Goal: Task Accomplishment & Management: Manage account settings

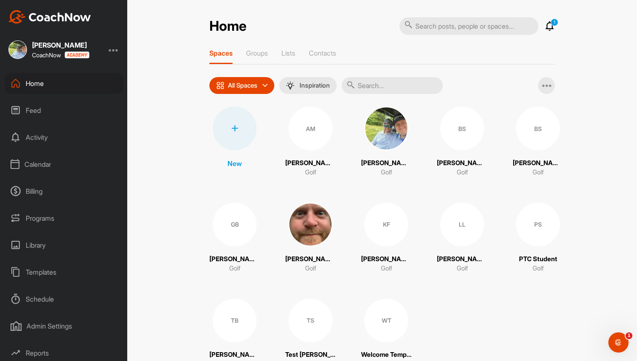
click at [333, 10] on div "Home 1 Notifications Invitations This Month WT Welcome T. joined space 3 w • We…" at bounding box center [382, 180] width 510 height 361
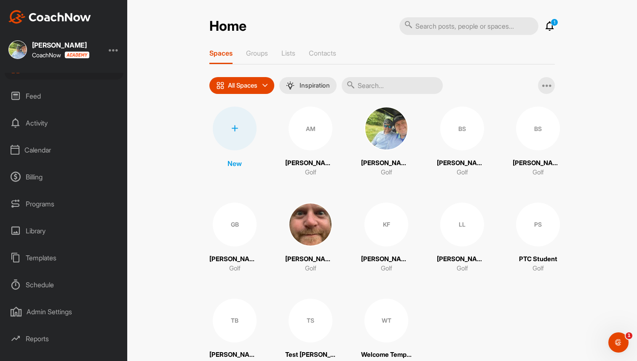
scroll to position [29, 0]
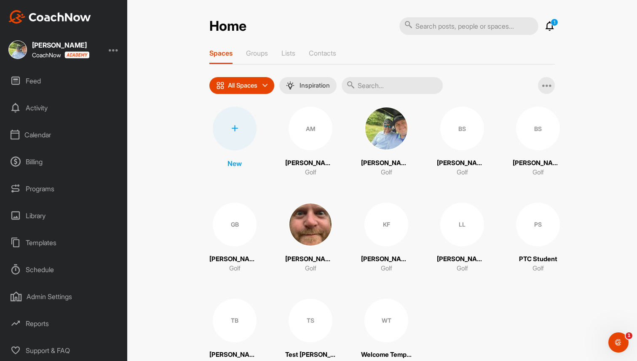
click at [38, 324] on div "Reports" at bounding box center [64, 323] width 119 height 21
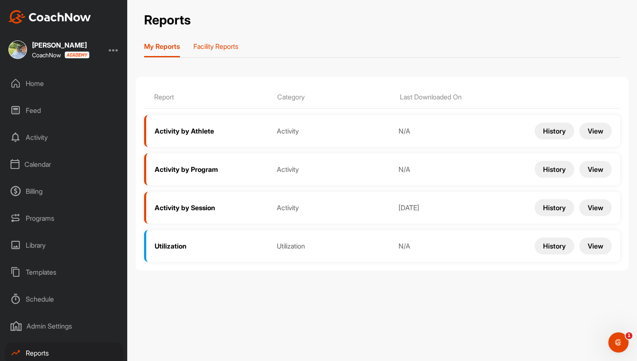
click at [221, 43] on p "Facility Reports" at bounding box center [215, 46] width 45 height 8
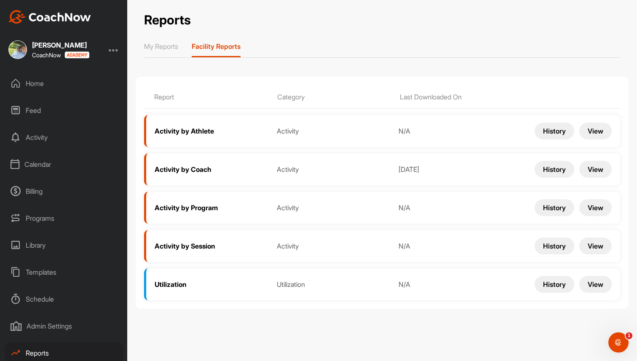
click at [595, 169] on button "View" at bounding box center [595, 169] width 32 height 17
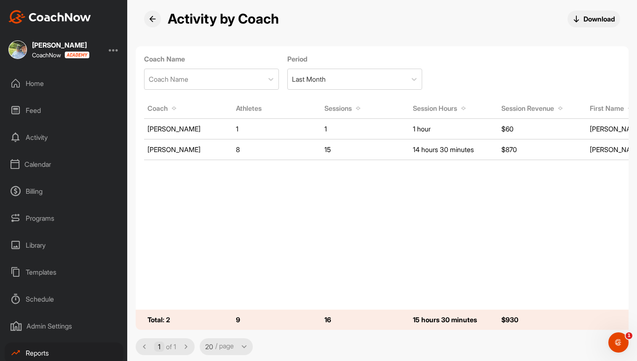
scroll to position [1, 0]
click at [601, 20] on p "Download" at bounding box center [600, 18] width 32 height 9
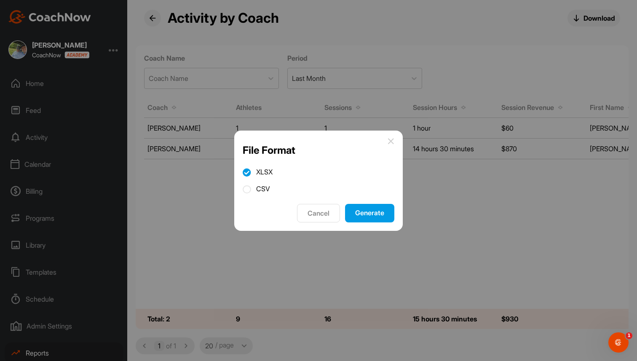
click at [361, 210] on button "Generate" at bounding box center [369, 213] width 49 height 19
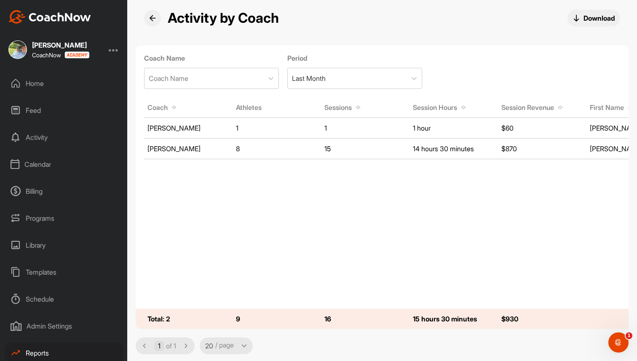
click at [150, 16] on icon at bounding box center [152, 18] width 7 height 7
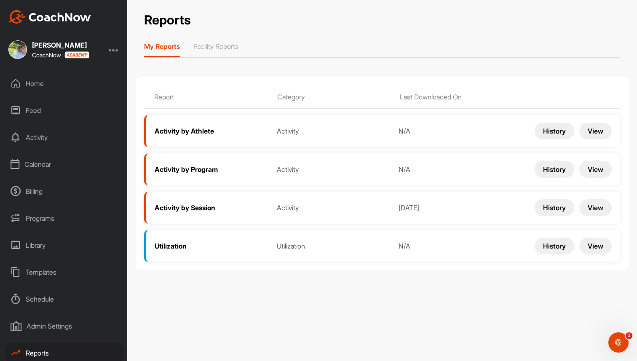
click at [52, 220] on div "Programs" at bounding box center [64, 218] width 119 height 21
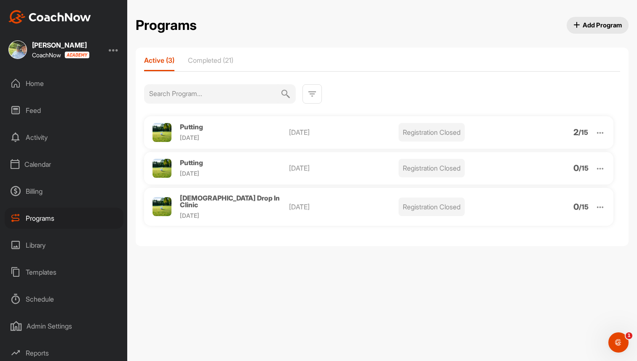
drag, startPoint x: 289, startPoint y: 129, endPoint x: 335, endPoint y: 131, distance: 46.4
click at [335, 131] on div "Putting Wednesday Oct 1, 2025 Registration Closed 2 / 15" at bounding box center [378, 132] width 469 height 32
click at [335, 131] on p "[DATE]" at bounding box center [343, 132] width 109 height 10
click at [52, 166] on div "Calendar" at bounding box center [64, 164] width 119 height 21
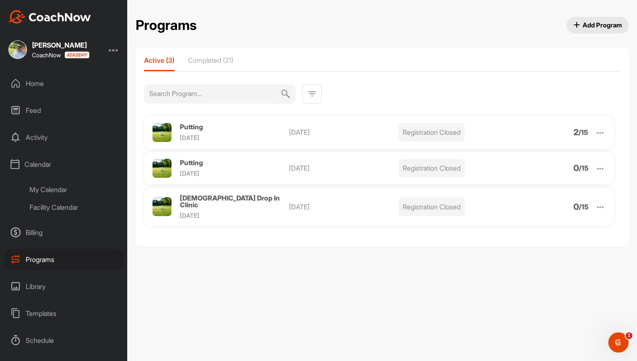
click at [53, 189] on div "My Calendar" at bounding box center [74, 190] width 100 height 18
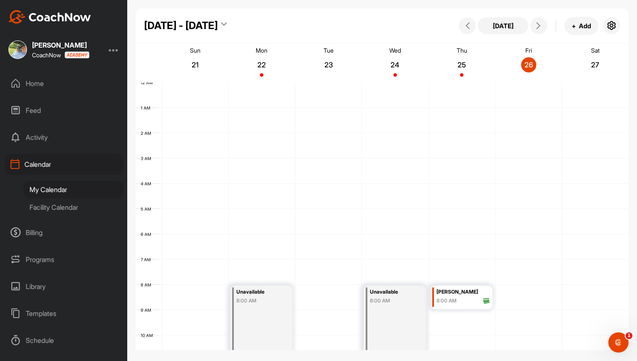
scroll to position [146, 0]
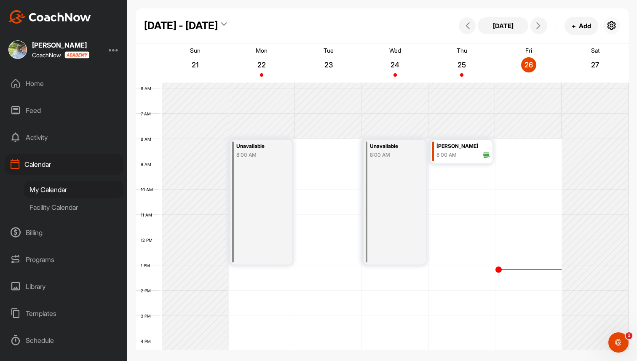
click at [614, 27] on icon "button" at bounding box center [612, 26] width 10 height 10
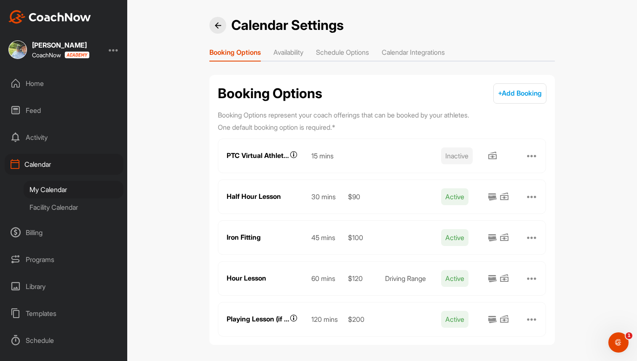
scroll to position [3, 0]
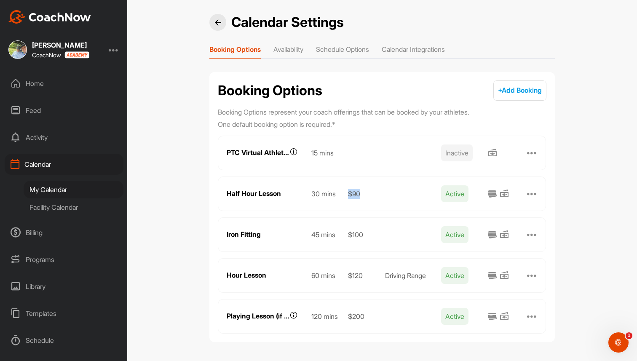
drag, startPoint x: 347, startPoint y: 191, endPoint x: 365, endPoint y: 192, distance: 18.2
click at [365, 192] on div "$90" at bounding box center [362, 194] width 37 height 10
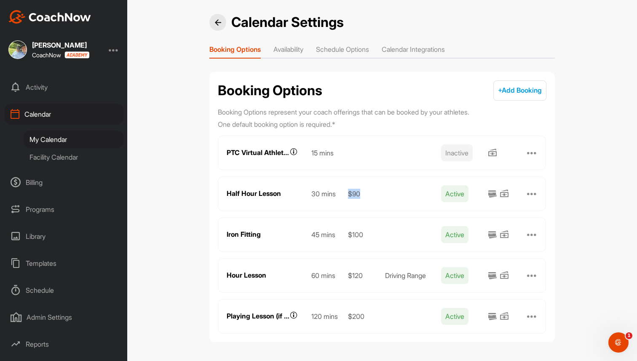
scroll to position [71, 0]
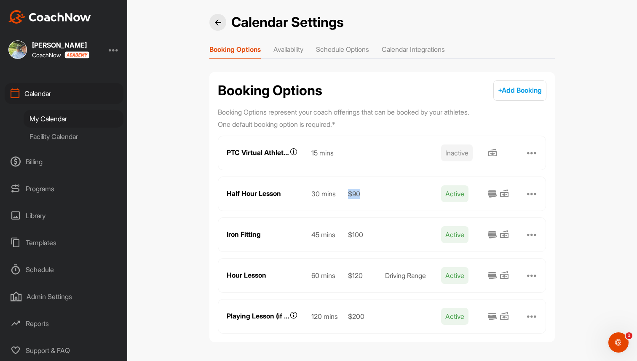
click at [39, 324] on div "Reports" at bounding box center [64, 323] width 119 height 21
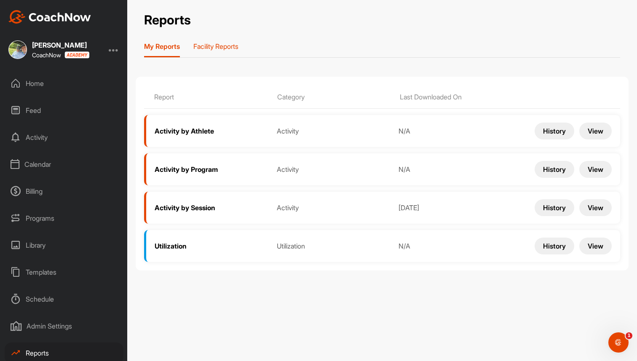
click at [221, 48] on p "Facility Reports" at bounding box center [215, 46] width 45 height 8
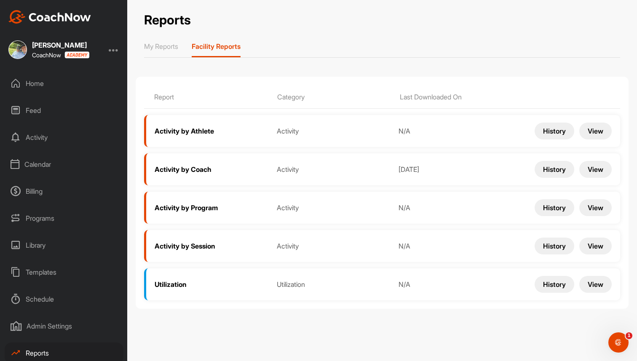
click at [594, 241] on button "View" at bounding box center [595, 246] width 32 height 17
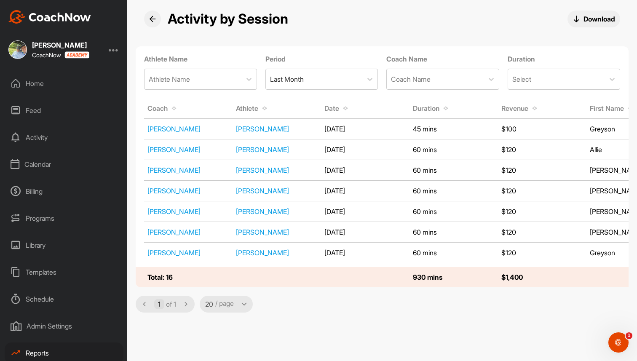
drag, startPoint x: 322, startPoint y: 129, endPoint x: 358, endPoint y: 129, distance: 36.7
click at [358, 129] on td "8/1/2025" at bounding box center [365, 129] width 88 height 19
click at [42, 326] on div "Reports" at bounding box center [64, 323] width 119 height 21
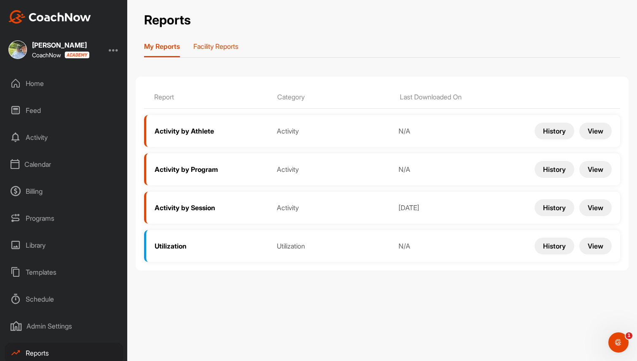
click at [228, 48] on p "Facility Reports" at bounding box center [215, 46] width 45 height 8
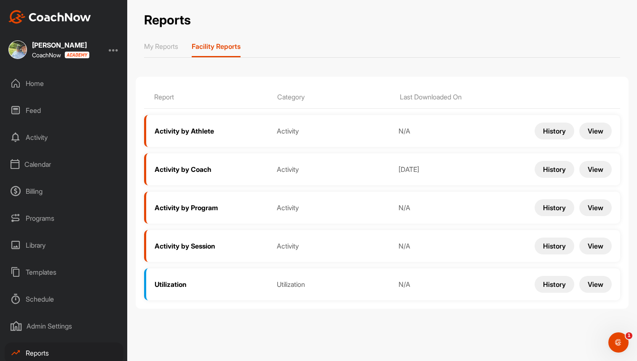
click at [602, 209] on button "View" at bounding box center [595, 207] width 32 height 17
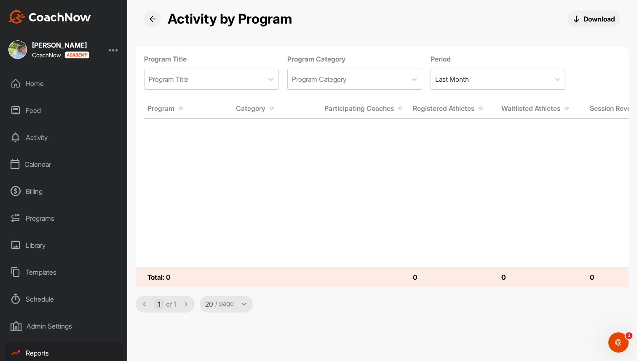
click at [44, 194] on div "Billing" at bounding box center [64, 191] width 119 height 21
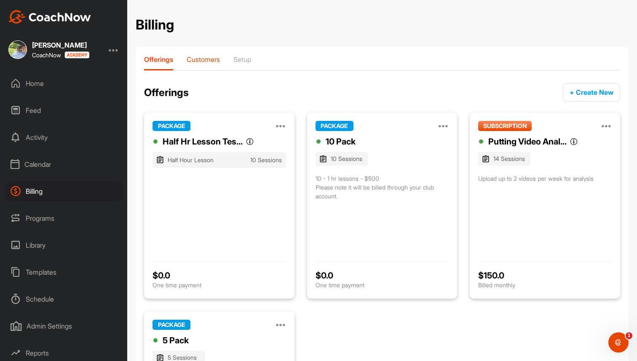
click at [205, 55] on p "Customers" at bounding box center [203, 59] width 33 height 8
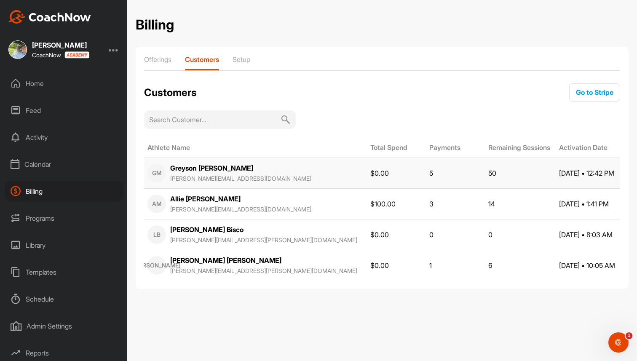
click at [246, 166] on div "Greyson Mair brad+greyson@golfgenius.com" at bounding box center [240, 173] width 141 height 20
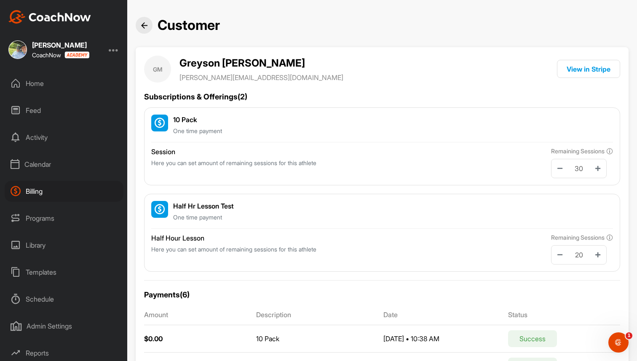
click at [50, 85] on div "Home" at bounding box center [64, 83] width 119 height 21
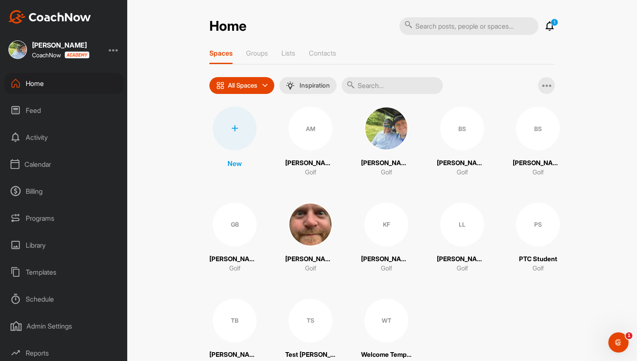
scroll to position [29, 0]
click at [51, 326] on div "Reports" at bounding box center [64, 323] width 119 height 21
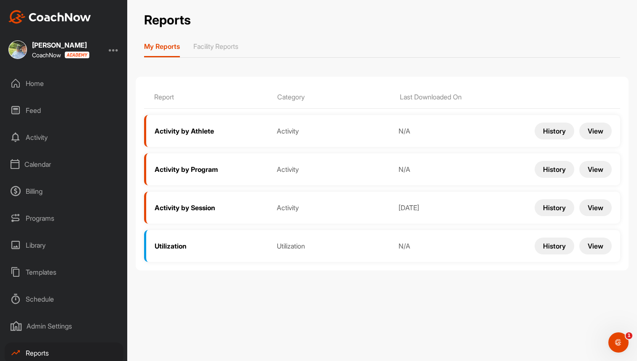
click at [43, 219] on div "Programs" at bounding box center [64, 218] width 119 height 21
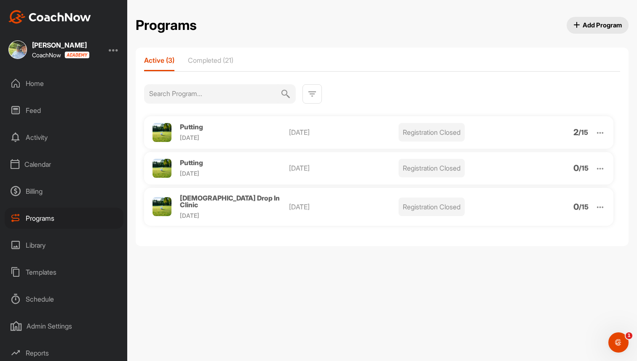
click at [595, 27] on span "Add Program" at bounding box center [597, 25] width 49 height 9
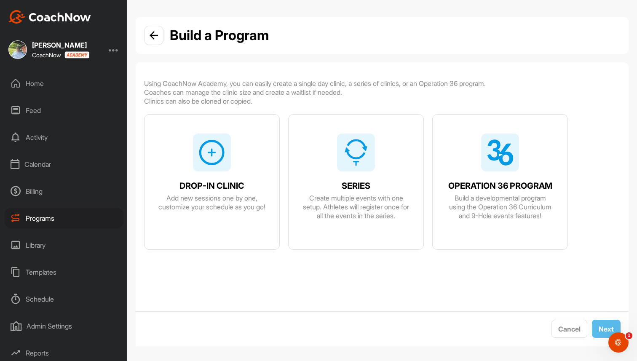
click at [364, 169] on div at bounding box center [356, 153] width 38 height 38
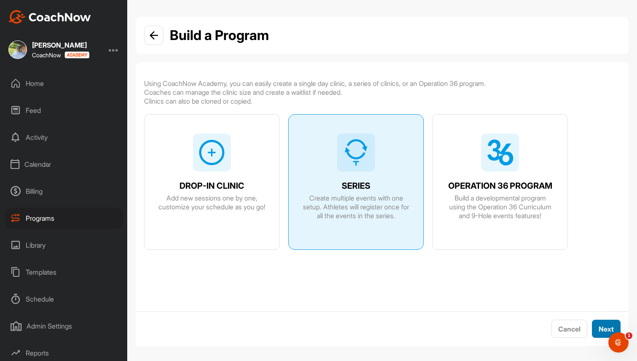
click at [604, 327] on span "Next" at bounding box center [606, 329] width 15 height 8
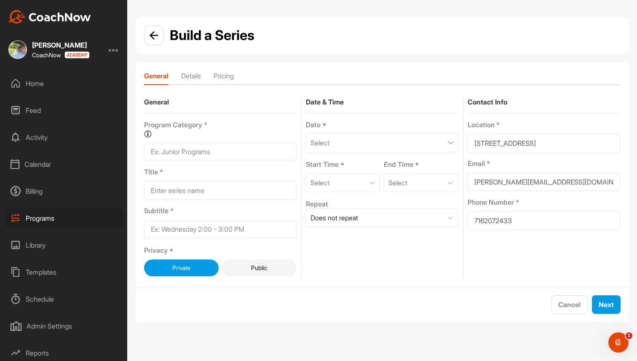
click at [229, 150] on input at bounding box center [220, 151] width 153 height 19
type input "Weekly"
click at [225, 192] on input at bounding box center [220, 190] width 153 height 19
type input "Weekly"
click at [213, 223] on input at bounding box center [220, 229] width 153 height 19
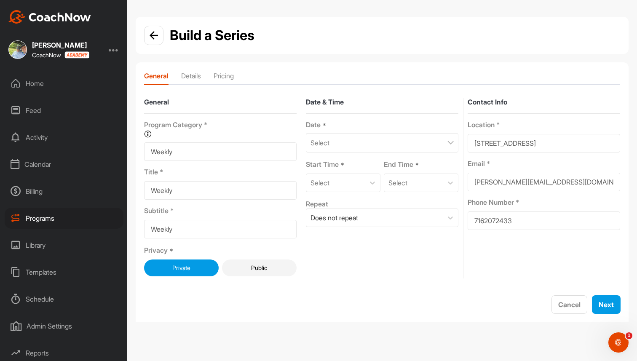
type input "Weekly"
click at [327, 144] on p "Select" at bounding box center [320, 143] width 19 height 10
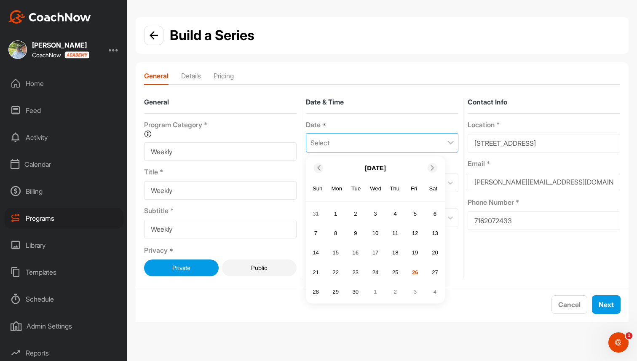
click at [435, 171] on div at bounding box center [433, 168] width 10 height 10
click at [377, 211] on div "1" at bounding box center [375, 213] width 13 height 13
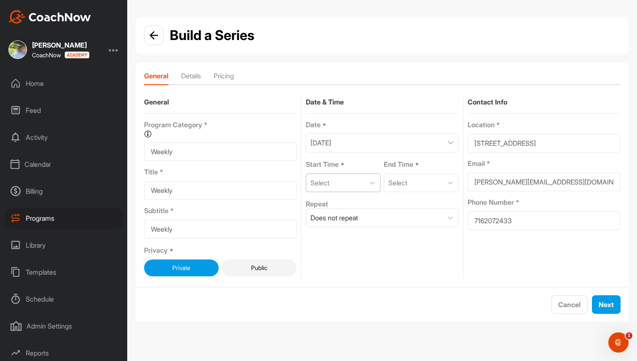
click at [356, 182] on div "Select" at bounding box center [335, 183] width 59 height 18
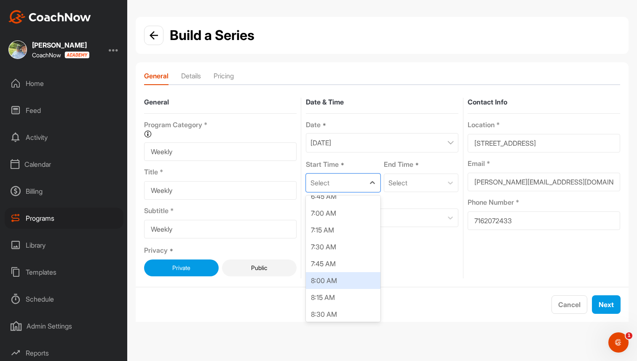
click at [334, 276] on div "8:00 AM" at bounding box center [343, 280] width 75 height 17
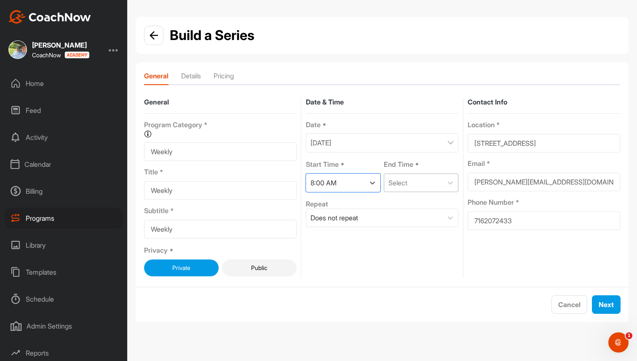
click at [412, 186] on div "Select" at bounding box center [413, 183] width 59 height 18
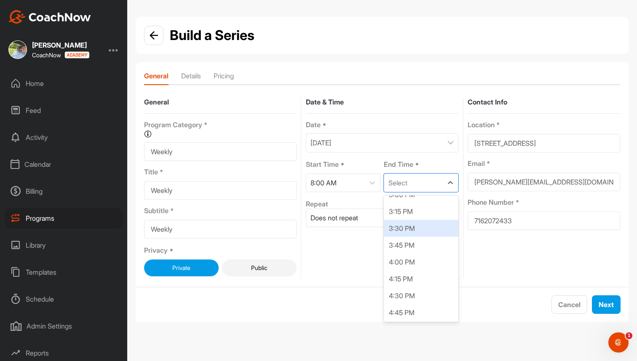
click at [414, 230] on div "3:30 PM" at bounding box center [421, 228] width 75 height 17
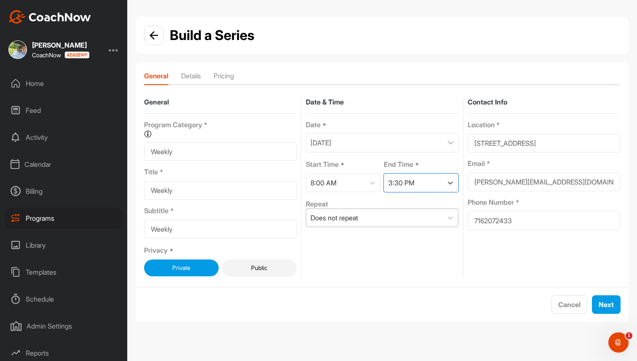
click at [394, 218] on div "Does not repeat" at bounding box center [374, 218] width 137 height 18
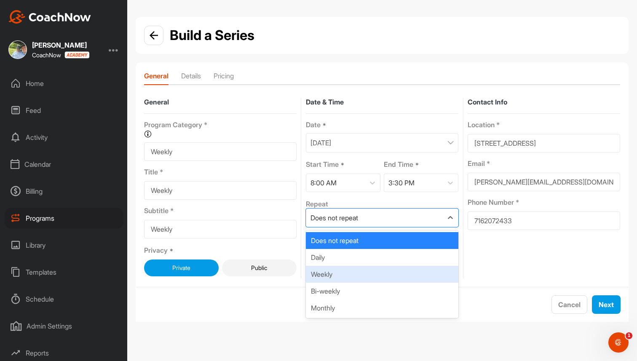
click at [358, 276] on div "Weekly" at bounding box center [382, 274] width 153 height 17
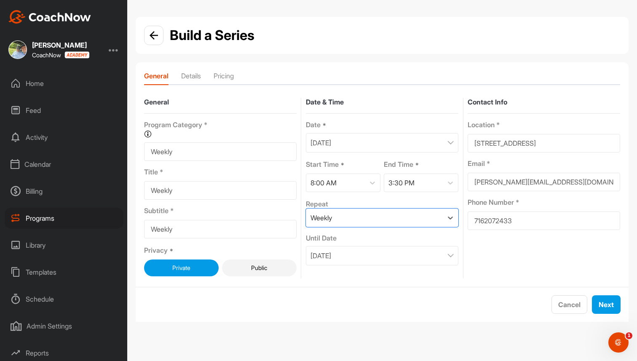
click at [442, 251] on div "November 1, 2025" at bounding box center [382, 255] width 153 height 19
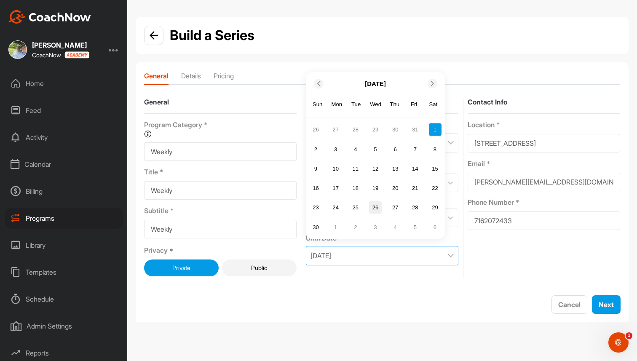
click at [375, 204] on div "26" at bounding box center [375, 207] width 13 height 13
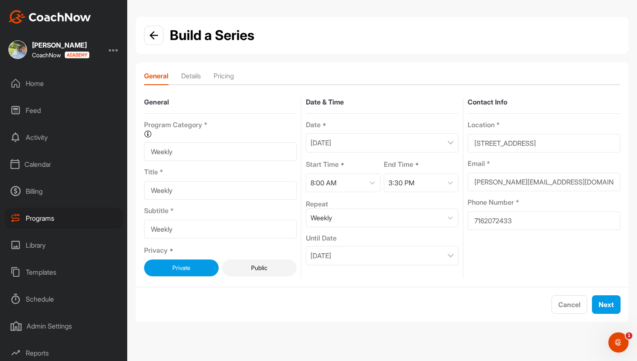
click at [331, 255] on p "November 26, 2025" at bounding box center [321, 256] width 21 height 10
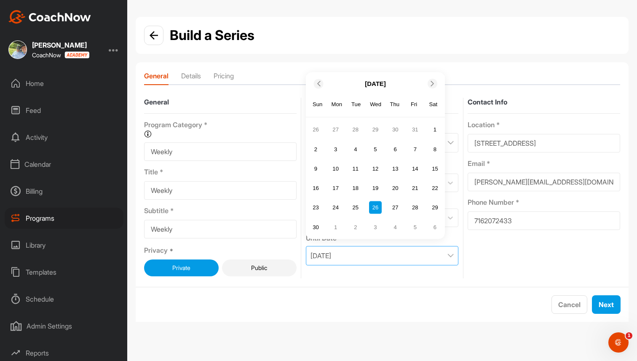
click at [434, 80] on div at bounding box center [433, 84] width 10 height 10
click at [378, 225] on div "31" at bounding box center [375, 227] width 13 height 13
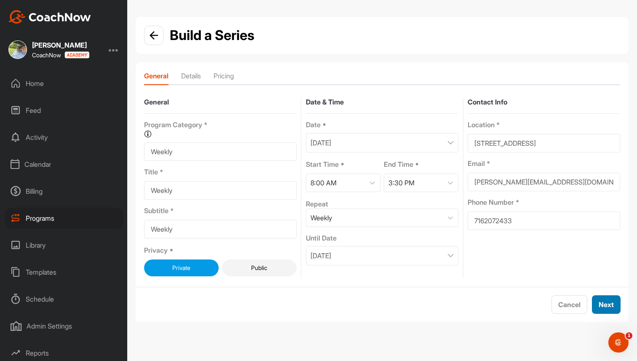
click at [612, 302] on span "Next" at bounding box center [606, 304] width 15 height 8
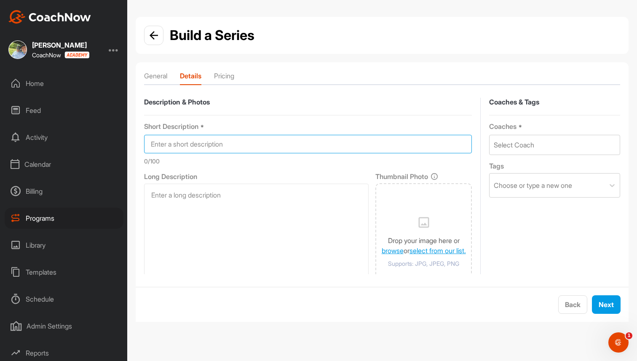
click at [240, 141] on input at bounding box center [308, 144] width 328 height 19
type input "Description"
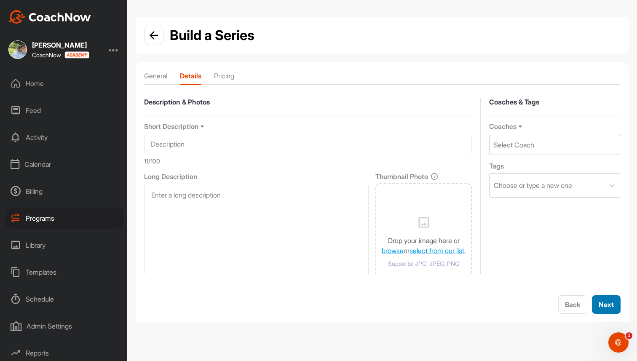
click at [612, 302] on span "Next" at bounding box center [606, 304] width 15 height 8
click at [547, 141] on div "Select Coach" at bounding box center [555, 144] width 130 height 19
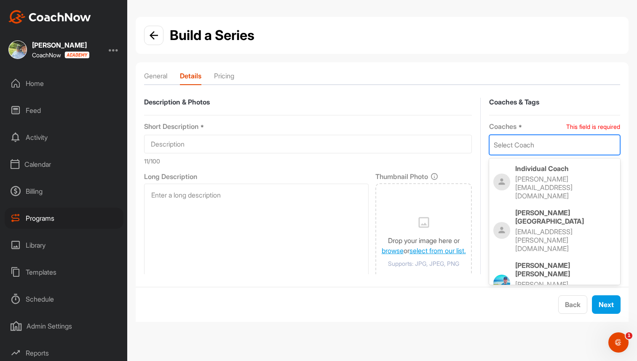
click at [534, 261] on p "Brad Mair" at bounding box center [565, 269] width 101 height 17
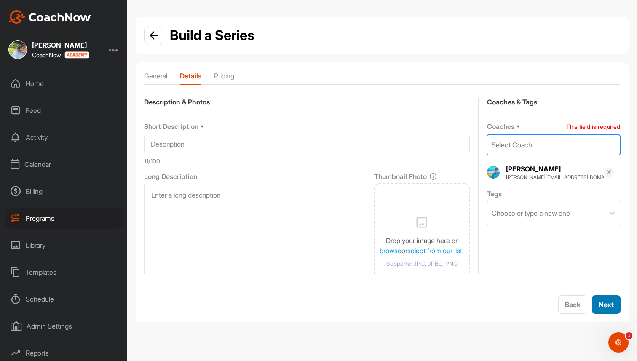
click at [603, 304] on span "Next" at bounding box center [606, 304] width 15 height 8
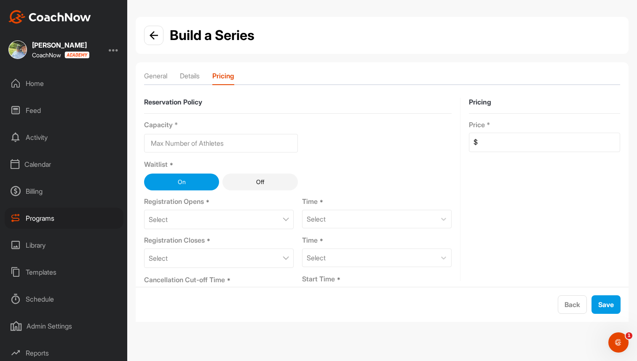
click at [488, 138] on input at bounding box center [549, 142] width 142 height 19
type input "400"
click at [272, 219] on div "Select" at bounding box center [219, 219] width 150 height 19
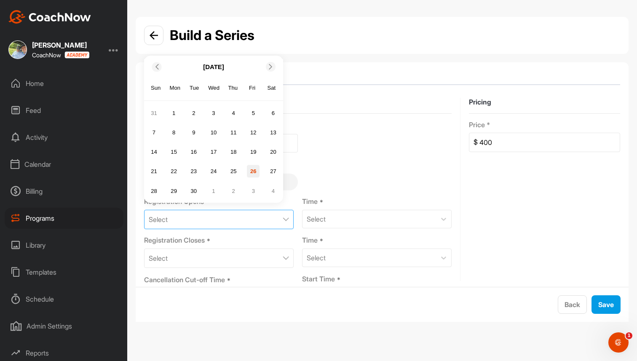
click at [254, 170] on div "26" at bounding box center [253, 171] width 13 height 13
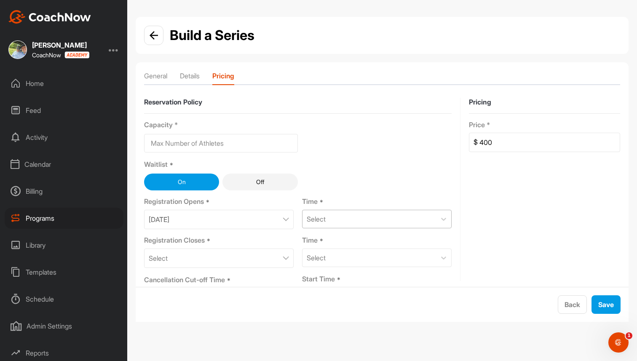
click at [335, 221] on div "Select" at bounding box center [370, 219] width 134 height 18
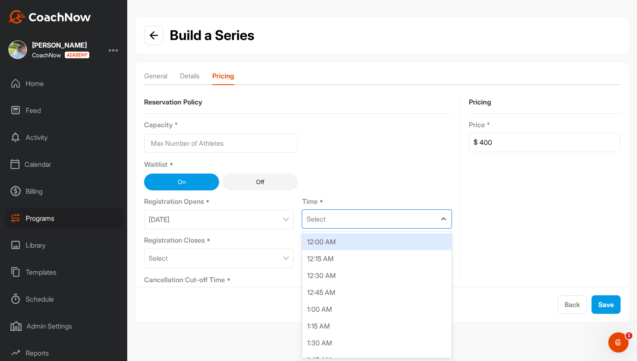
click at [332, 240] on div "12:00 AM" at bounding box center [377, 241] width 150 height 17
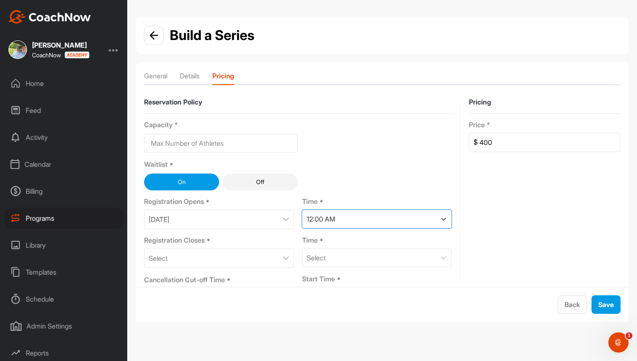
click at [245, 257] on div "Select" at bounding box center [219, 258] width 150 height 19
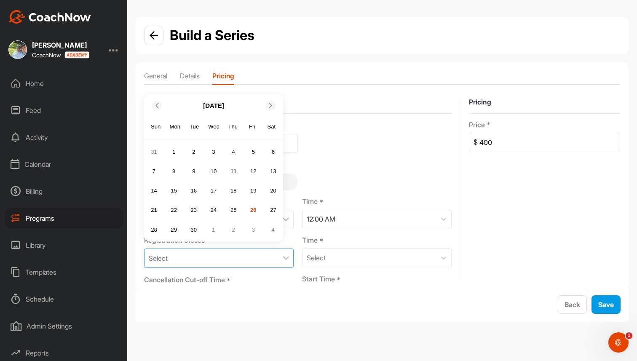
click at [272, 109] on div at bounding box center [271, 106] width 10 height 10
click at [216, 228] on div "29" at bounding box center [213, 229] width 13 height 13
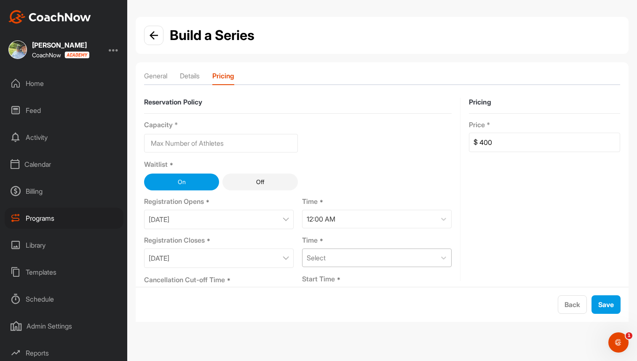
click at [375, 264] on div "Select" at bounding box center [370, 258] width 134 height 18
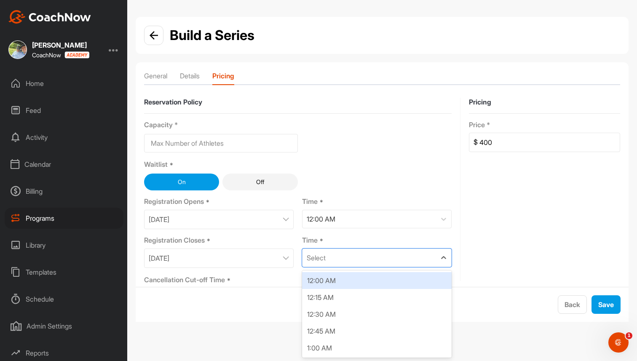
click at [367, 282] on div "12:00 AM" at bounding box center [377, 280] width 150 height 17
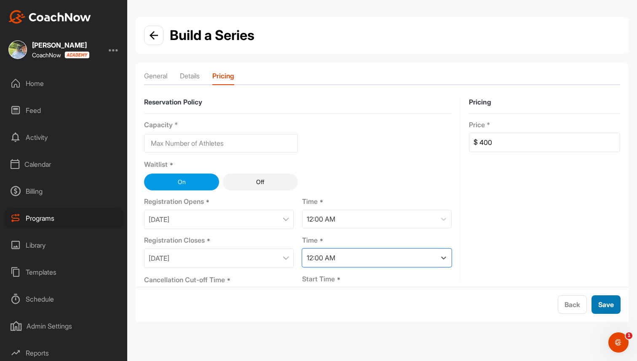
click at [614, 309] on div "Save" at bounding box center [606, 305] width 16 height 10
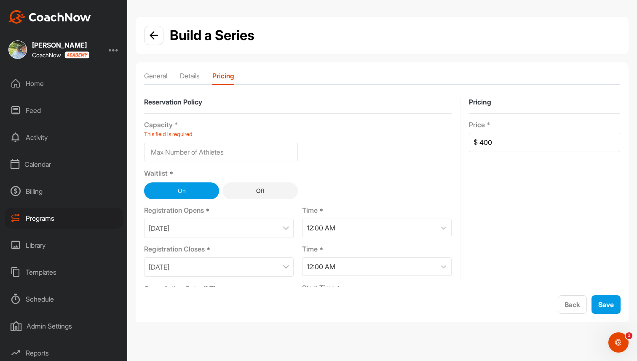
click at [266, 152] on input at bounding box center [221, 152] width 154 height 19
type input "0"
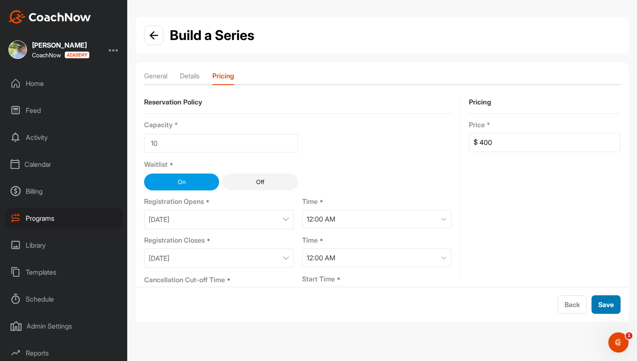
type input "10"
click at [610, 300] on span "Save" at bounding box center [606, 304] width 16 height 8
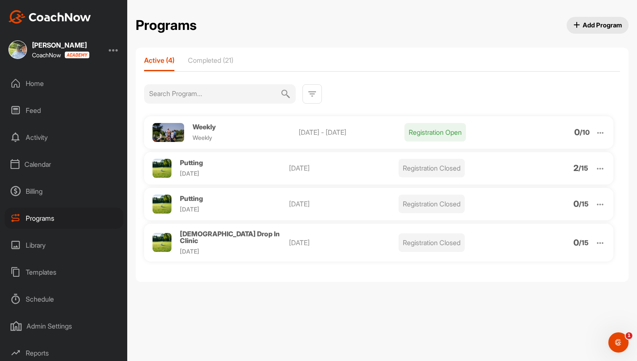
click at [112, 51] on div at bounding box center [114, 50] width 10 height 10
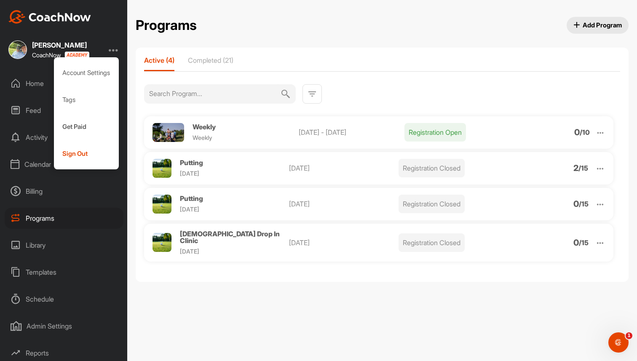
click at [205, 121] on div "Weekly Weekly Oct 1 - Dec 31, 2025 Registration Open 0 / 10" at bounding box center [378, 132] width 469 height 32
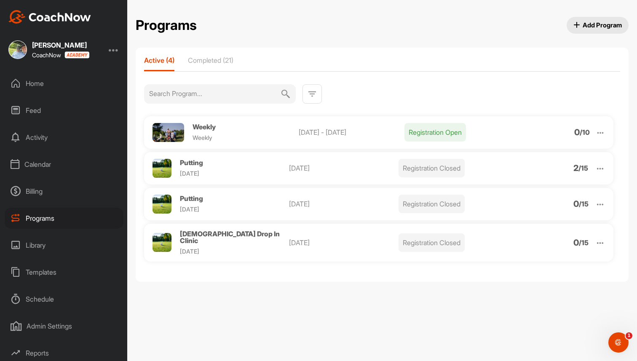
click at [212, 126] on span "Weekly" at bounding box center [204, 127] width 23 height 8
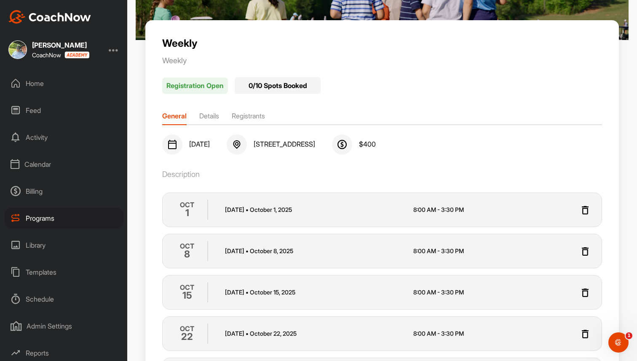
scroll to position [129, 0]
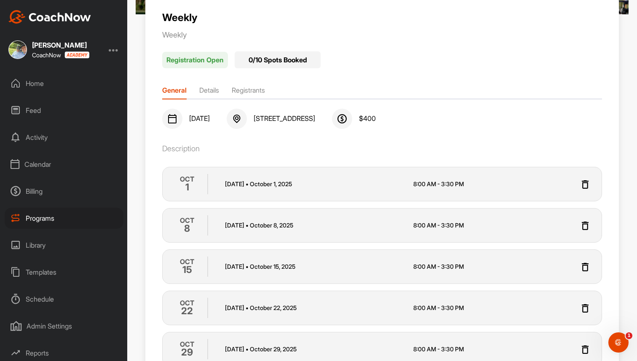
click at [258, 86] on li "Registrants" at bounding box center [248, 91] width 33 height 13
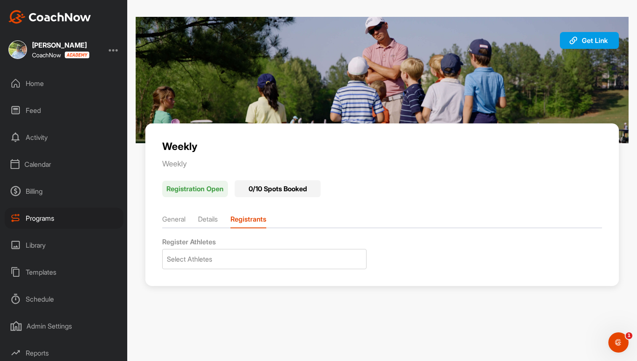
scroll to position [0, 0]
click at [251, 255] on div "Select Athletes" at bounding box center [265, 258] width 204 height 19
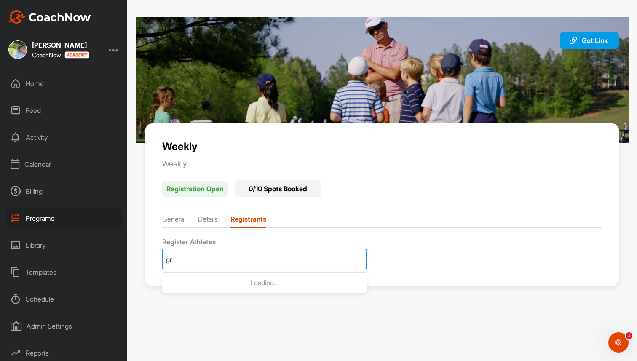
type input "gre"
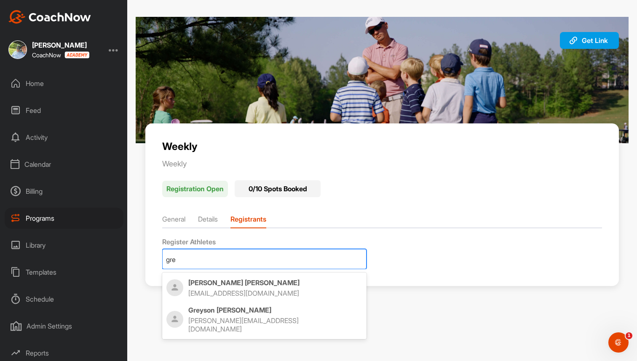
click at [234, 321] on p "brad+greyson@golfgenius.com" at bounding box center [266, 324] width 157 height 17
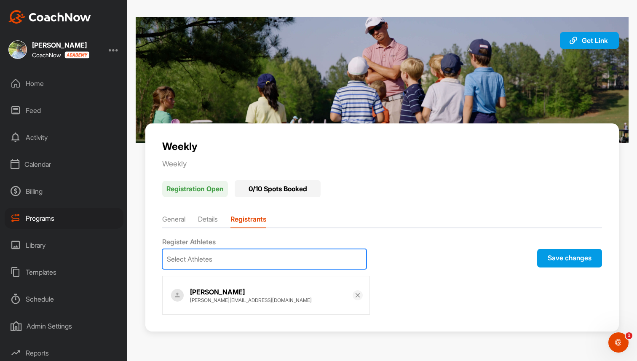
click at [569, 259] on button "Save changes" at bounding box center [569, 258] width 65 height 19
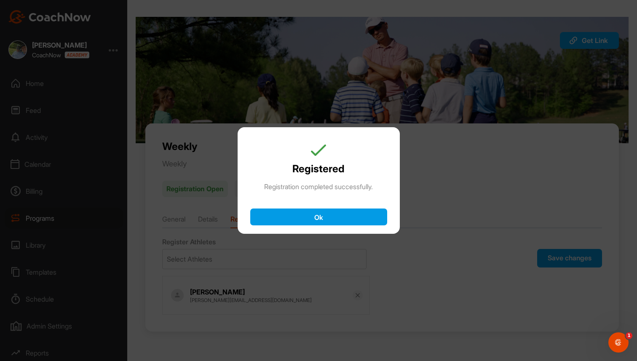
click at [360, 224] on button "Ok" at bounding box center [318, 217] width 137 height 17
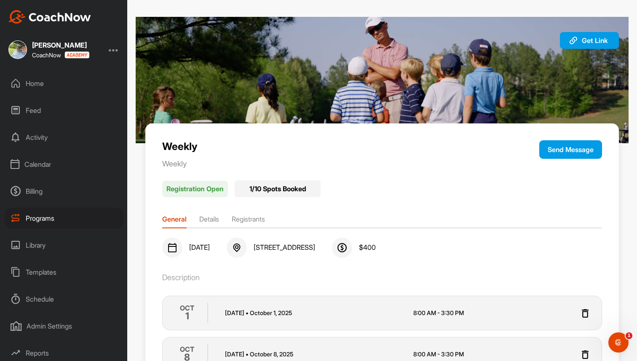
scroll to position [29, 0]
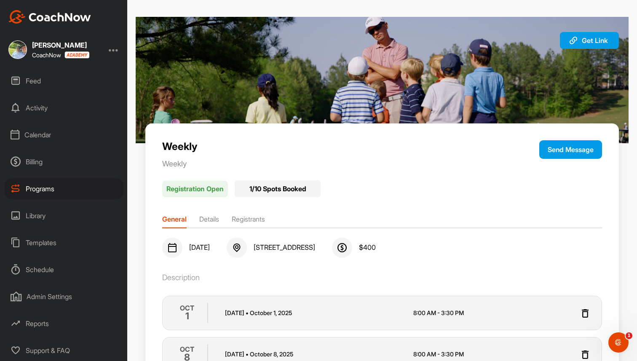
click at [38, 327] on div "Reports" at bounding box center [64, 323] width 119 height 21
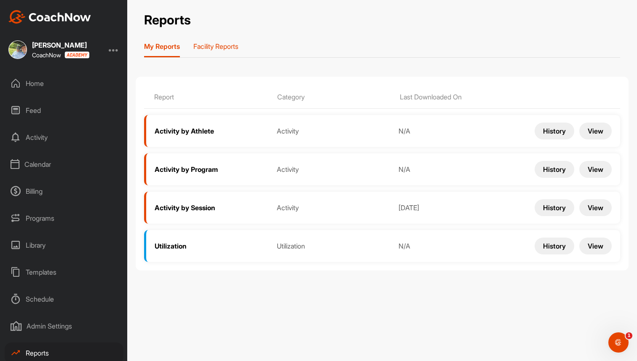
click at [220, 44] on p "Facility Reports" at bounding box center [215, 46] width 45 height 8
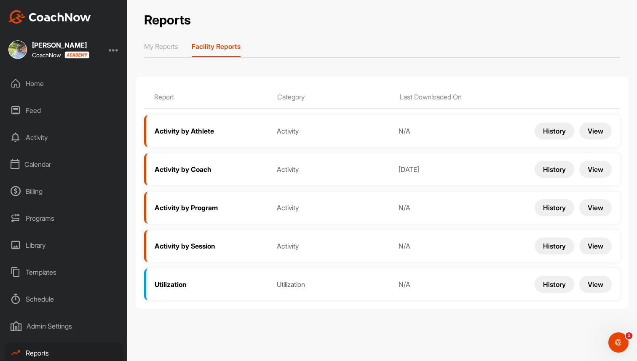
click at [592, 206] on button "View" at bounding box center [595, 207] width 32 height 17
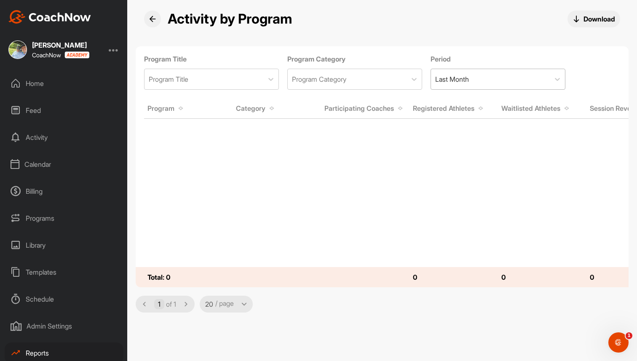
click at [498, 85] on div "Last Month" at bounding box center [490, 79] width 119 height 20
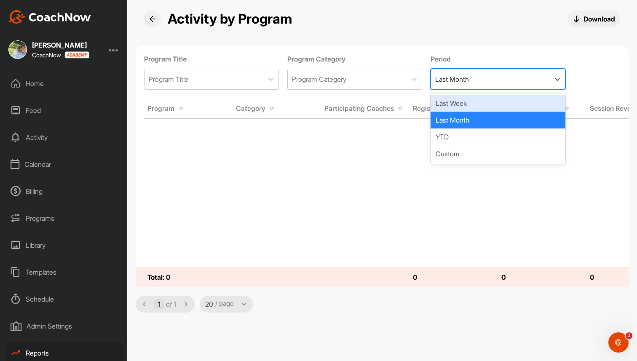
click at [496, 105] on div "Last Week" at bounding box center [498, 103] width 135 height 17
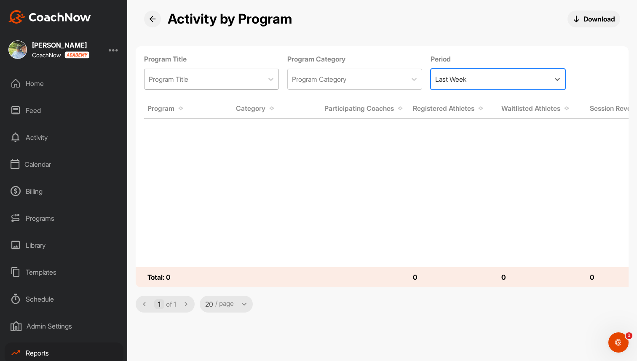
click at [219, 83] on div "Program Title" at bounding box center [204, 79] width 119 height 20
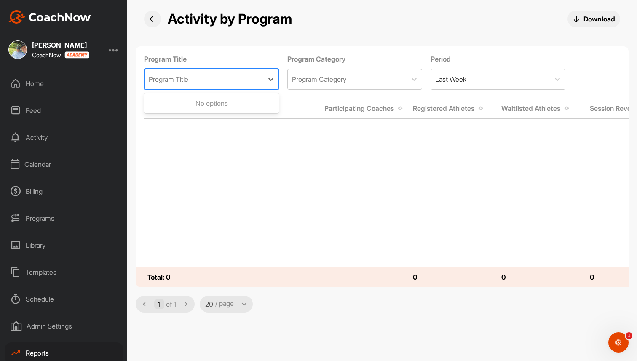
click at [219, 83] on div "Program Title" at bounding box center [204, 79] width 119 height 20
click at [335, 75] on div "Program Category" at bounding box center [319, 79] width 54 height 10
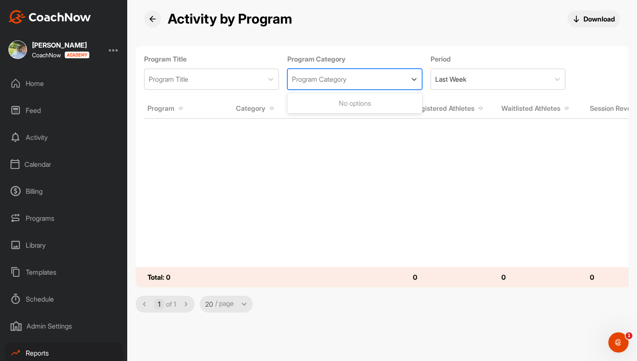
click at [335, 75] on div "Program Category" at bounding box center [319, 79] width 54 height 10
click at [43, 216] on div "Programs" at bounding box center [64, 218] width 119 height 21
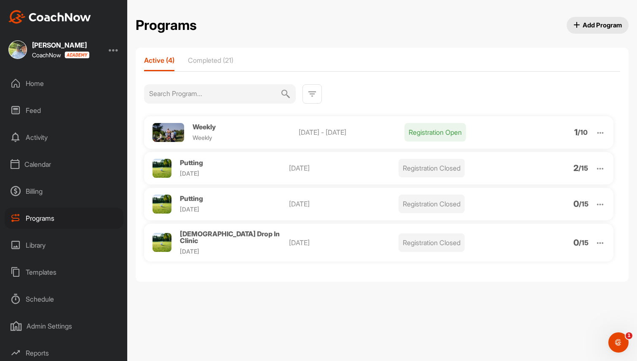
click at [209, 124] on span "Weekly" at bounding box center [204, 127] width 23 height 8
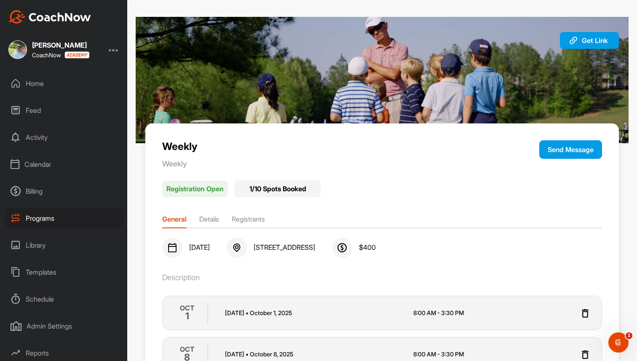
click at [253, 216] on li "Registrants" at bounding box center [248, 220] width 33 height 13
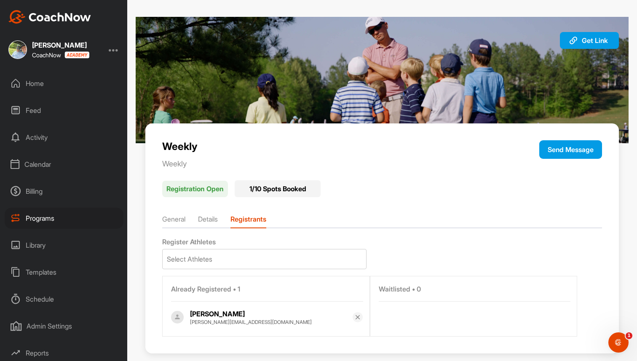
scroll to position [12, 0]
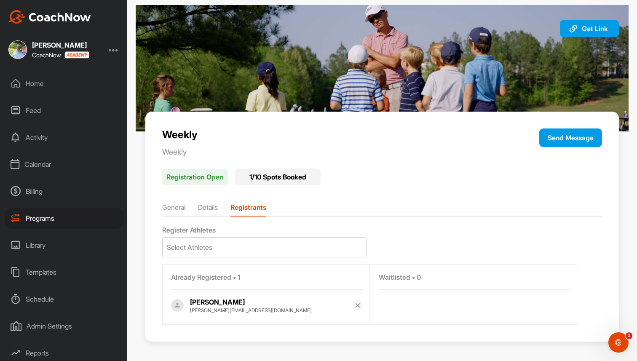
click at [360, 307] on img at bounding box center [357, 305] width 7 height 7
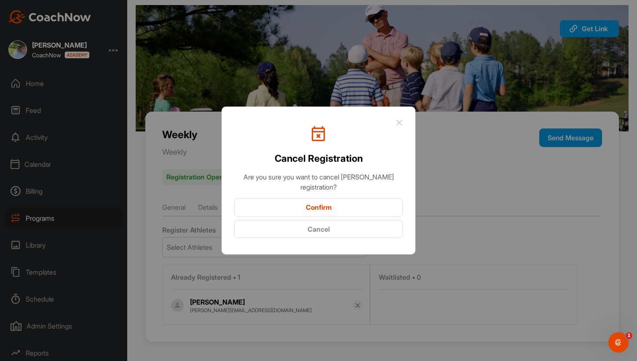
click at [340, 209] on button "Confirm" at bounding box center [318, 207] width 169 height 18
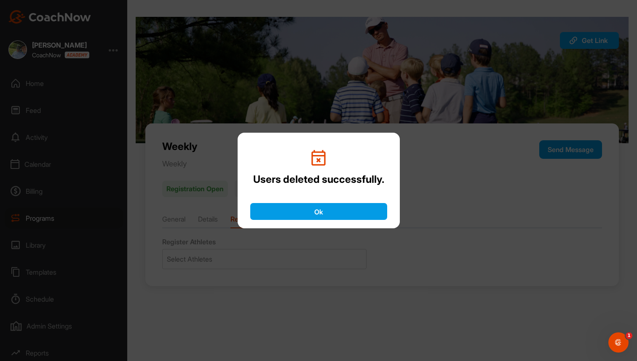
click at [292, 212] on button "Ok" at bounding box center [318, 211] width 137 height 17
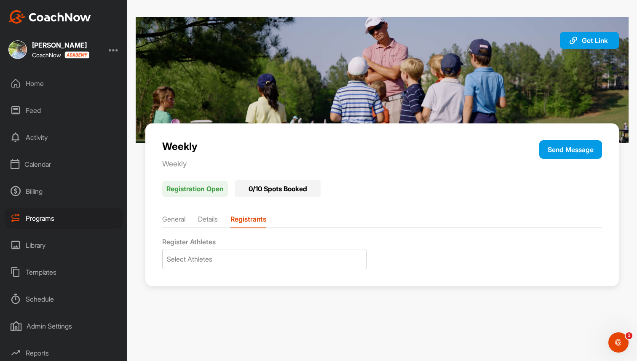
click at [113, 50] on div at bounding box center [114, 50] width 10 height 10
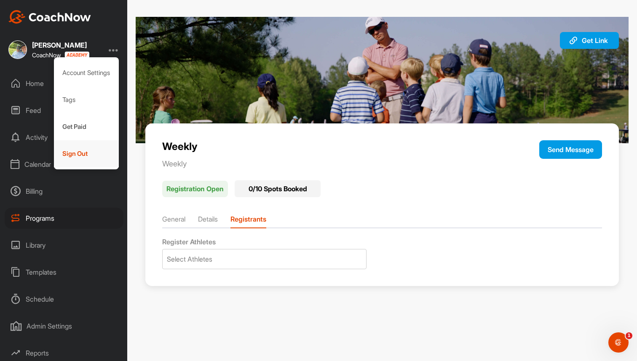
click at [74, 150] on div "Sign Out" at bounding box center [86, 153] width 65 height 27
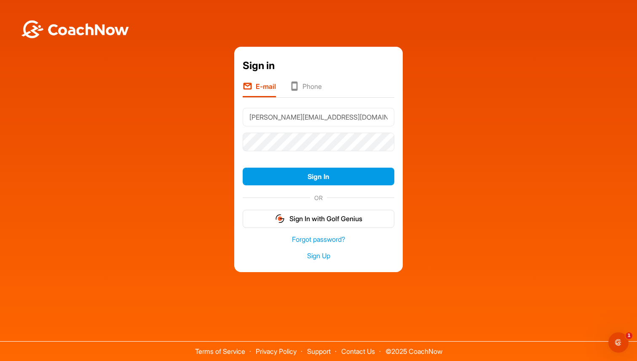
click at [299, 115] on input "brad@golfgenius.com" at bounding box center [319, 117] width 152 height 19
type input "brad+greyson@golfgenius.com"
click at [348, 178] on button "Sign In" at bounding box center [319, 177] width 152 height 18
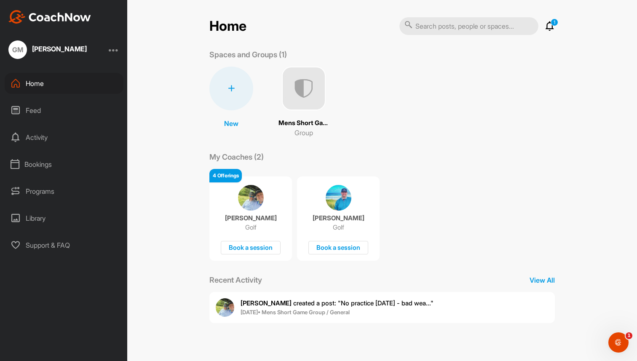
click at [48, 191] on div "Programs" at bounding box center [64, 191] width 119 height 21
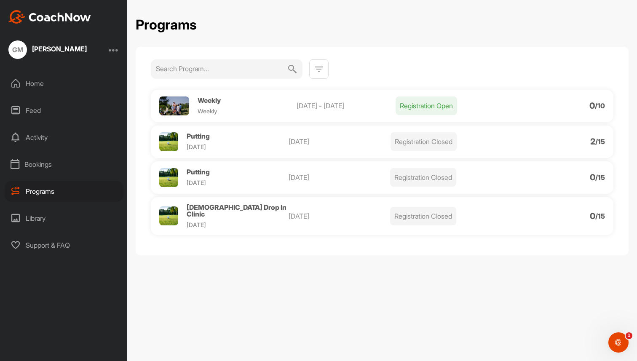
click at [270, 105] on div "Weekly Weekly" at bounding box center [242, 106] width 107 height 18
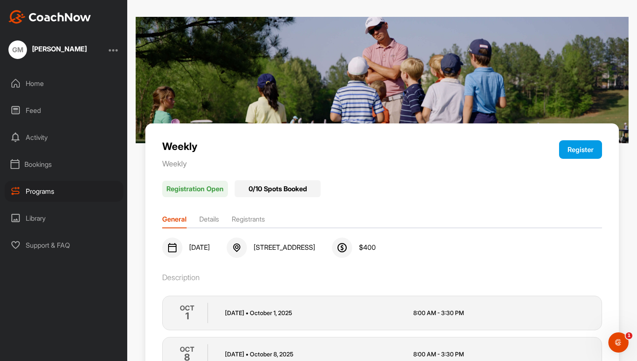
click at [589, 145] on button "Register" at bounding box center [580, 149] width 43 height 19
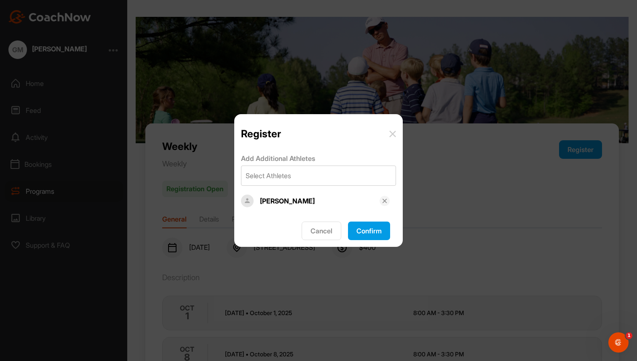
click at [374, 232] on button "Confirm" at bounding box center [369, 231] width 42 height 19
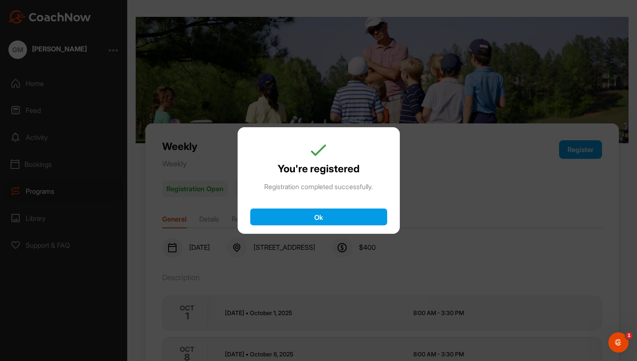
click at [351, 217] on button "Ok" at bounding box center [318, 217] width 137 height 17
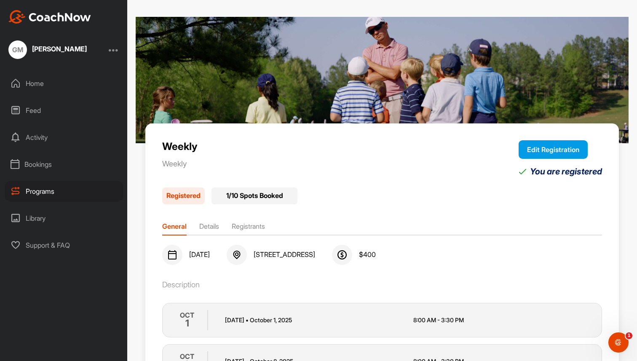
click at [116, 51] on div at bounding box center [114, 50] width 10 height 10
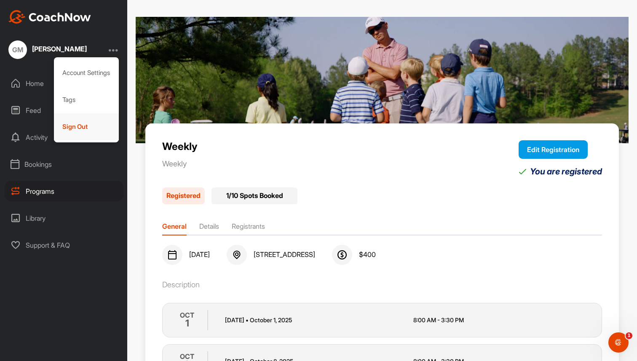
click at [89, 130] on div "Sign Out" at bounding box center [86, 126] width 65 height 27
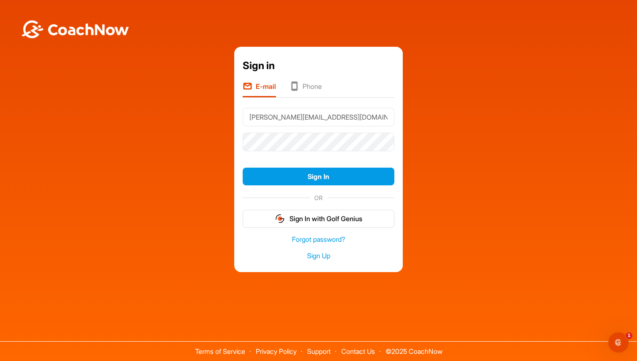
click at [294, 118] on input "[PERSON_NAME][EMAIL_ADDRESS][DOMAIN_NAME]" at bounding box center [319, 117] width 152 height 19
type input "[PERSON_NAME][EMAIL_ADDRESS][DOMAIN_NAME]"
click at [344, 174] on button "Sign In" at bounding box center [319, 177] width 152 height 18
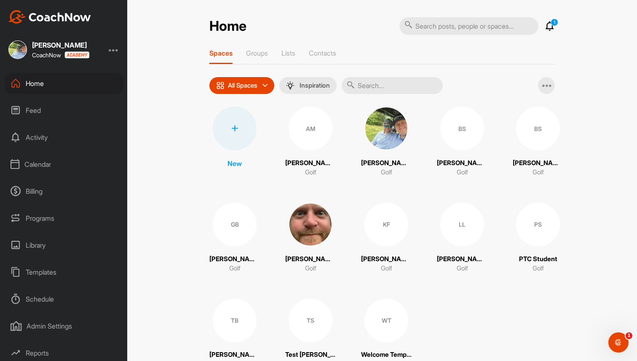
scroll to position [29, 0]
click at [39, 323] on div "Reports" at bounding box center [64, 323] width 119 height 21
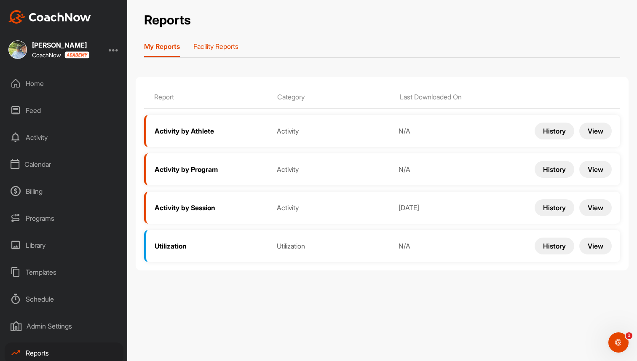
click at [232, 43] on p "Facility Reports" at bounding box center [215, 46] width 45 height 8
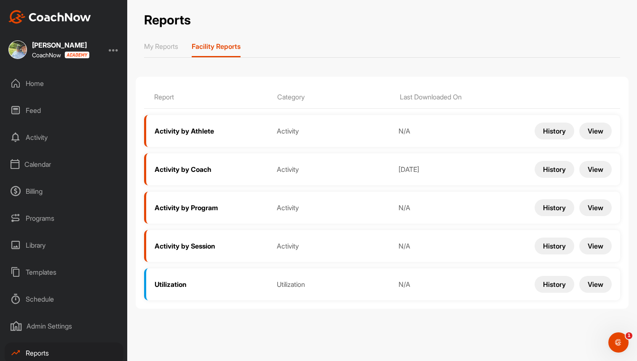
click at [598, 203] on button "View" at bounding box center [595, 207] width 32 height 17
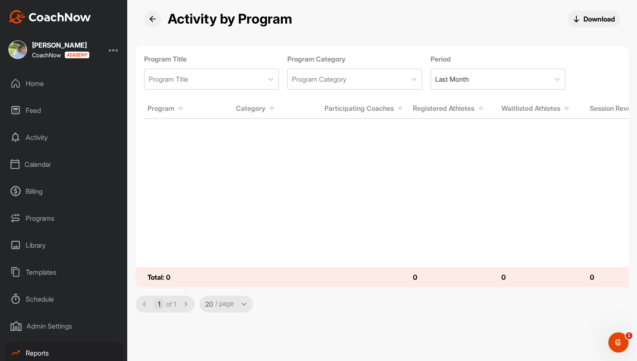
click at [29, 77] on div "Home" at bounding box center [64, 83] width 119 height 21
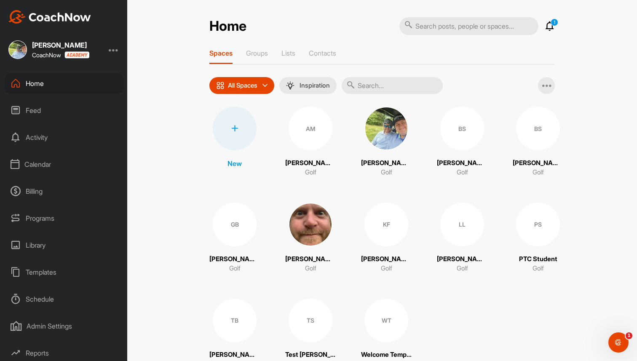
scroll to position [29, 0]
click at [49, 328] on div "Reports" at bounding box center [64, 323] width 119 height 21
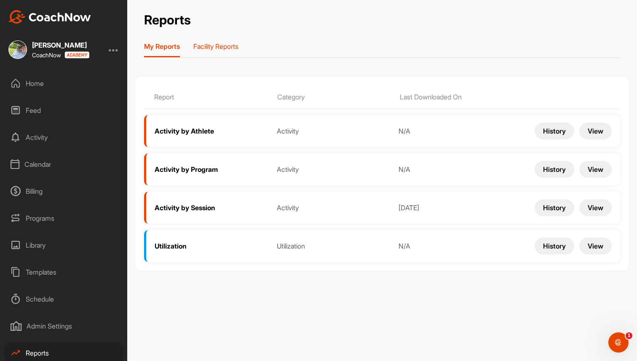
click at [219, 46] on p "Facility Reports" at bounding box center [215, 46] width 45 height 8
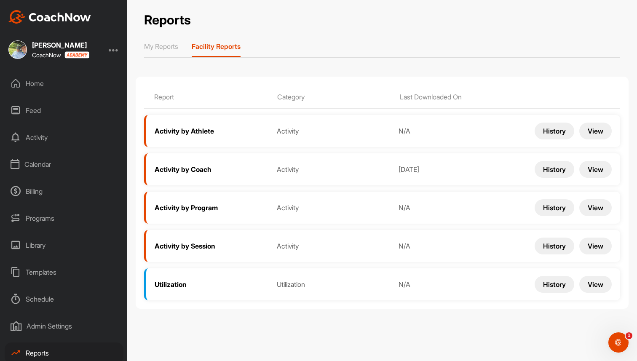
click at [599, 167] on button "View" at bounding box center [595, 169] width 32 height 17
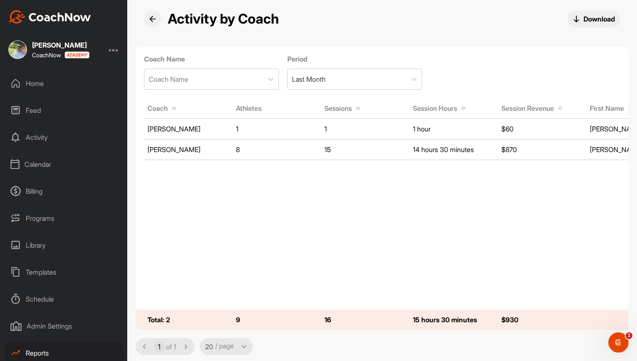
click at [57, 352] on div "Reports" at bounding box center [64, 353] width 119 height 21
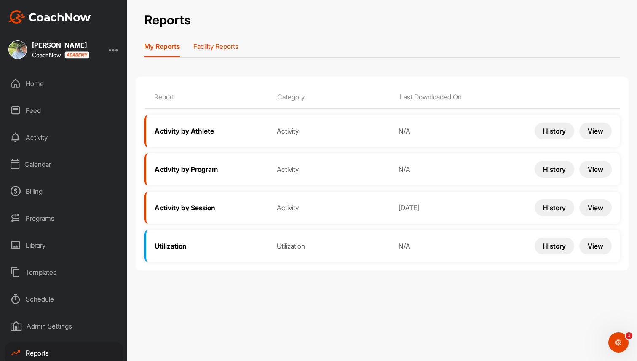
click at [231, 50] on p "Facility Reports" at bounding box center [215, 46] width 45 height 8
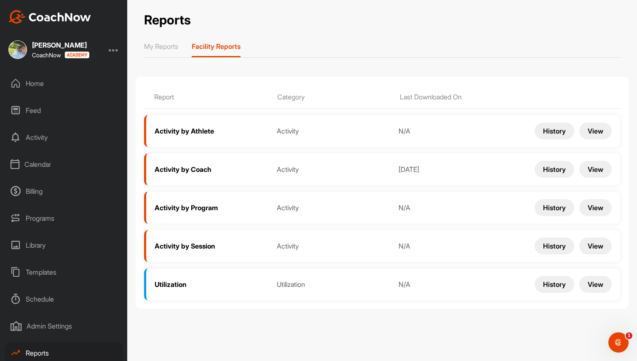
click at [592, 134] on button "View" at bounding box center [595, 131] width 32 height 17
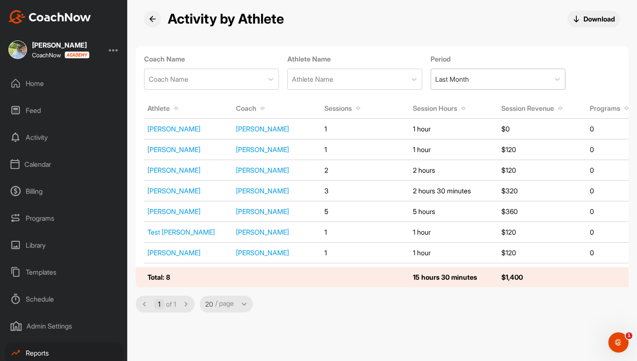
click at [483, 86] on div "Last Month" at bounding box center [490, 79] width 119 height 20
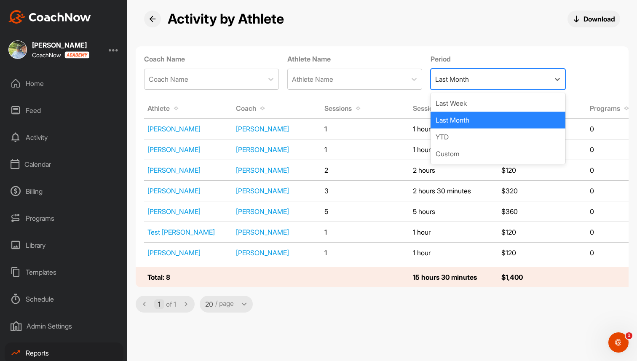
click at [483, 86] on div "Last Month" at bounding box center [490, 79] width 119 height 20
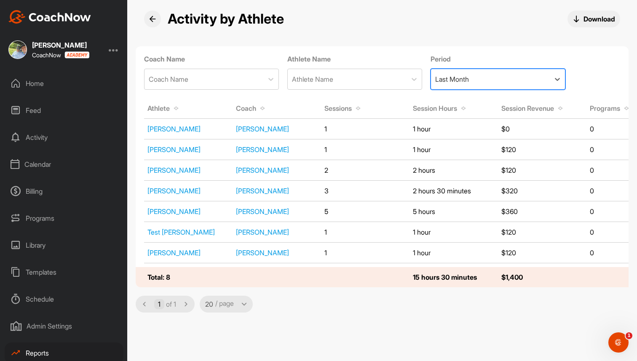
click at [483, 86] on div "Last Month" at bounding box center [490, 79] width 119 height 20
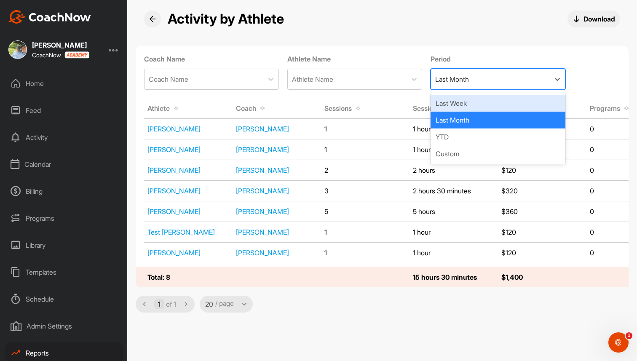
click at [477, 105] on div "Last Week" at bounding box center [498, 103] width 135 height 17
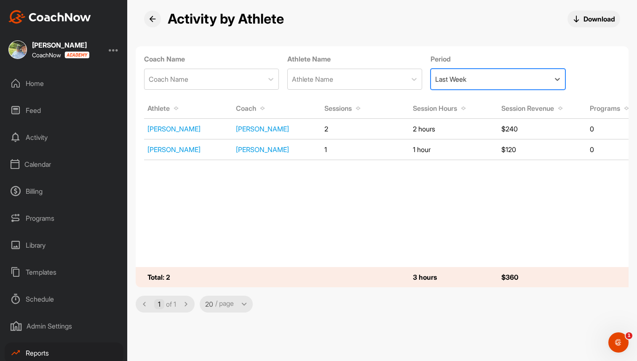
click at [487, 78] on div "Last Week" at bounding box center [490, 79] width 119 height 20
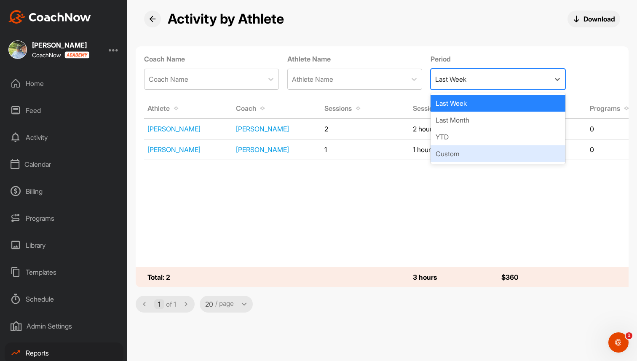
click at [469, 151] on div "Custom" at bounding box center [498, 153] width 135 height 17
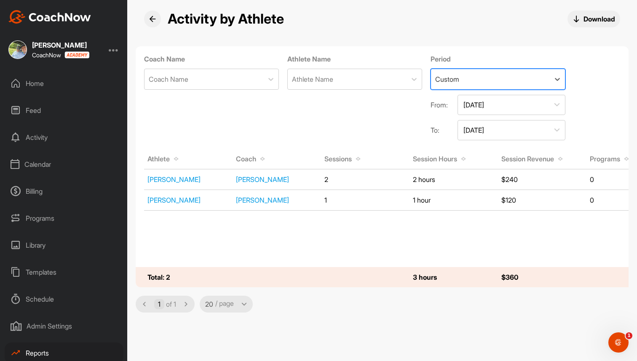
click at [485, 131] on button "Sep 20, 2025" at bounding box center [512, 130] width 108 height 20
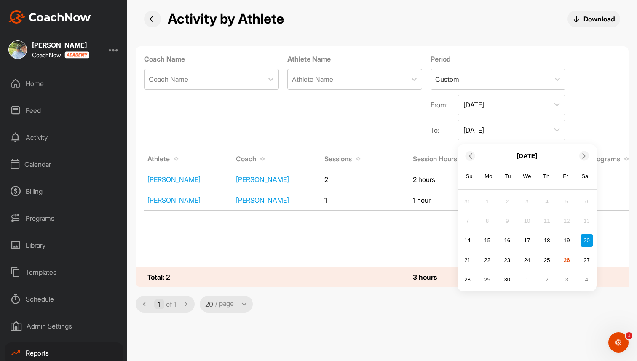
click at [485, 131] on button "Sep 20, 2025" at bounding box center [512, 130] width 108 height 20
click at [343, 117] on div "Athlete Name Athlete Name" at bounding box center [354, 98] width 135 height 86
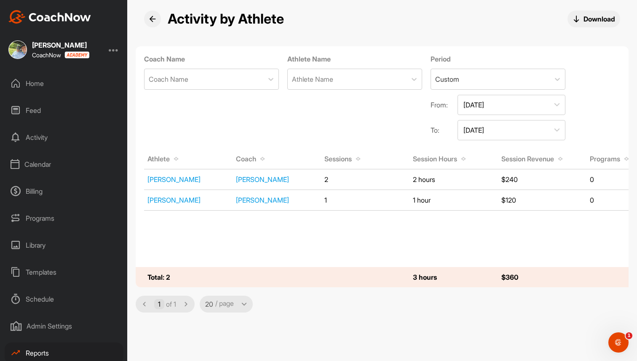
click at [154, 19] on icon at bounding box center [152, 19] width 7 height 7
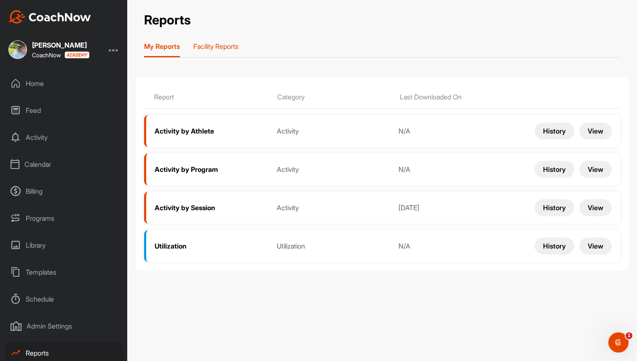
click at [232, 49] on p "Facility Reports" at bounding box center [215, 46] width 45 height 8
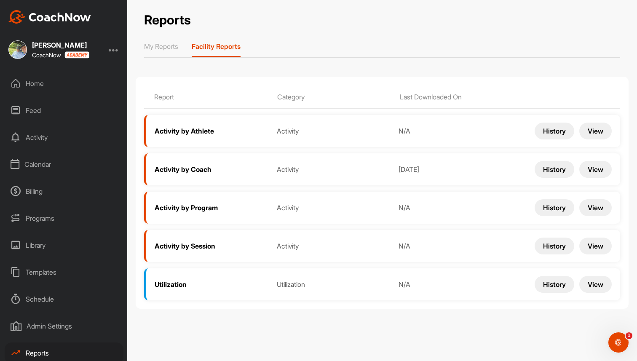
click at [603, 129] on button "View" at bounding box center [595, 131] width 32 height 17
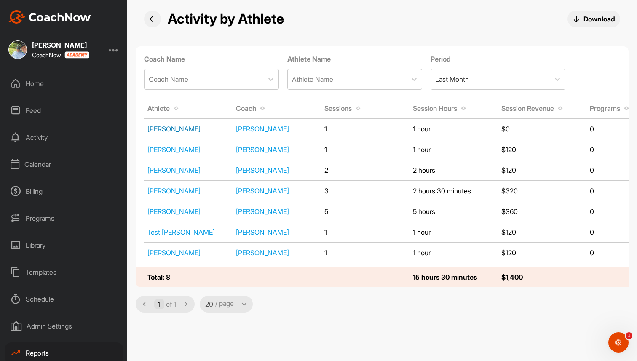
click at [160, 130] on link "[PERSON_NAME]" at bounding box center [173, 129] width 53 height 8
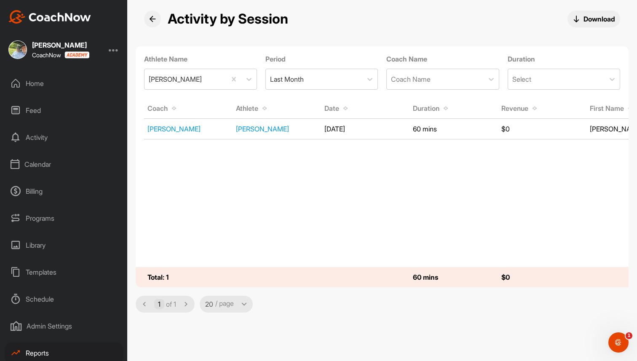
drag, startPoint x: 320, startPoint y: 125, endPoint x: 360, endPoint y: 126, distance: 40.0
click at [360, 126] on tr "[PERSON_NAME] [PERSON_NAME] [DATE] 60 mins $0 [PERSON_NAME]" at bounding box center [453, 129] width 619 height 21
click at [150, 22] on icon at bounding box center [152, 19] width 7 height 7
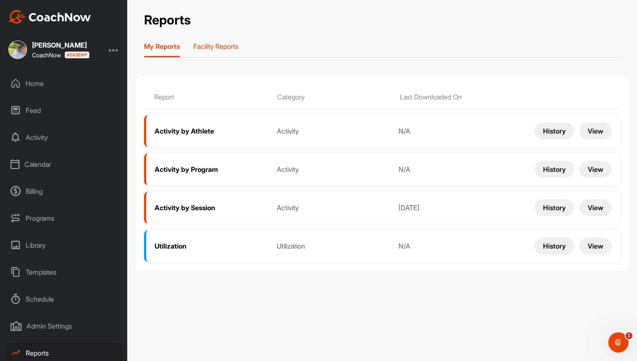
click at [220, 52] on div "Facility Reports" at bounding box center [215, 49] width 45 height 15
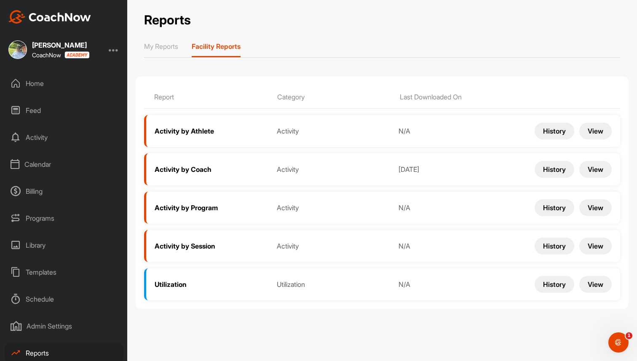
click at [605, 247] on button "View" at bounding box center [595, 246] width 32 height 17
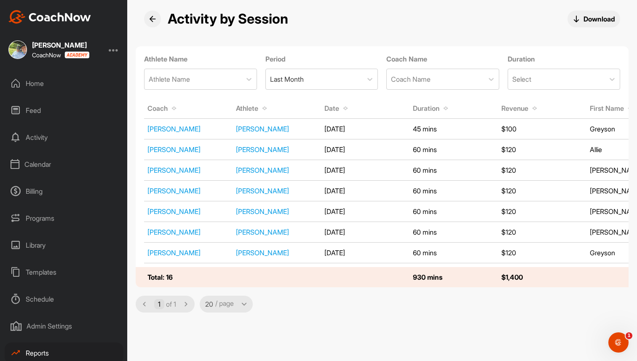
click at [154, 23] on button at bounding box center [152, 19] width 17 height 17
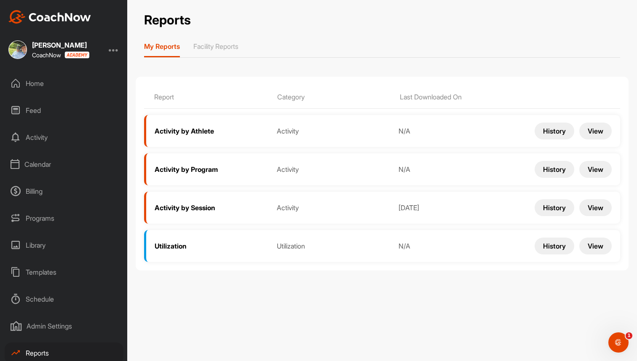
click at [601, 168] on button "View" at bounding box center [595, 169] width 32 height 17
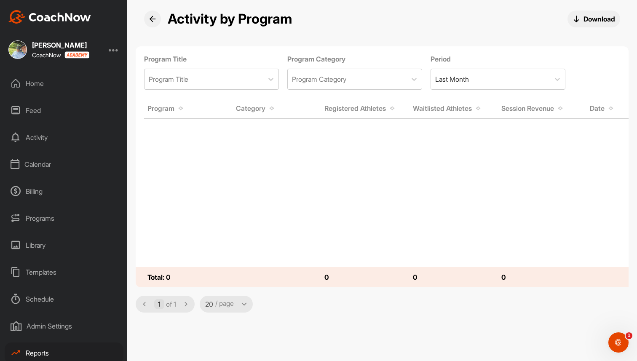
click at [47, 86] on div "Home" at bounding box center [64, 83] width 119 height 21
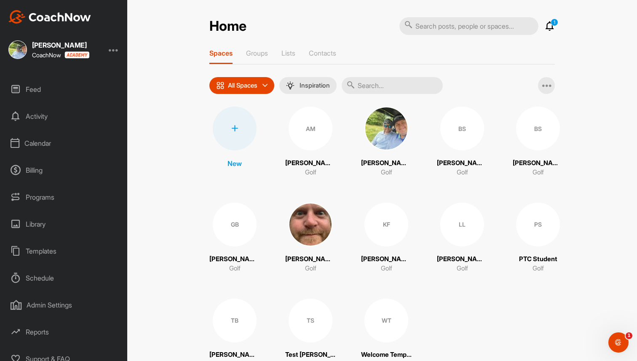
scroll to position [29, 0]
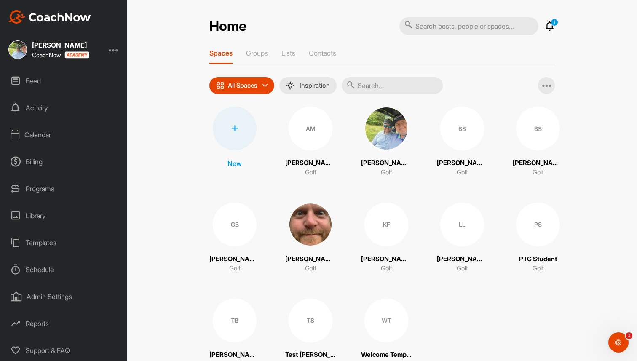
click at [40, 327] on div "Reports" at bounding box center [64, 323] width 119 height 21
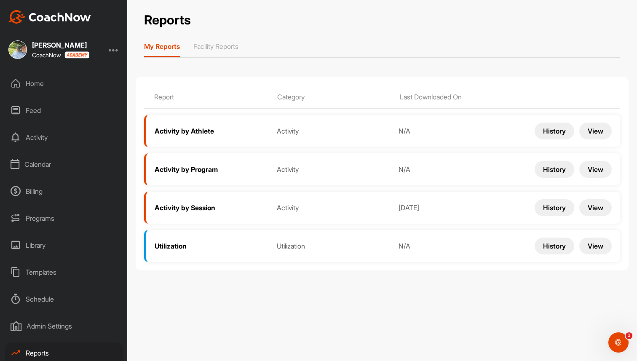
click at [42, 193] on div "Billing" at bounding box center [64, 191] width 119 height 21
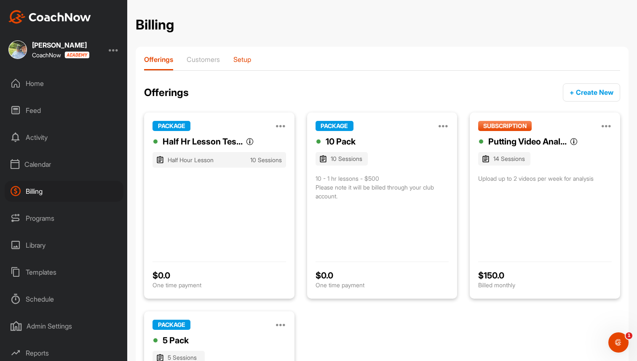
click at [248, 60] on p "Setup" at bounding box center [242, 59] width 18 height 8
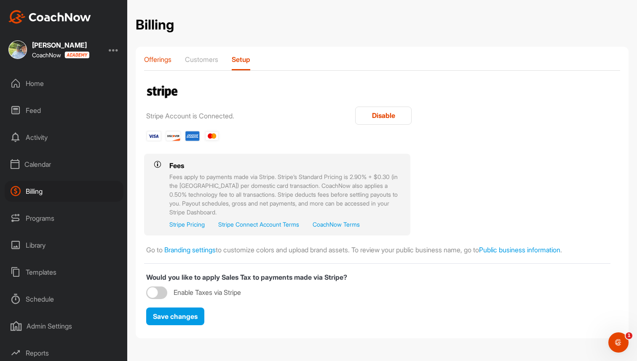
click at [164, 64] on div "Offerings" at bounding box center [157, 62] width 27 height 15
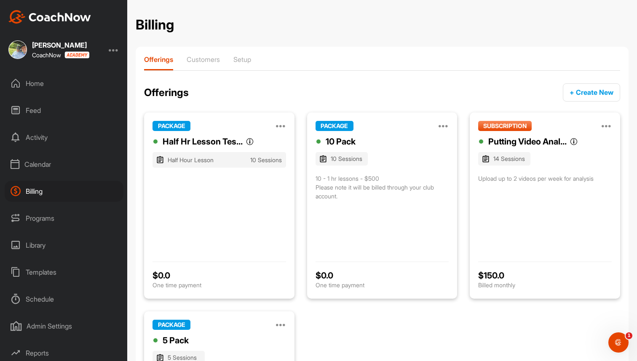
click at [46, 167] on div "Calendar" at bounding box center [64, 164] width 119 height 21
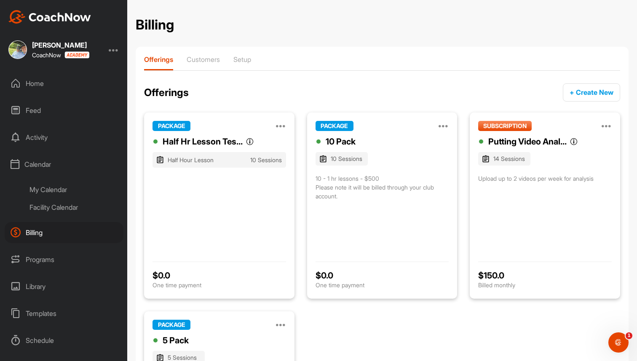
click at [51, 184] on div "My Calendar" at bounding box center [74, 190] width 100 height 18
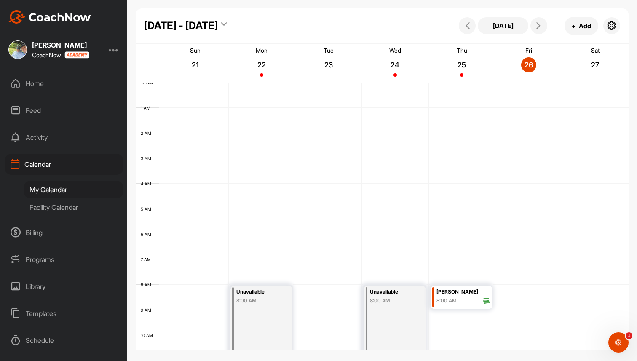
scroll to position [146, 0]
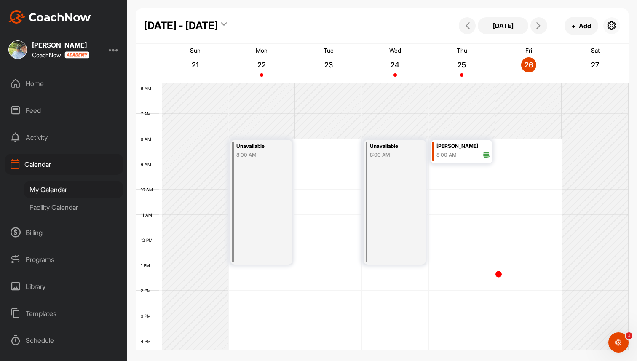
click at [611, 30] on icon "button" at bounding box center [612, 26] width 10 height 10
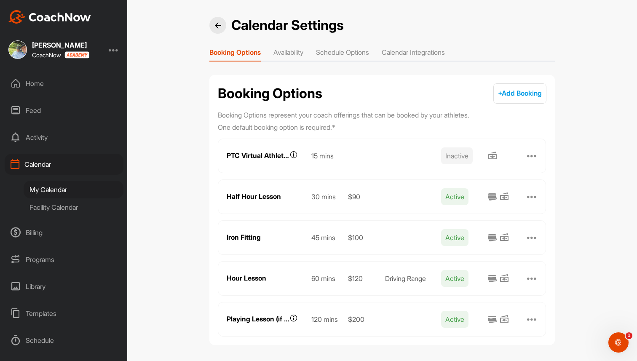
scroll to position [3, 0]
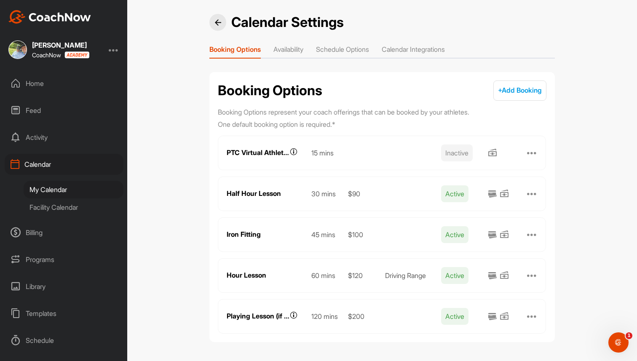
click at [535, 191] on div at bounding box center [532, 194] width 10 height 10
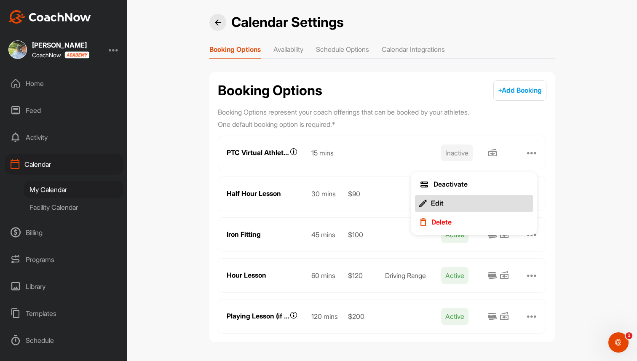
click at [448, 209] on button "Edit" at bounding box center [474, 203] width 118 height 17
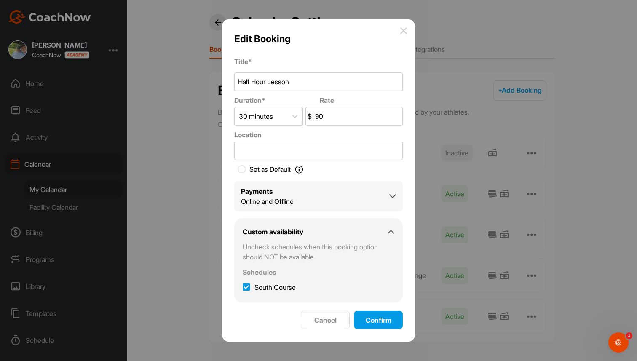
click at [326, 198] on div "Payments Online and Offline" at bounding box center [318, 196] width 155 height 20
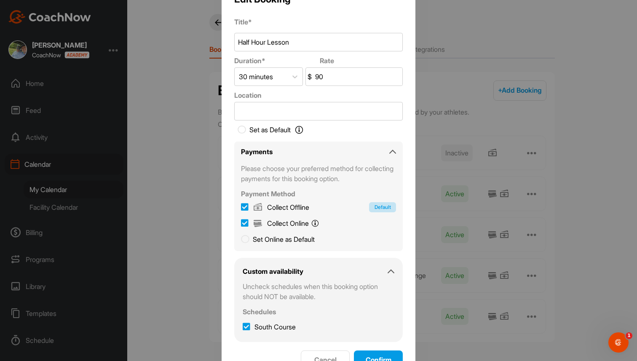
click at [248, 207] on label "Collect Offline" at bounding box center [275, 207] width 68 height 10
click at [248, 207] on input "Collect Offline Default" at bounding box center [245, 206] width 8 height 8
click at [247, 207] on icon at bounding box center [245, 207] width 8 height 8
click at [247, 207] on input "Collect Offline" at bounding box center [245, 206] width 8 height 8
checkbox input "true"
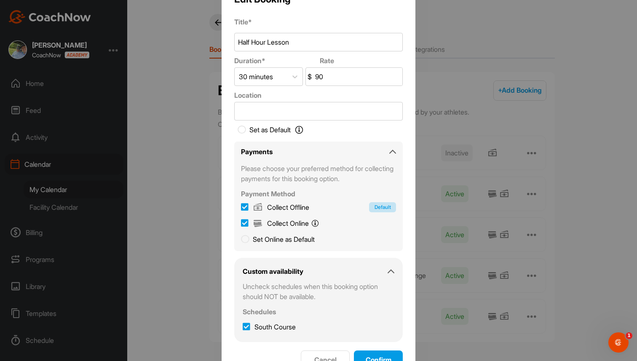
scroll to position [21, 0]
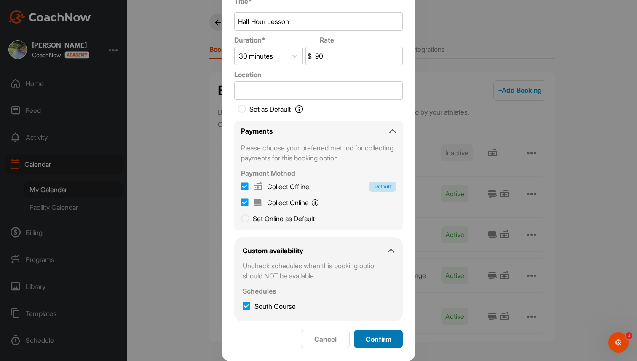
click at [384, 332] on button "Confirm" at bounding box center [378, 339] width 49 height 18
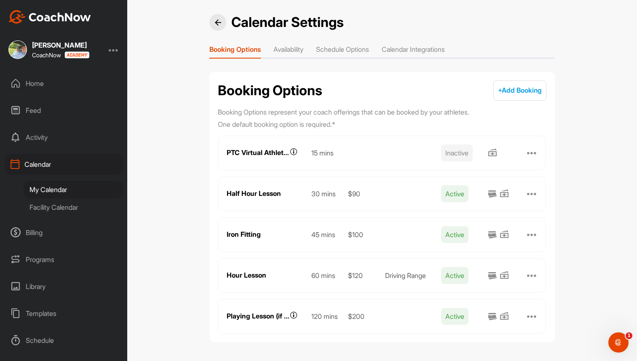
scroll to position [0, 0]
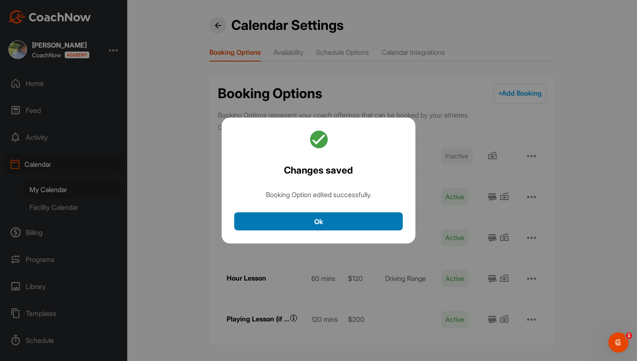
click at [326, 220] on button "Ok" at bounding box center [318, 221] width 169 height 18
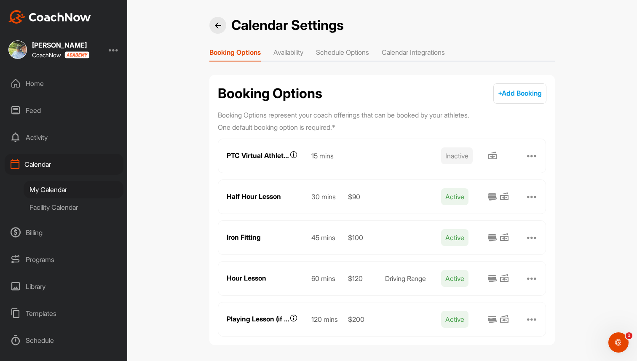
scroll to position [3, 0]
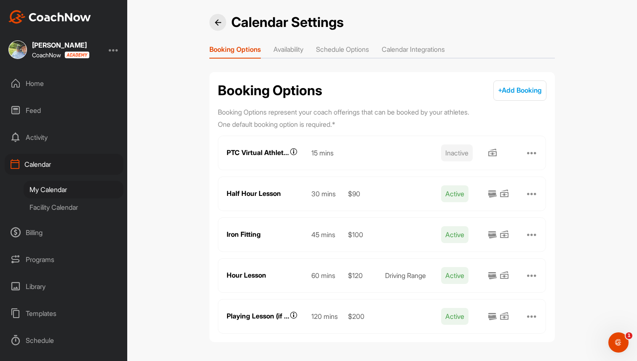
click at [41, 237] on div "Billing" at bounding box center [64, 232] width 119 height 21
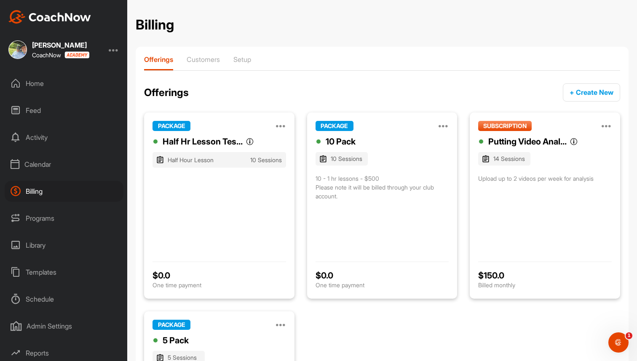
click at [40, 218] on div "Programs" at bounding box center [64, 218] width 119 height 21
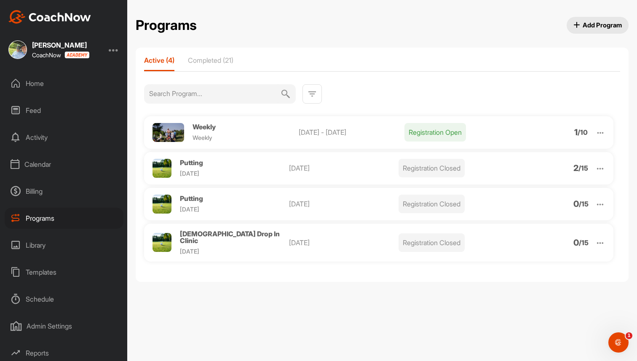
click at [35, 80] on div "Home" at bounding box center [64, 83] width 119 height 21
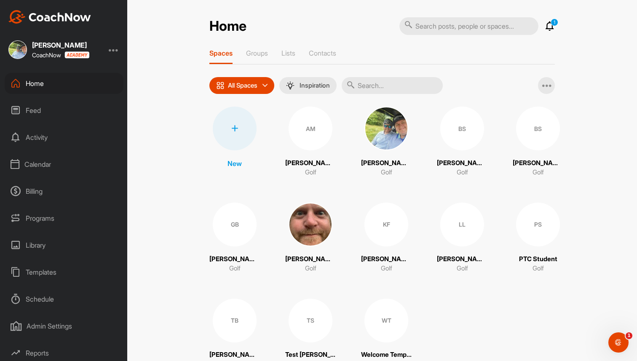
click at [41, 169] on div "Calendar" at bounding box center [64, 164] width 119 height 21
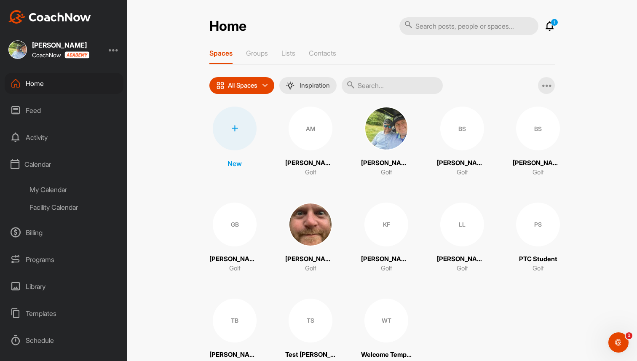
click at [47, 186] on div "My Calendar" at bounding box center [74, 190] width 100 height 18
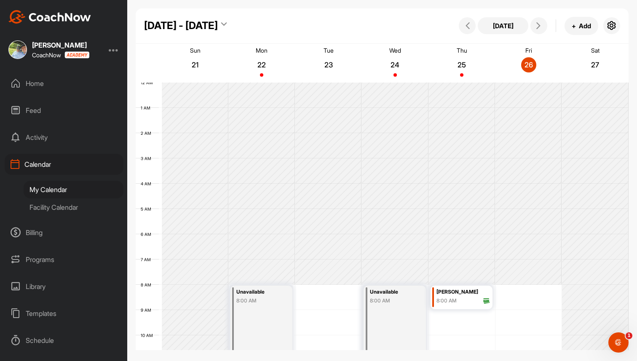
scroll to position [146, 0]
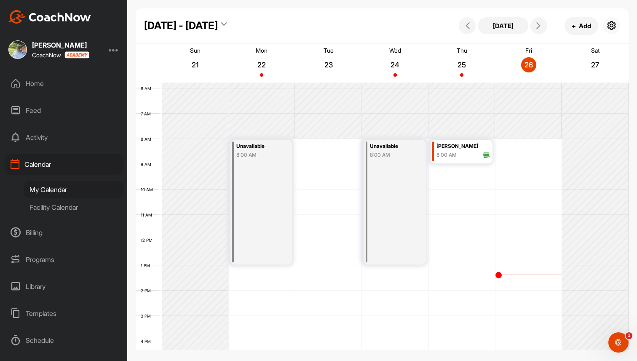
click at [614, 27] on icon "button" at bounding box center [612, 26] width 10 height 10
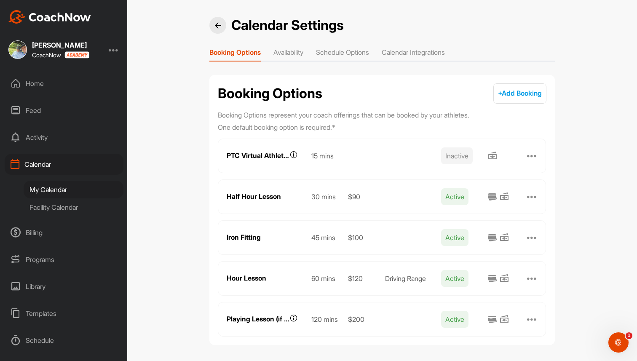
scroll to position [3, 0]
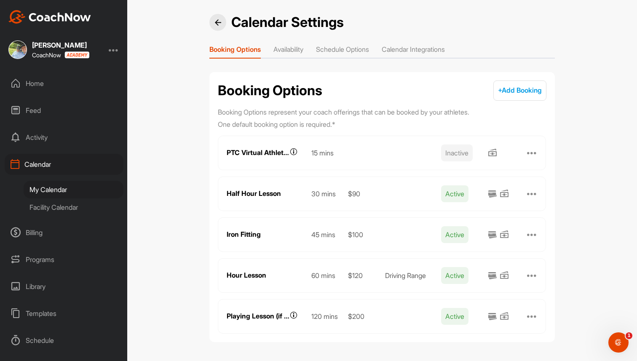
click at [293, 45] on li "Availability" at bounding box center [288, 50] width 30 height 13
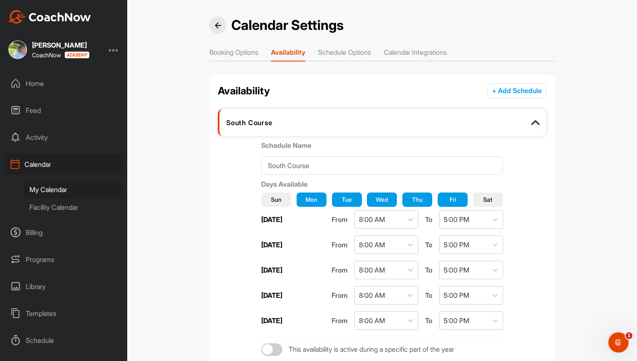
click at [342, 50] on li "Schedule Options" at bounding box center [344, 53] width 53 height 13
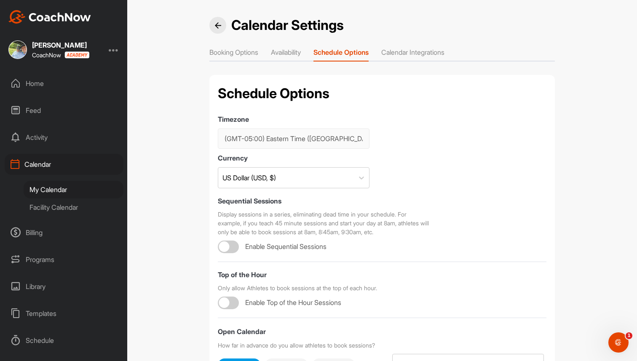
click at [422, 51] on li "Calendar Integrations" at bounding box center [412, 53] width 63 height 13
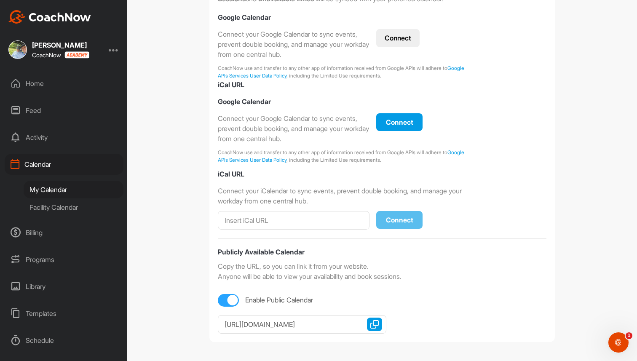
scroll to position [71, 0]
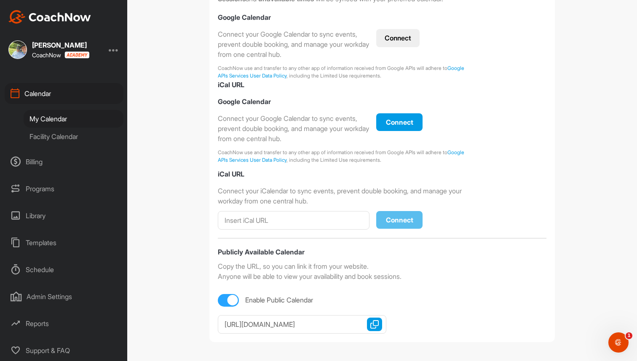
click at [67, 301] on div "Admin Settings" at bounding box center [64, 296] width 119 height 21
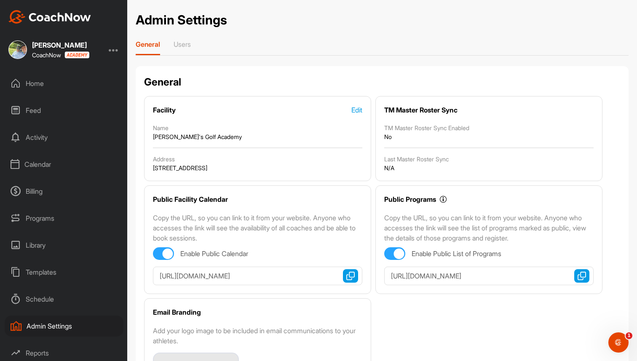
click at [42, 163] on div "Calendar" at bounding box center [64, 164] width 119 height 21
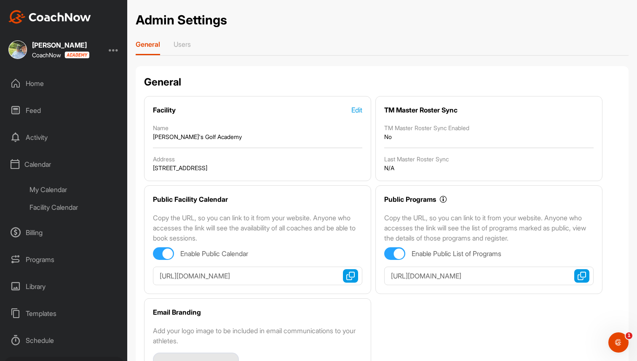
click at [45, 186] on div "My Calendar" at bounding box center [74, 190] width 100 height 18
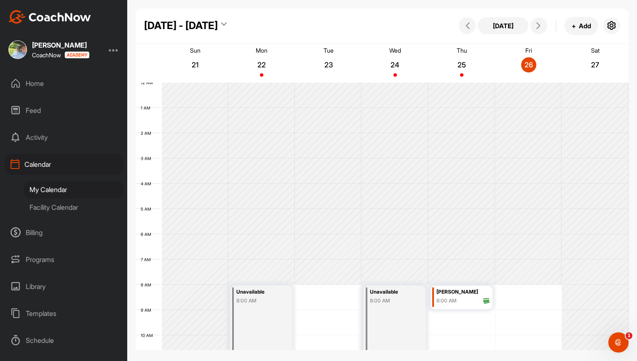
scroll to position [146, 0]
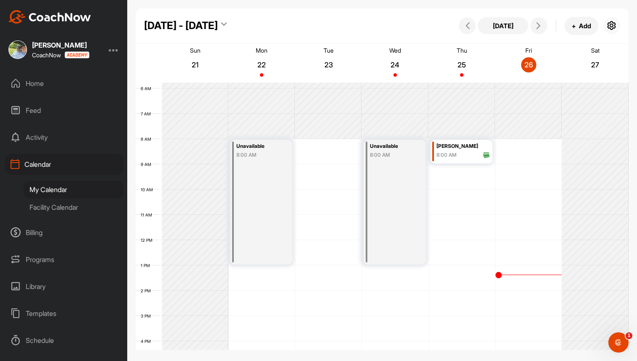
click at [619, 25] on button "button" at bounding box center [611, 25] width 17 height 17
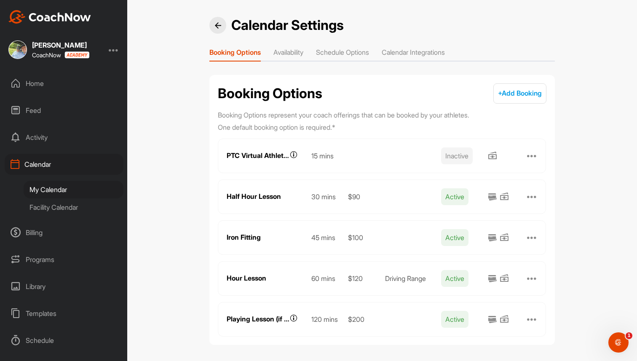
click at [351, 53] on li "Schedule Options" at bounding box center [342, 53] width 53 height 13
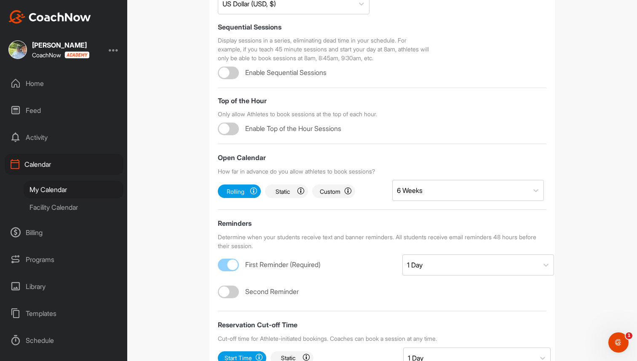
scroll to position [188, 0]
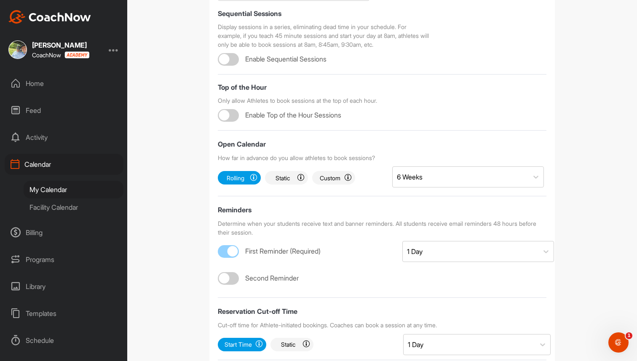
click at [225, 121] on div at bounding box center [224, 115] width 11 height 11
click at [227, 122] on div at bounding box center [228, 115] width 21 height 13
checkbox input "false"
click at [57, 183] on div "My Calendar" at bounding box center [74, 190] width 100 height 18
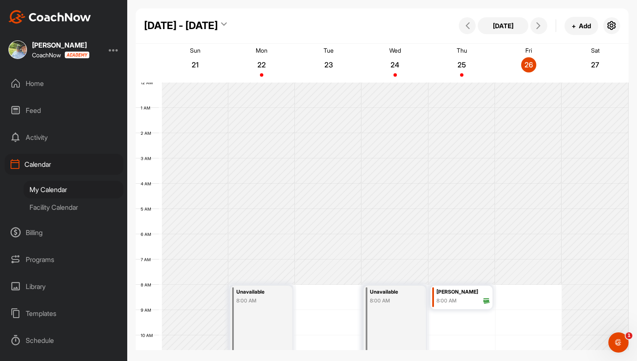
scroll to position [146, 0]
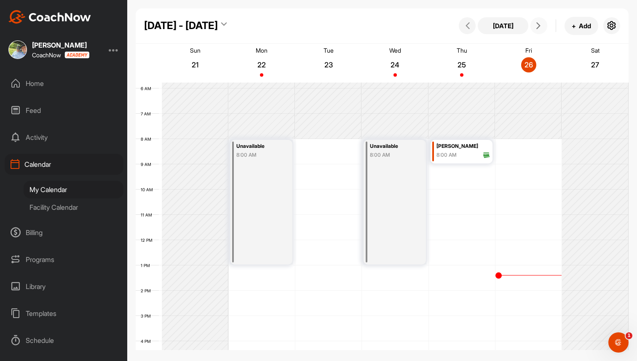
click at [541, 29] on button at bounding box center [539, 25] width 17 height 17
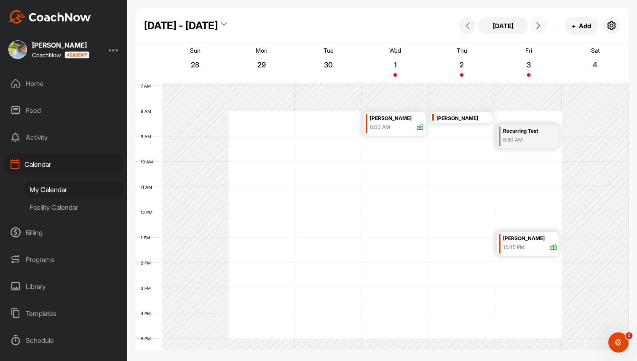
scroll to position [183, 0]
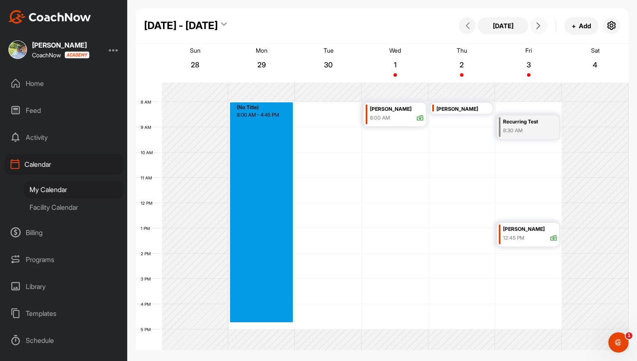
drag, startPoint x: 267, startPoint y: 105, endPoint x: 271, endPoint y: 324, distance: 218.3
click at [271, 324] on div "12 AM 1 AM 2 AM 3 AM 4 AM 5 AM 6 AM 7 AM 8 AM 9 AM 10 AM 11 AM 12 PM 1 PM 2 PM …" at bounding box center [382, 203] width 493 height 607
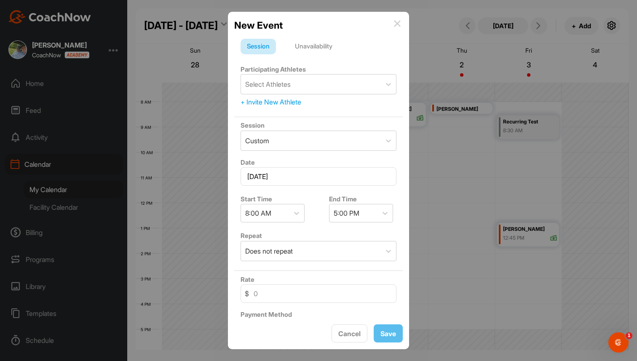
click at [271, 324] on div "New Event Session Unavailability Participating Athletes Select Athletes + Invit…" at bounding box center [318, 181] width 181 height 338
click at [313, 51] on div "Unavailability" at bounding box center [314, 47] width 50 height 16
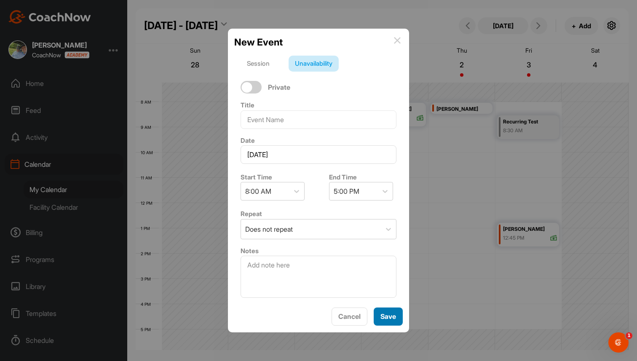
click at [383, 322] on button "Save" at bounding box center [388, 317] width 29 height 18
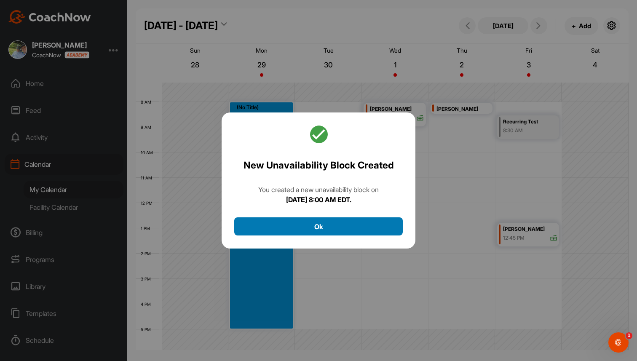
click at [342, 226] on button "Ok" at bounding box center [318, 226] width 169 height 18
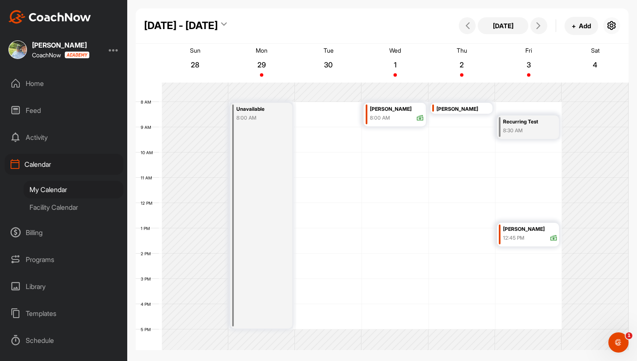
click at [613, 22] on icon "button" at bounding box center [612, 26] width 10 height 10
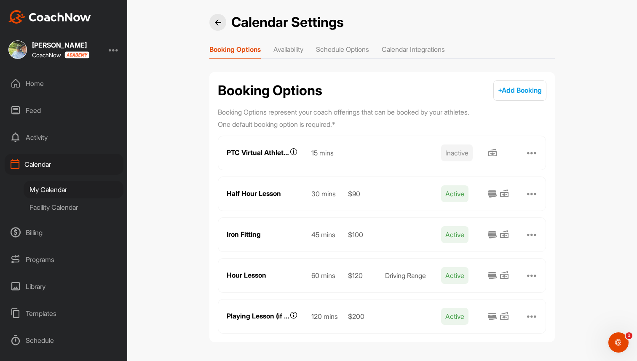
scroll to position [2, 0]
click at [295, 51] on li "Availability" at bounding box center [288, 51] width 30 height 13
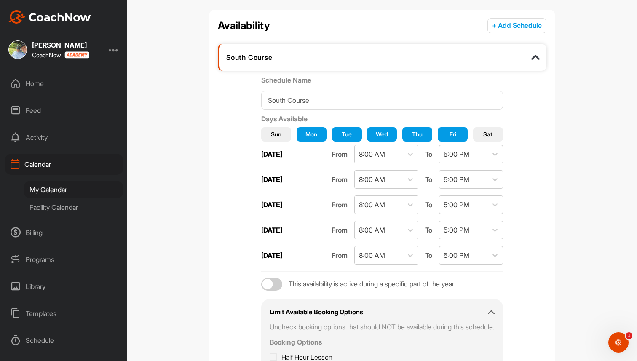
scroll to position [57, 0]
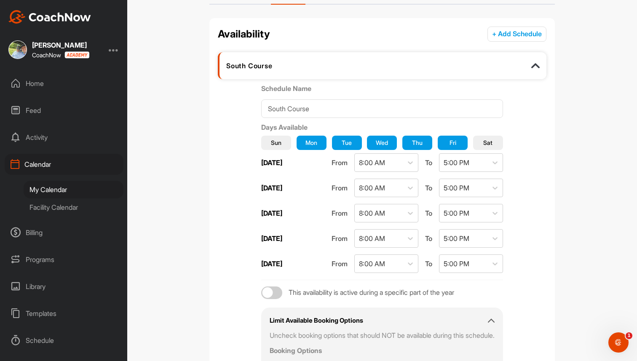
click at [514, 34] on button "+ Add Schedule" at bounding box center [517, 34] width 59 height 15
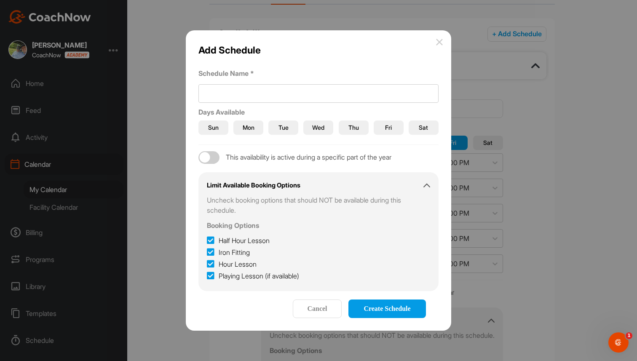
click at [210, 157] on div at bounding box center [208, 157] width 21 height 13
checkbox input "true"
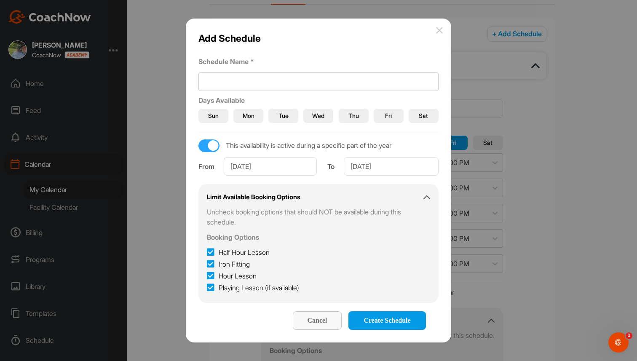
click at [318, 319] on span "Cancel" at bounding box center [317, 320] width 20 height 7
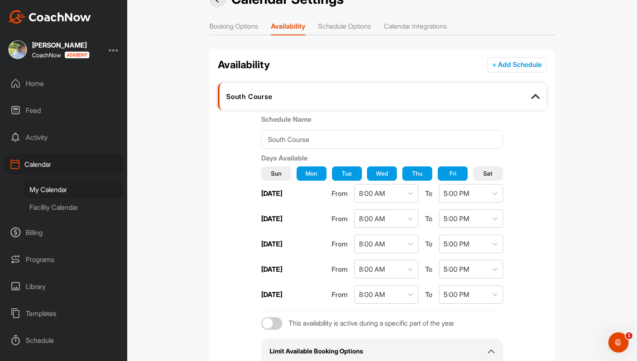
scroll to position [0, 0]
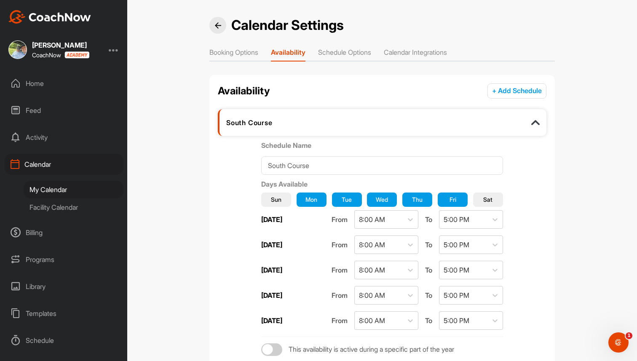
click at [348, 54] on li "Schedule Options" at bounding box center [344, 53] width 53 height 13
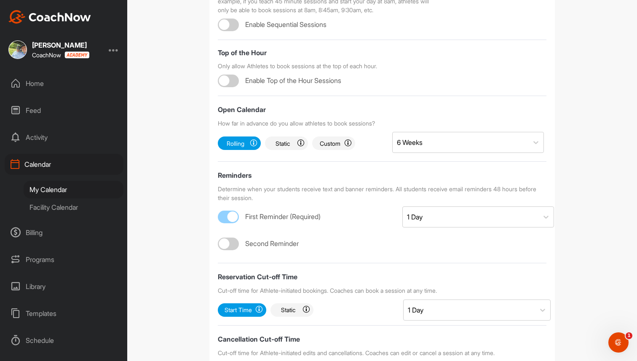
scroll to position [222, 0]
drag, startPoint x: 218, startPoint y: 129, endPoint x: 265, endPoint y: 132, distance: 47.3
click at [265, 114] on label "Open Calendar" at bounding box center [242, 110] width 48 height 8
click at [307, 181] on div "Reminders" at bounding box center [382, 176] width 329 height 10
click at [402, 148] on div "6 Weeks" at bounding box center [410, 143] width 26 height 10
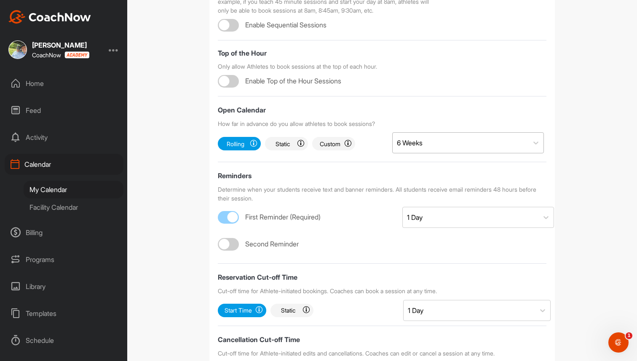
scroll to position [1, 0]
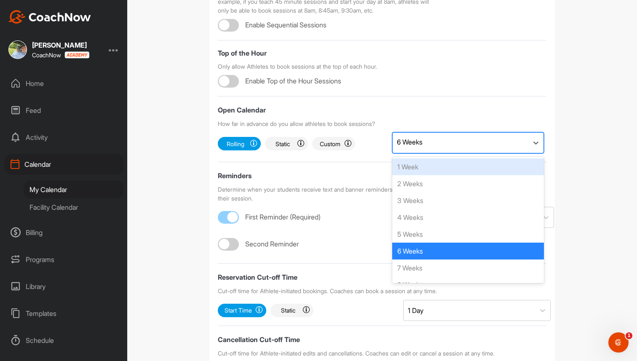
click at [402, 147] on div "6 Weeks" at bounding box center [410, 142] width 26 height 10
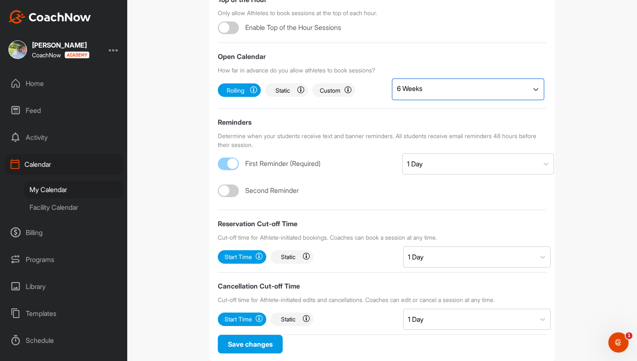
scroll to position [276, 0]
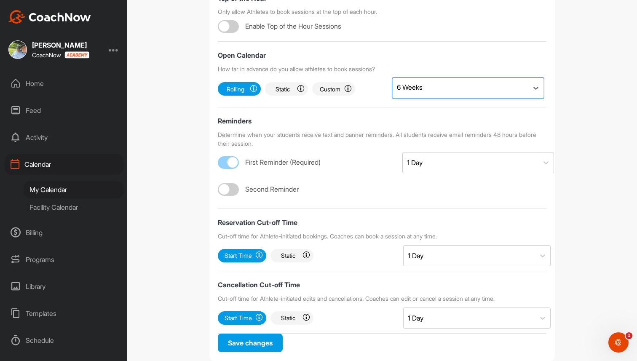
click at [225, 195] on div at bounding box center [224, 189] width 11 height 11
click at [427, 195] on div "Select..." at bounding box center [419, 190] width 24 height 10
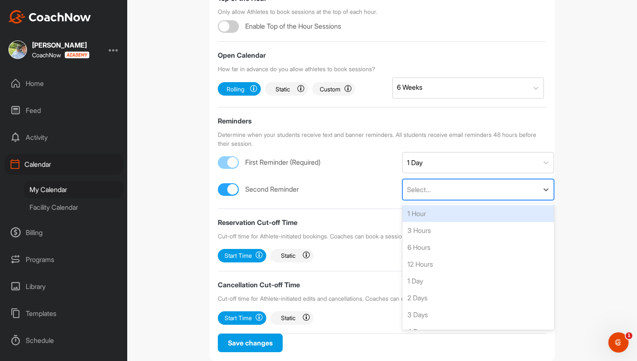
scroll to position [1, 0]
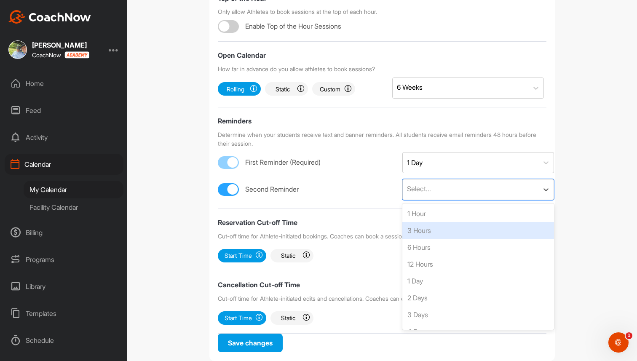
click at [314, 220] on form "Timezone (GMT-05:00) Eastern Time (US & Canada) Currency US Dollar (USD, $) Seq…" at bounding box center [382, 93] width 329 height 519
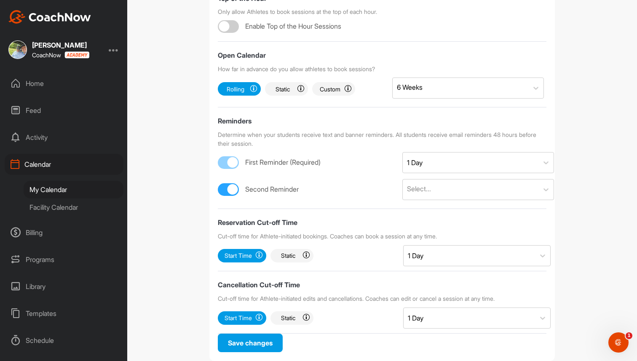
click at [234, 195] on div at bounding box center [233, 189] width 11 height 11
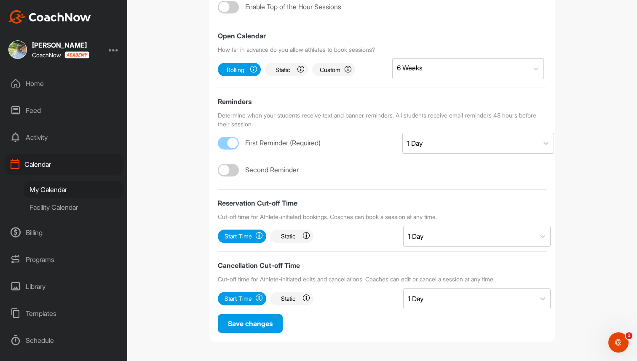
scroll to position [316, 0]
click at [226, 172] on div at bounding box center [224, 170] width 11 height 11
click at [230, 173] on div at bounding box center [233, 170] width 11 height 11
checkbox input "false"
click at [41, 259] on div "Programs" at bounding box center [64, 259] width 119 height 21
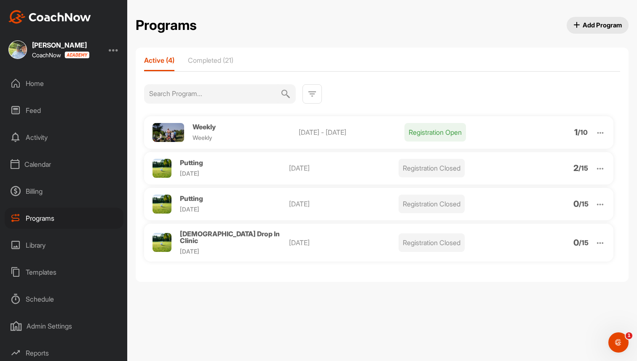
click at [230, 238] on span "[DEMOGRAPHIC_DATA] Drop In Clinic" at bounding box center [230, 237] width 100 height 15
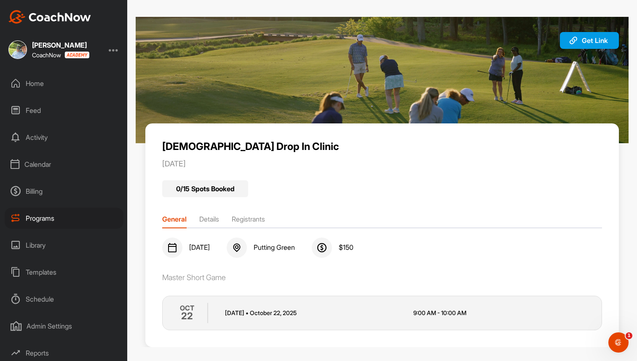
click at [214, 217] on li "Details" at bounding box center [209, 220] width 20 height 13
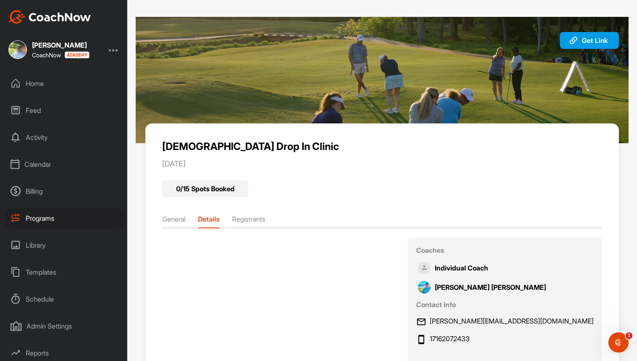
click at [259, 216] on li "Registrants" at bounding box center [248, 220] width 33 height 13
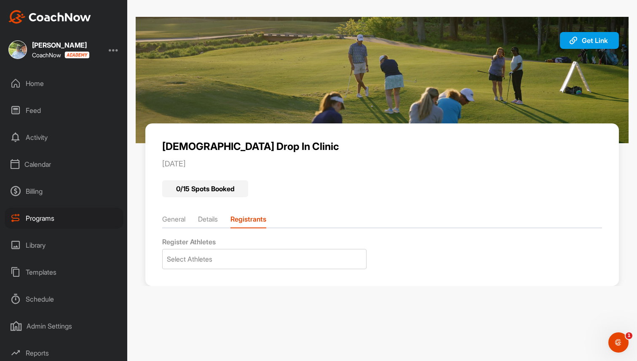
click at [259, 216] on li "Registrants" at bounding box center [248, 220] width 36 height 13
click at [217, 223] on li "Details" at bounding box center [208, 220] width 20 height 13
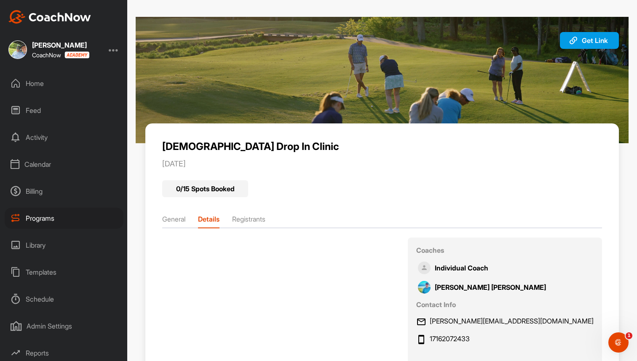
click at [39, 163] on div "Calendar" at bounding box center [64, 164] width 119 height 21
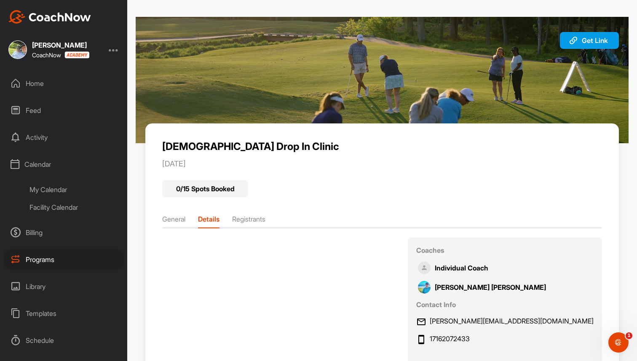
click at [48, 188] on div "My Calendar" at bounding box center [74, 190] width 100 height 18
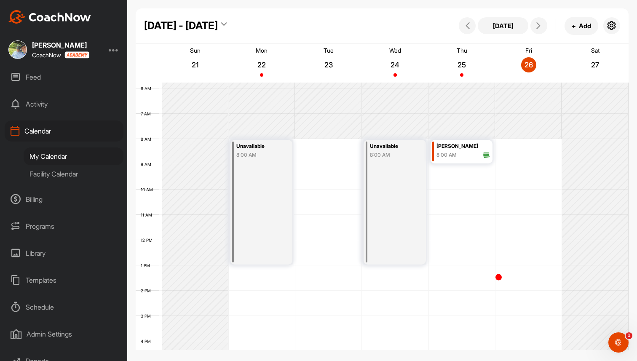
scroll to position [71, 0]
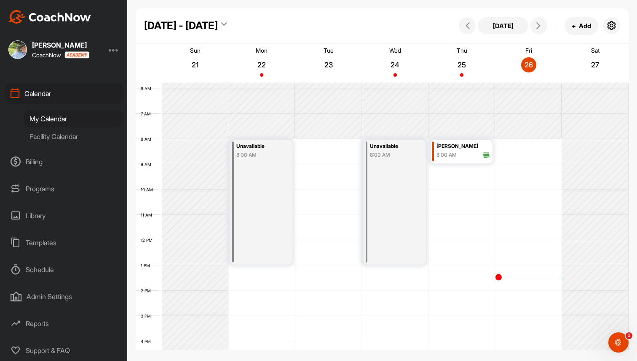
click at [40, 328] on div "Reports" at bounding box center [64, 323] width 119 height 21
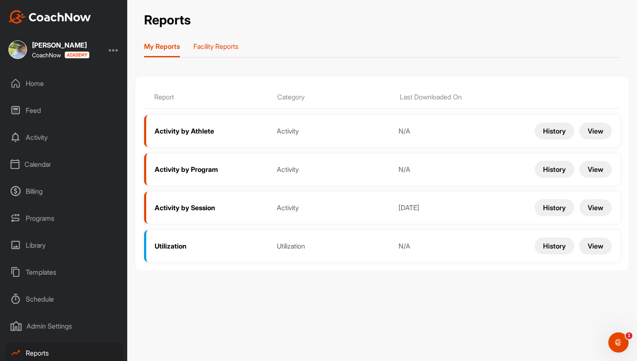
click at [226, 46] on p "Facility Reports" at bounding box center [215, 46] width 45 height 8
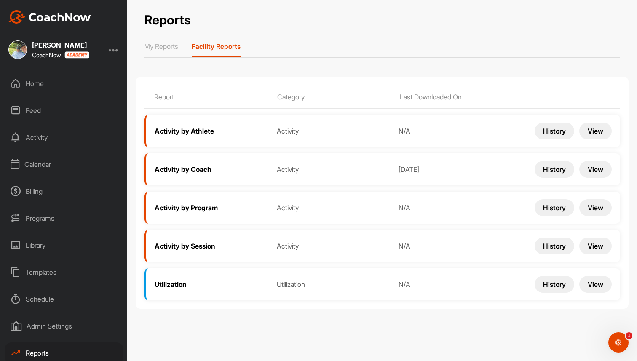
click at [603, 209] on button "View" at bounding box center [595, 207] width 32 height 17
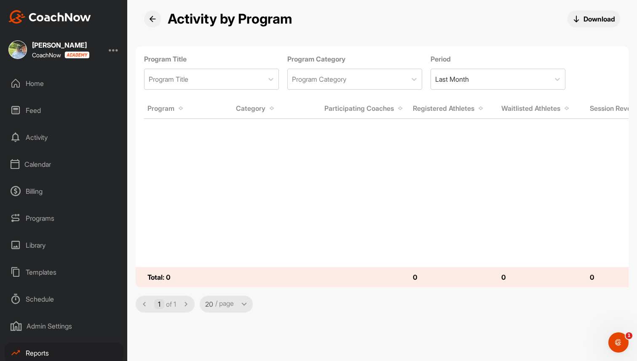
click at [40, 85] on div "Home" at bounding box center [64, 83] width 119 height 21
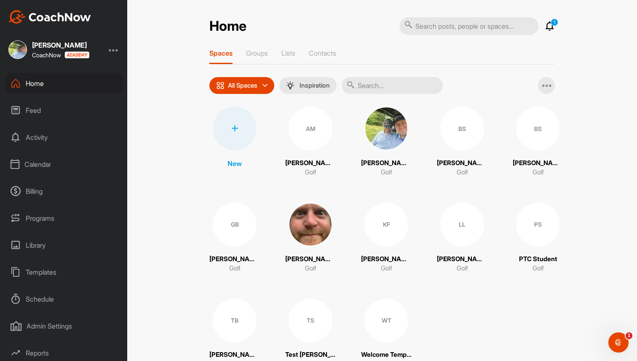
click at [47, 164] on div "Calendar" at bounding box center [64, 164] width 119 height 21
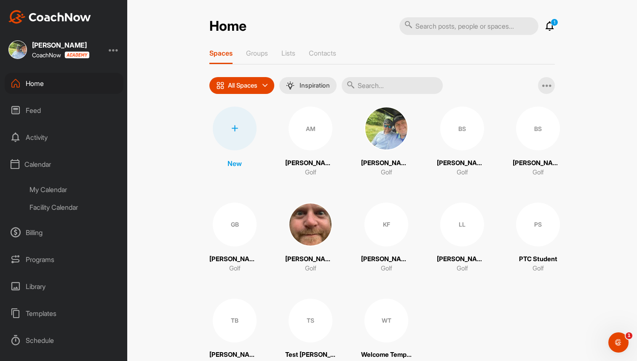
click at [51, 186] on div "My Calendar" at bounding box center [74, 190] width 100 height 18
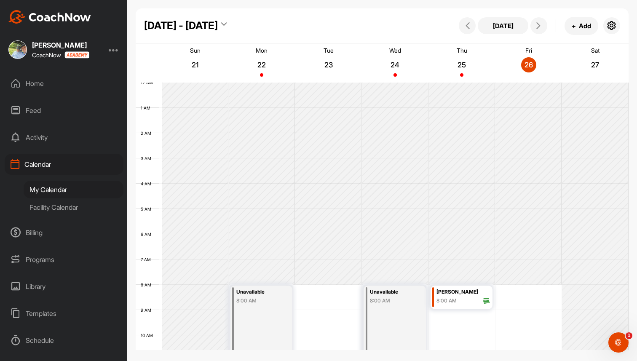
scroll to position [146, 0]
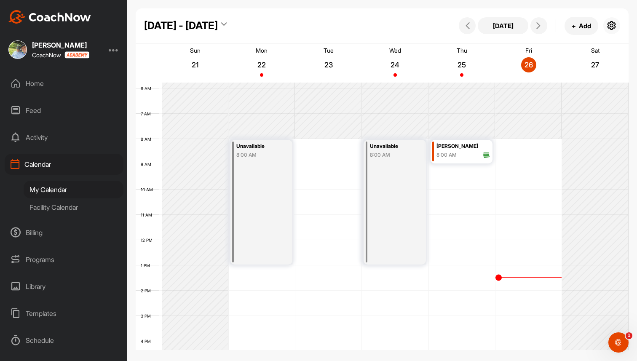
click at [614, 28] on icon "button" at bounding box center [612, 26] width 10 height 10
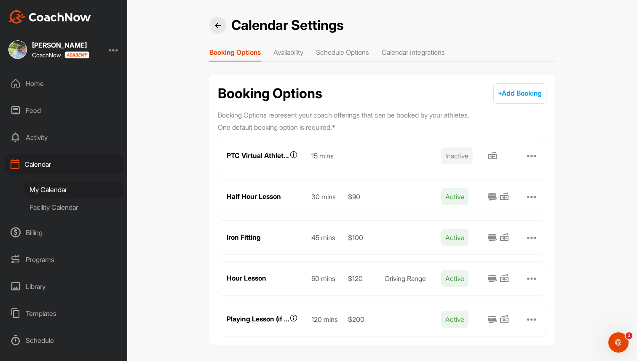
click at [342, 48] on li "Schedule Options" at bounding box center [342, 53] width 53 height 13
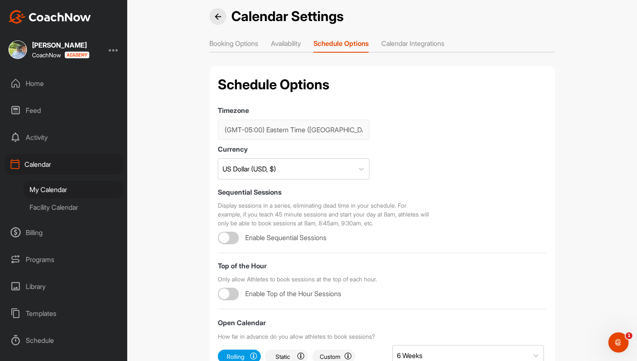
scroll to position [4, 0]
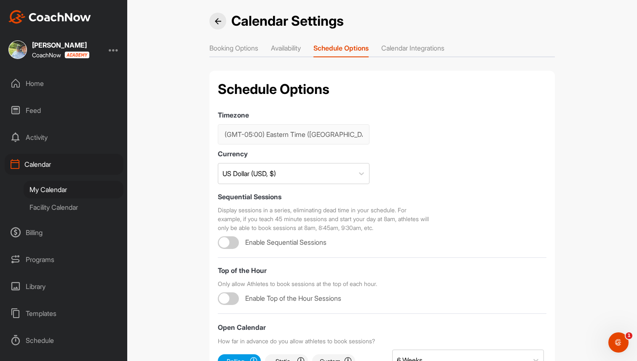
click at [426, 51] on li "Calendar Integrations" at bounding box center [412, 49] width 63 height 13
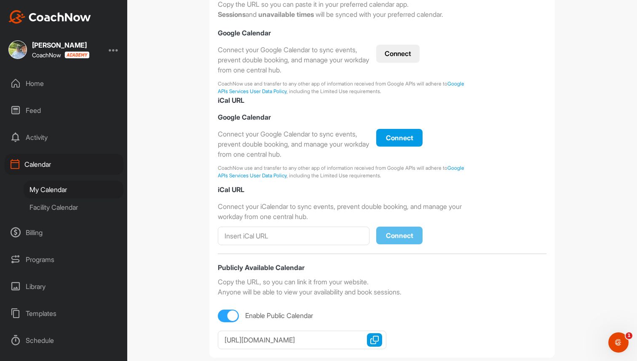
scroll to position [169, 0]
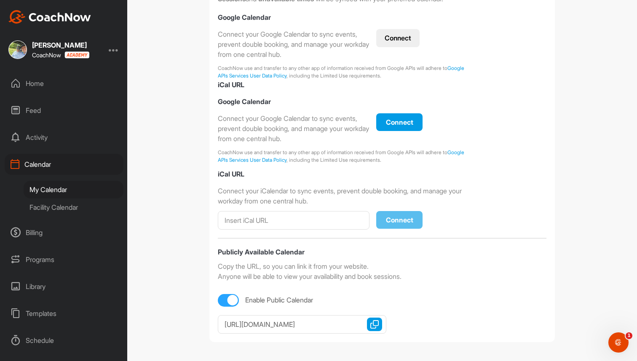
click at [114, 53] on div at bounding box center [114, 50] width 10 height 10
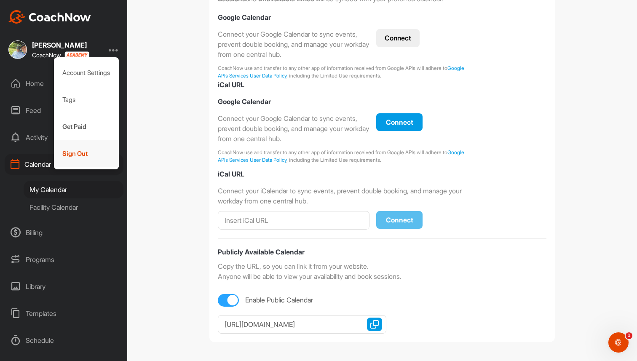
click at [99, 156] on div "Sign Out" at bounding box center [86, 153] width 65 height 27
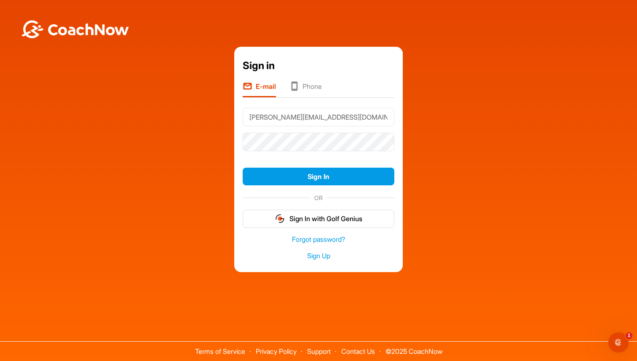
click at [310, 122] on input "[PERSON_NAME][EMAIL_ADDRESS][DOMAIN_NAME]" at bounding box center [319, 117] width 152 height 19
type input "[PERSON_NAME][EMAIL_ADDRESS][DOMAIN_NAME]"
click at [333, 171] on button "Sign In" at bounding box center [319, 177] width 152 height 18
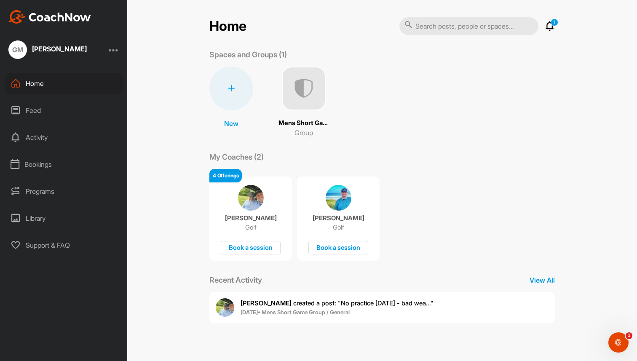
click at [111, 49] on div at bounding box center [114, 50] width 10 height 10
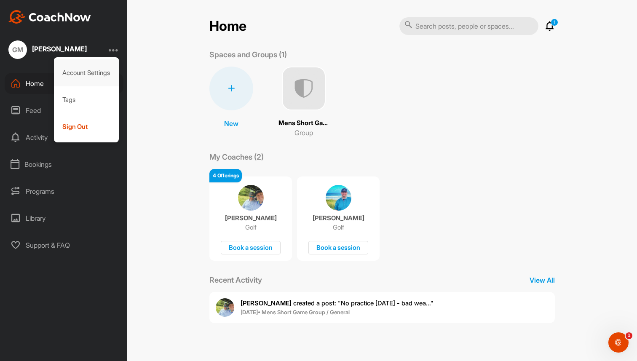
click at [96, 82] on div "Account Settings" at bounding box center [86, 72] width 65 height 27
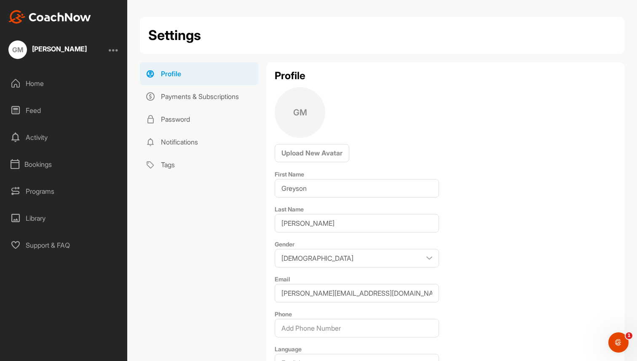
click at [51, 77] on div "Home" at bounding box center [64, 83] width 119 height 21
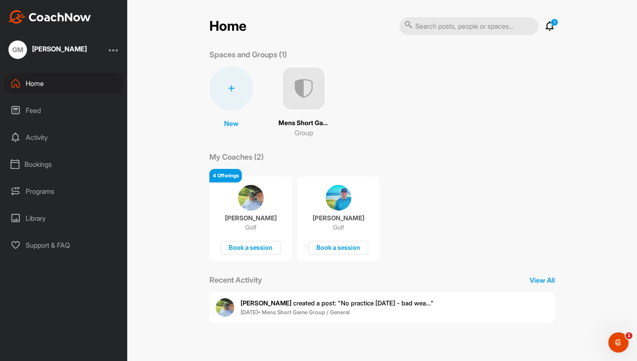
click at [267, 207] on div "Brad Mair Golf Book a session" at bounding box center [250, 219] width 83 height 84
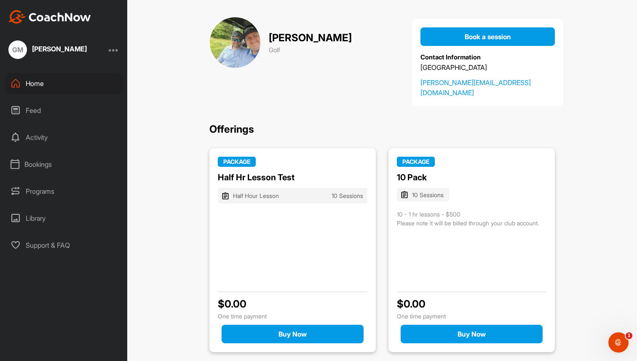
click at [113, 51] on div at bounding box center [114, 50] width 10 height 10
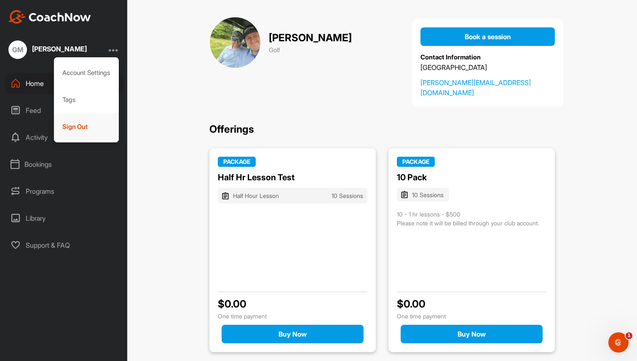
click at [96, 134] on div "Sign Out" at bounding box center [86, 126] width 65 height 27
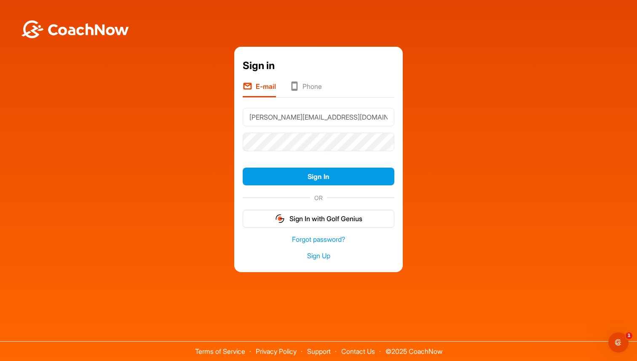
click at [302, 117] on input "brad+greyson@golfgenius.com" at bounding box center [319, 117] width 152 height 19
type input "brad@golfgenius.com"
click at [351, 179] on button "Sign In" at bounding box center [319, 177] width 152 height 18
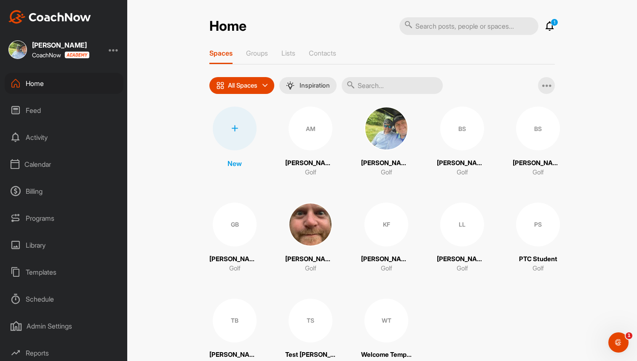
click at [233, 131] on icon at bounding box center [234, 128] width 7 height 7
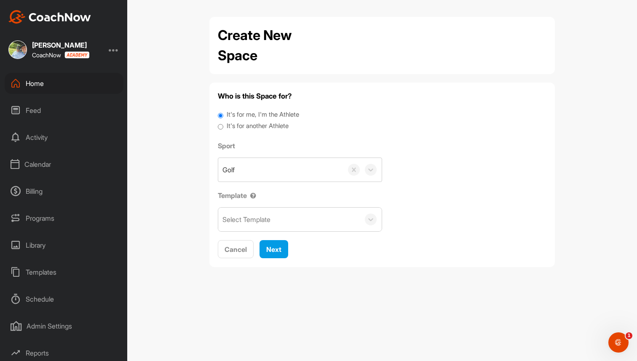
click at [238, 125] on label "It's for another Athlete" at bounding box center [258, 126] width 62 height 10
click at [223, 125] on input "It's for another Athlete" at bounding box center [220, 126] width 5 height 11
radio input "true"
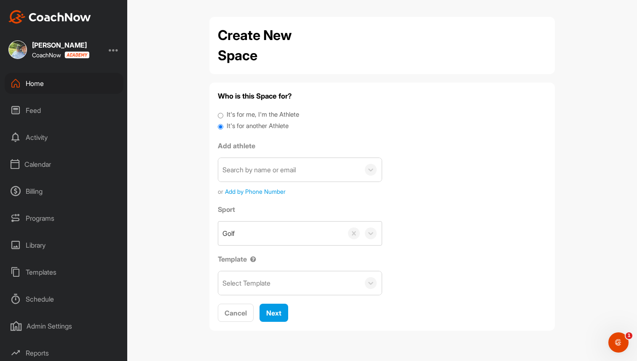
click at [268, 284] on div "Select Template" at bounding box center [246, 283] width 48 height 10
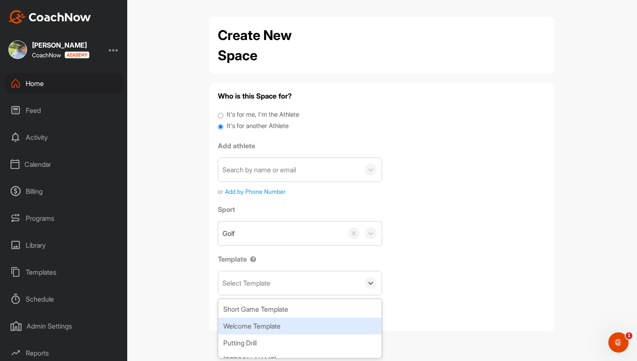
click at [264, 324] on div "Welcome Template" at bounding box center [299, 326] width 163 height 17
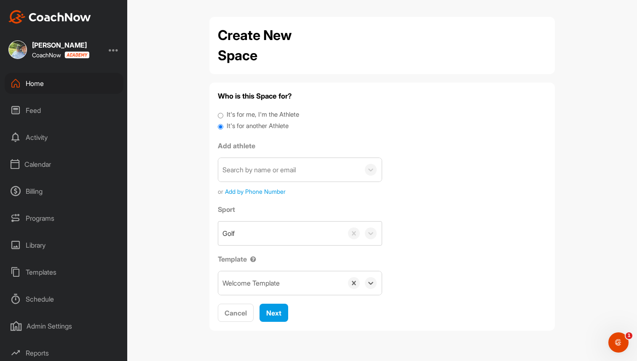
click at [53, 78] on div "Home" at bounding box center [64, 83] width 119 height 21
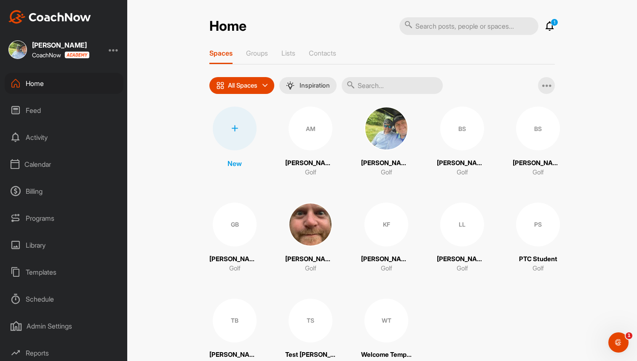
scroll to position [29, 0]
click at [61, 298] on div "Admin Settings" at bounding box center [64, 296] width 119 height 21
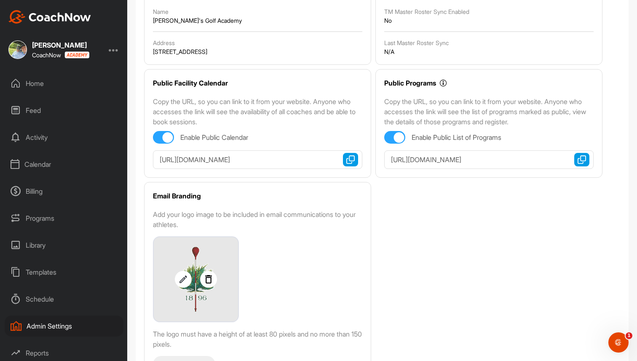
scroll to position [152, 0]
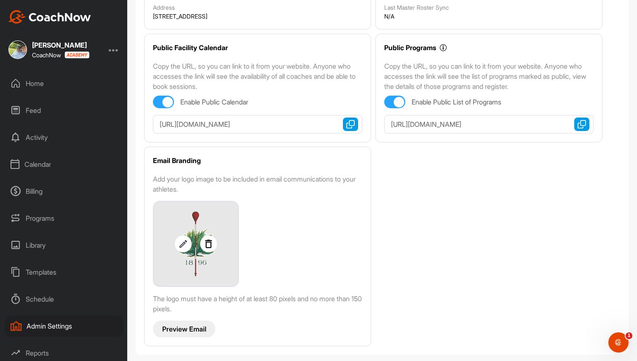
click at [179, 327] on p "Preview Email" at bounding box center [184, 329] width 44 height 9
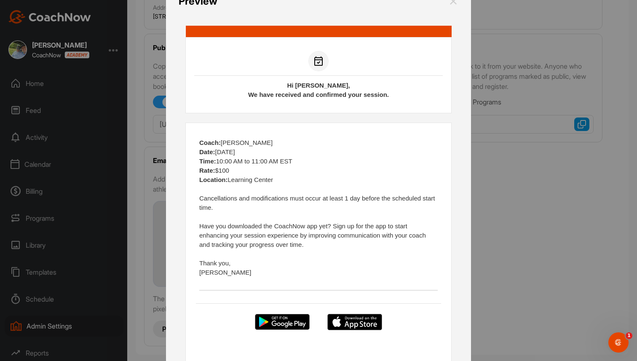
scroll to position [0, 0]
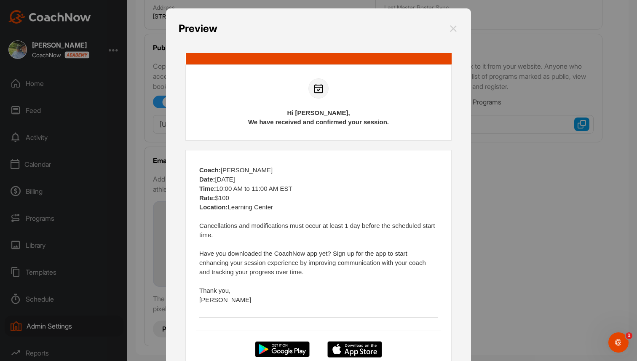
click at [453, 28] on img at bounding box center [453, 28] width 10 height 15
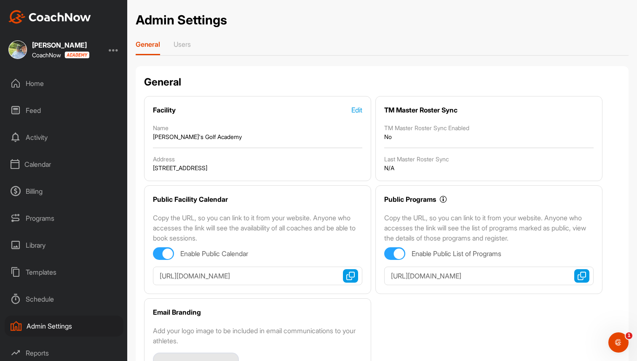
click at [35, 271] on div "Templates" at bounding box center [64, 272] width 119 height 21
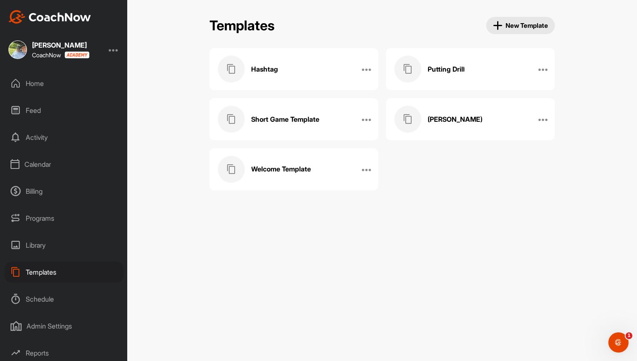
click at [295, 173] on h3 "Welcome Template" at bounding box center [281, 169] width 60 height 9
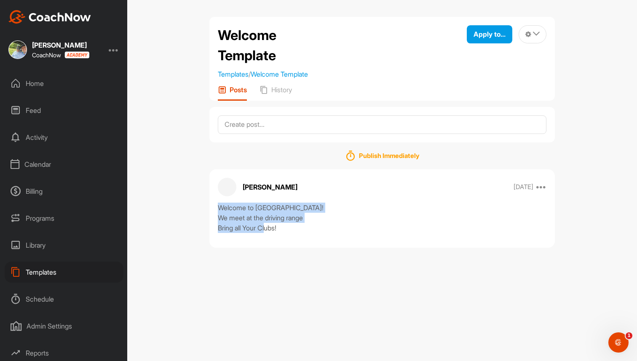
drag, startPoint x: 219, startPoint y: 208, endPoint x: 309, endPoint y: 234, distance: 94.3
click at [309, 234] on div "[PERSON_NAME] [DATE] Copy to ... Edit Edit Tags Pin to top Delete Welcome to Br…" at bounding box center [382, 208] width 346 height 78
click at [319, 126] on textarea at bounding box center [382, 124] width 329 height 19
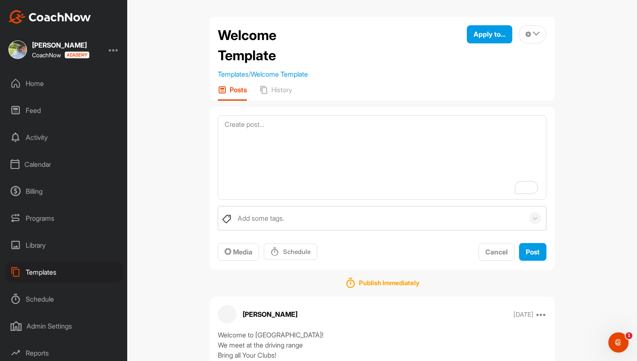
click at [37, 76] on div "Home" at bounding box center [64, 83] width 119 height 21
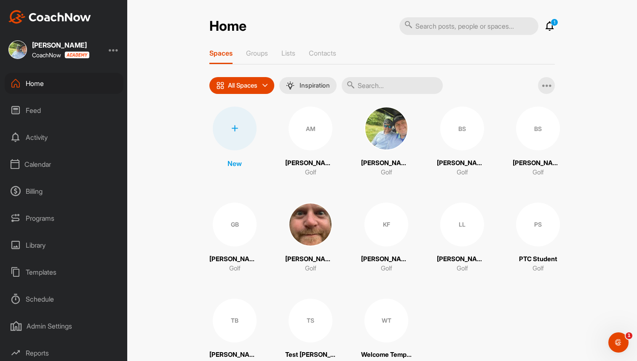
click at [230, 136] on div at bounding box center [235, 129] width 44 height 44
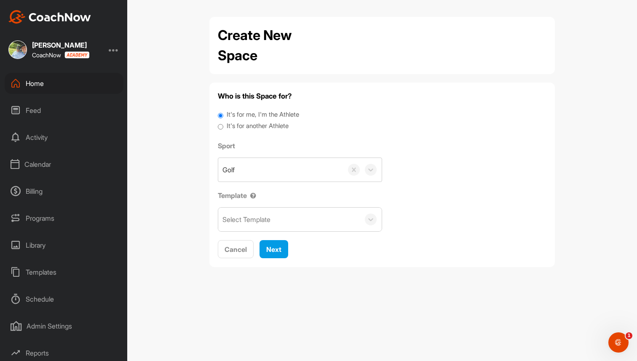
click at [251, 220] on div "Select Template" at bounding box center [246, 219] width 48 height 10
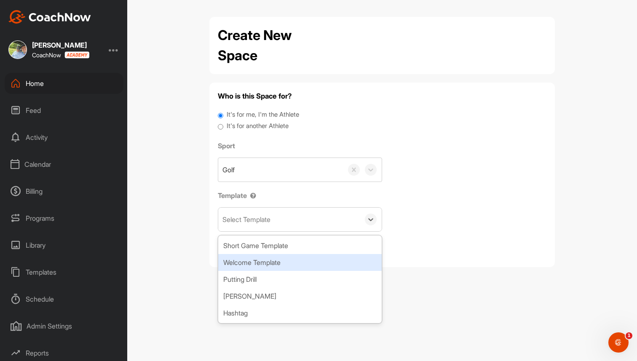
click at [267, 268] on div "Welcome Template" at bounding box center [299, 262] width 163 height 17
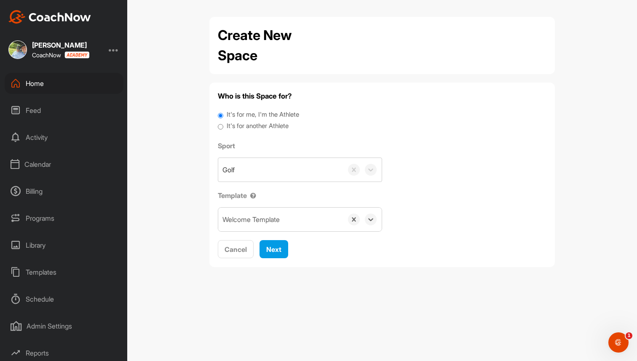
click at [53, 275] on div "Templates" at bounding box center [64, 272] width 119 height 21
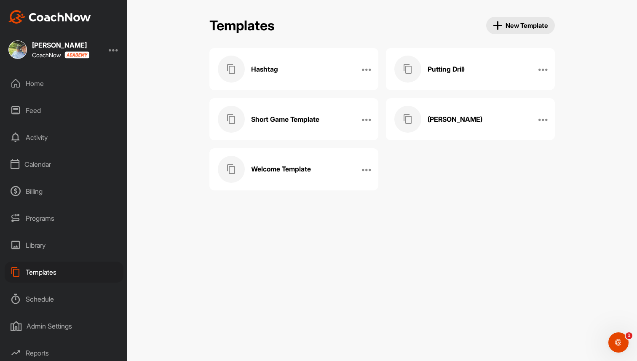
click at [460, 112] on div "[PERSON_NAME]" at bounding box center [461, 119] width 134 height 27
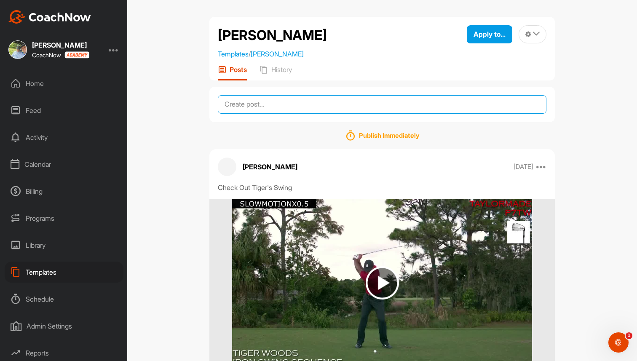
click at [429, 106] on textarea at bounding box center [382, 104] width 329 height 19
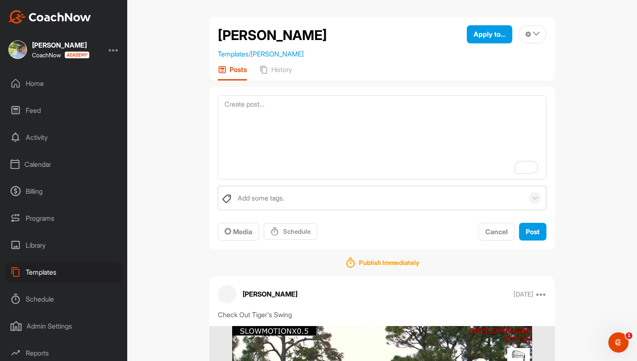
click at [51, 279] on div "Templates" at bounding box center [64, 272] width 119 height 21
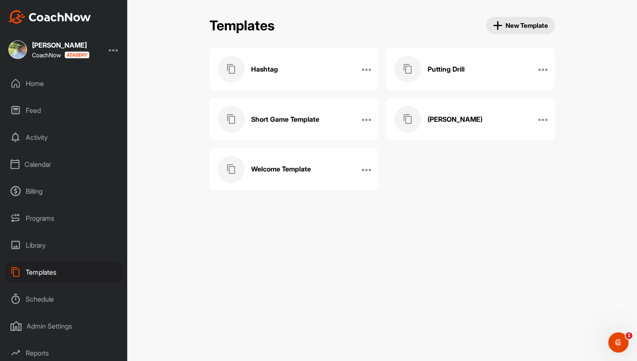
click at [439, 58] on div "Putting Drill" at bounding box center [461, 69] width 134 height 27
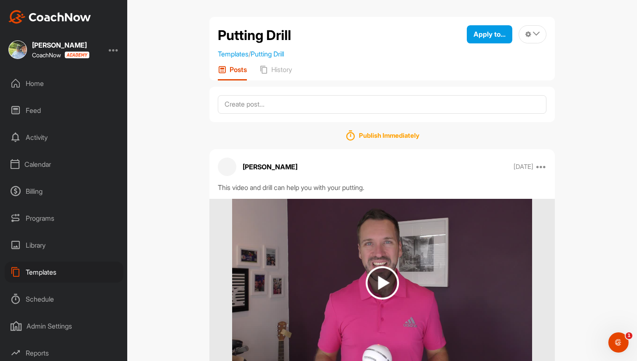
scroll to position [40, 0]
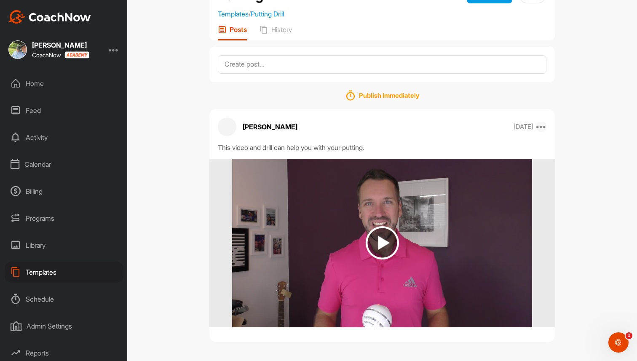
click at [540, 124] on icon at bounding box center [541, 127] width 10 height 10
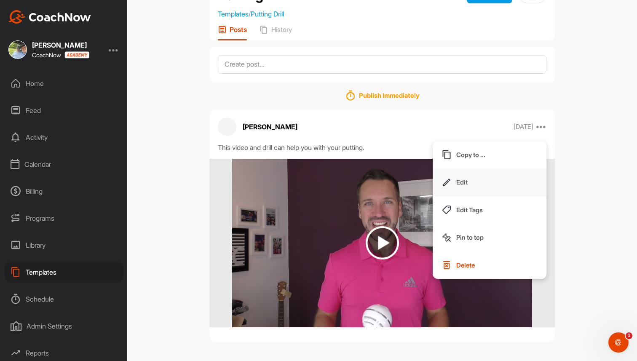
click at [471, 181] on button "Edit" at bounding box center [490, 183] width 114 height 28
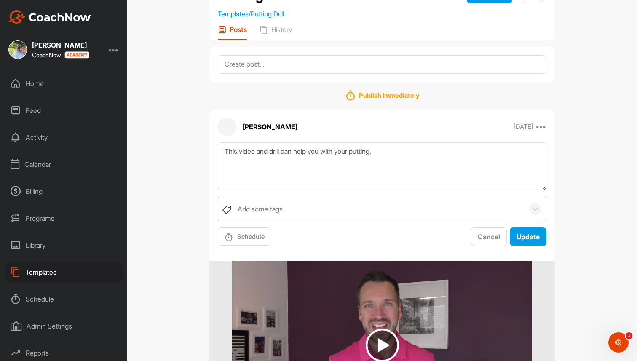
click at [280, 211] on div "Add some tags." at bounding box center [261, 209] width 47 height 10
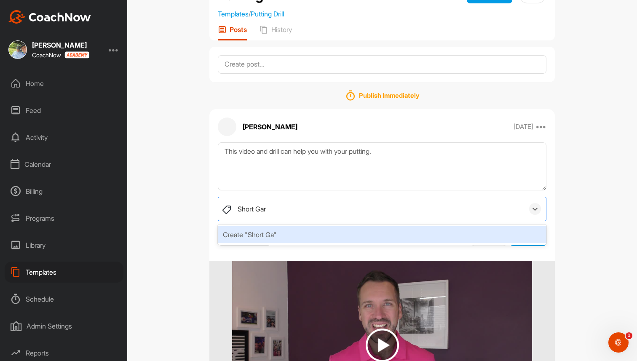
type input "Short Game"
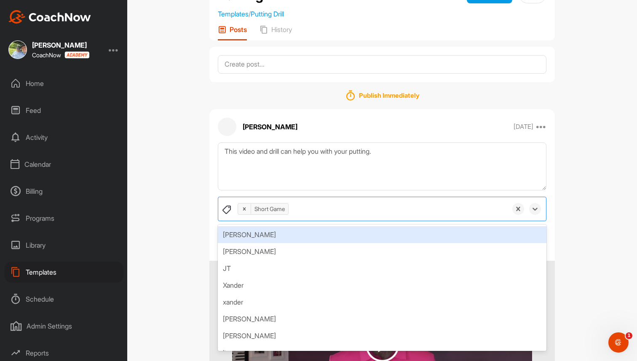
click at [574, 194] on div "Putting Drill Templates / Putting Drill Apply to... Apply to Space Apply to Gro…" at bounding box center [382, 180] width 510 height 361
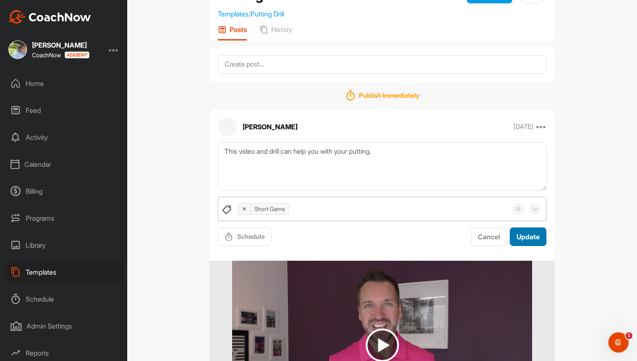
click at [527, 239] on span "Update" at bounding box center [528, 237] width 23 height 8
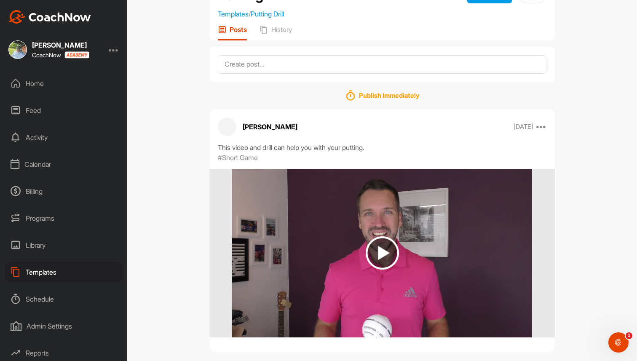
scroll to position [0, 0]
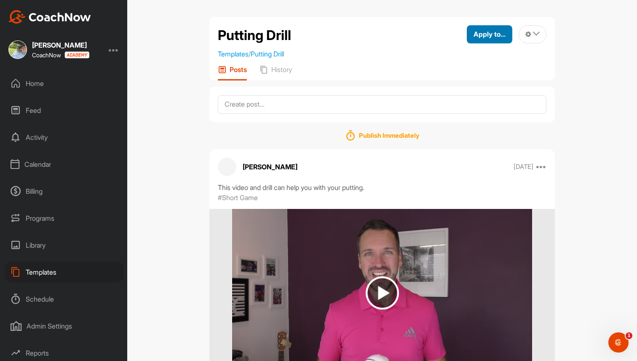
click at [504, 34] on span "Apply to..." at bounding box center [490, 34] width 32 height 8
click at [174, 95] on div "Putting Drill Templates / Putting Drill Apply to... Apply to Space Apply to Gro…" at bounding box center [382, 180] width 510 height 361
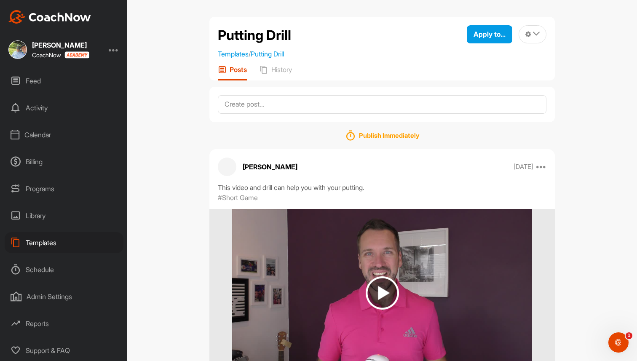
click at [48, 300] on div "Admin Settings" at bounding box center [64, 296] width 119 height 21
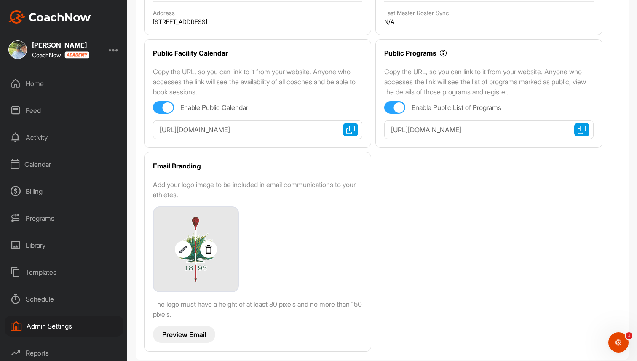
scroll to position [152, 0]
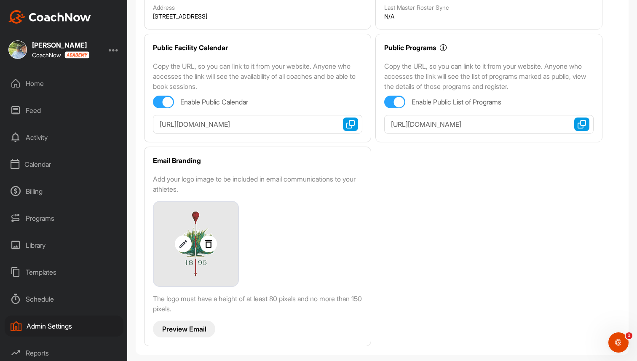
click at [187, 325] on p "Preview Email" at bounding box center [184, 329] width 44 height 9
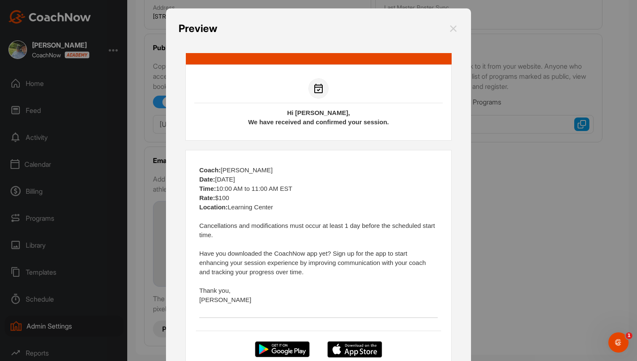
click at [187, 324] on td "Coach: John Smith Date: Jan 1, 2025 Time: 10:00 AM to 11:00 AM EST Rate: $100 L…" at bounding box center [319, 321] width 266 height 343
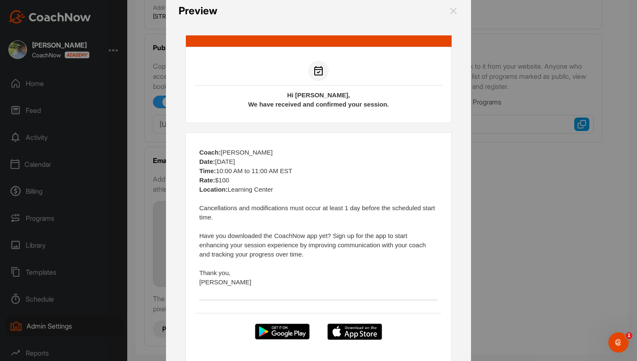
scroll to position [19, 0]
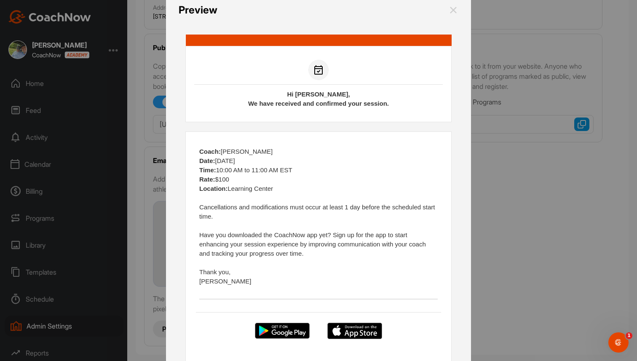
click at [456, 11] on img at bounding box center [453, 10] width 10 height 15
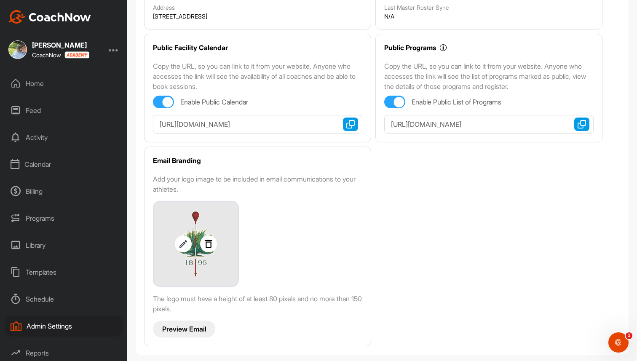
click at [136, 183] on div "General Facility Edit Name Brad's Golf Academy Address 22894 sw 56th ave Boca R…" at bounding box center [382, 134] width 493 height 440
click at [42, 269] on div "Templates" at bounding box center [64, 272] width 119 height 21
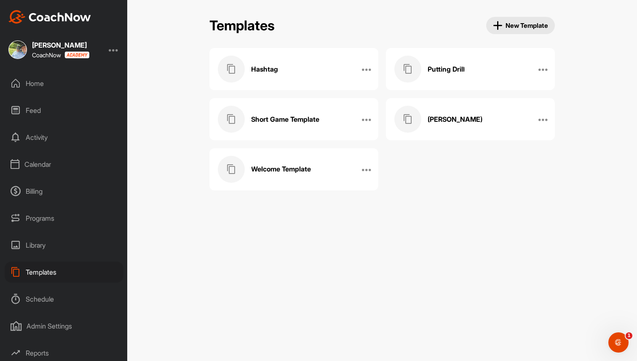
click at [270, 172] on h3 "Welcome Template" at bounding box center [281, 169] width 60 height 9
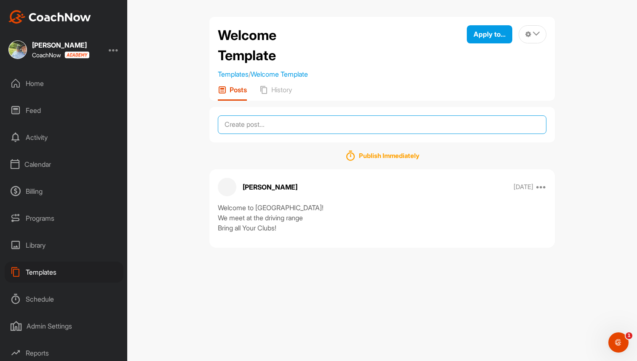
click at [287, 121] on textarea at bounding box center [382, 124] width 329 height 19
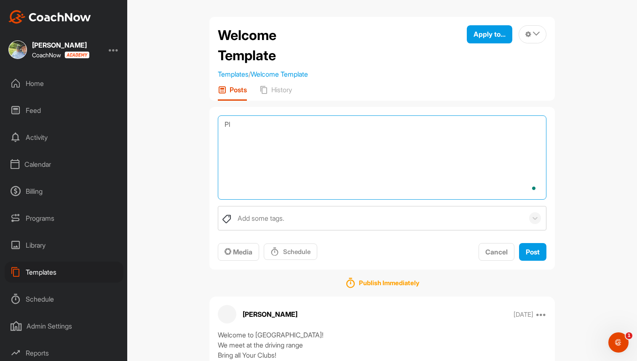
type textarea "P"
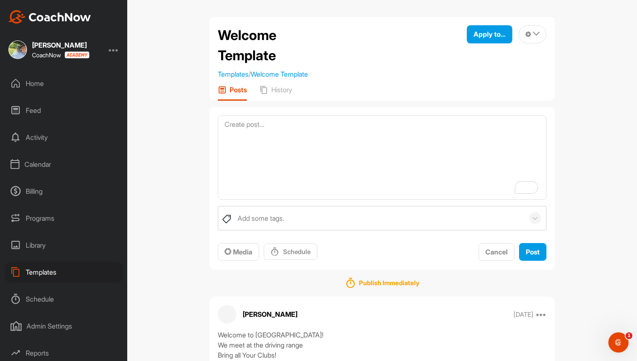
click at [36, 86] on div "Home" at bounding box center [64, 83] width 119 height 21
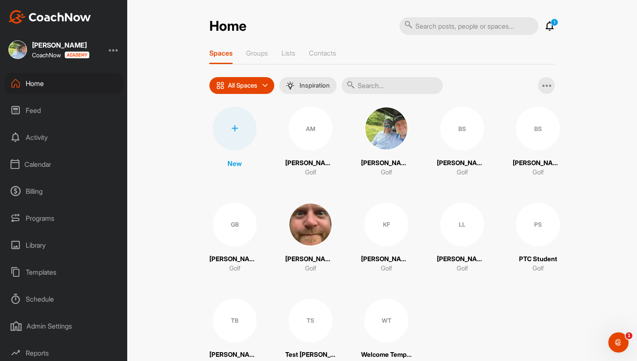
scroll to position [29, 0]
click at [64, 296] on div "Admin Settings" at bounding box center [64, 296] width 119 height 21
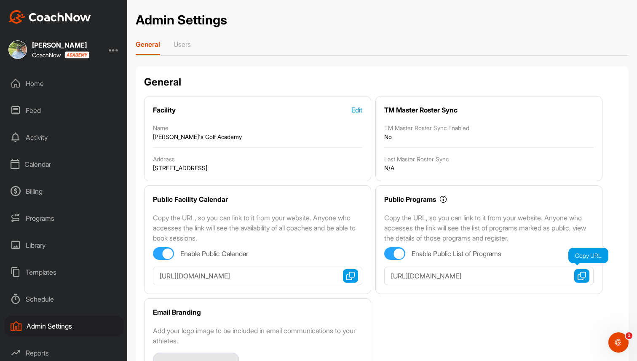
click at [581, 274] on img "button" at bounding box center [582, 276] width 8 height 8
click at [38, 82] on div "Home" at bounding box center [64, 83] width 119 height 21
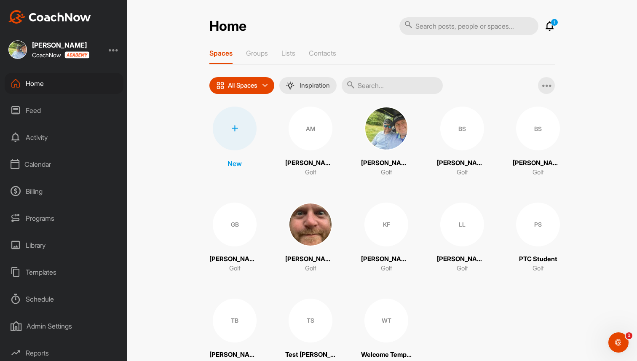
click at [48, 166] on div "Calendar" at bounding box center [64, 164] width 119 height 21
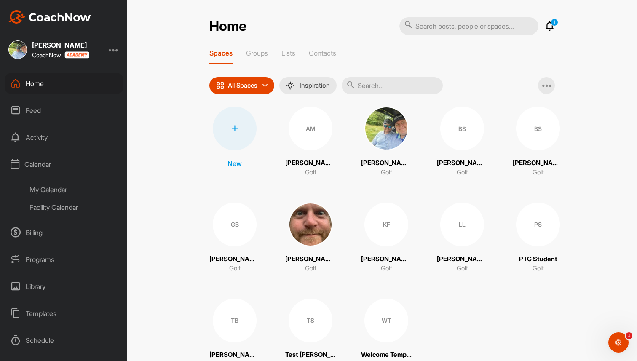
click at [50, 188] on div "My Calendar" at bounding box center [74, 190] width 100 height 18
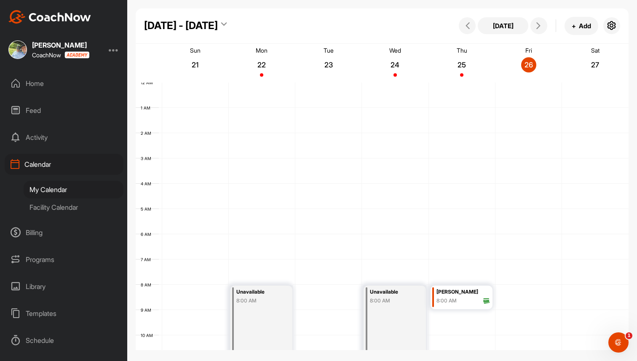
scroll to position [146, 0]
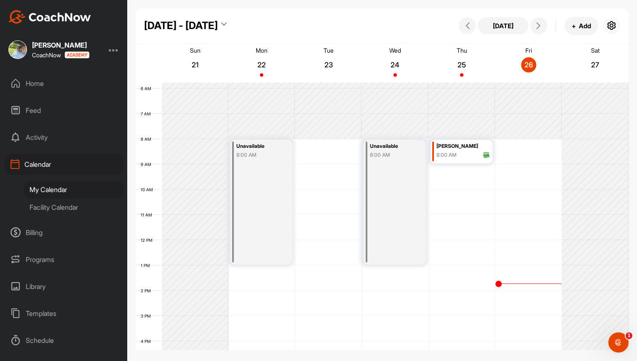
click at [612, 23] on icon "button" at bounding box center [612, 26] width 10 height 10
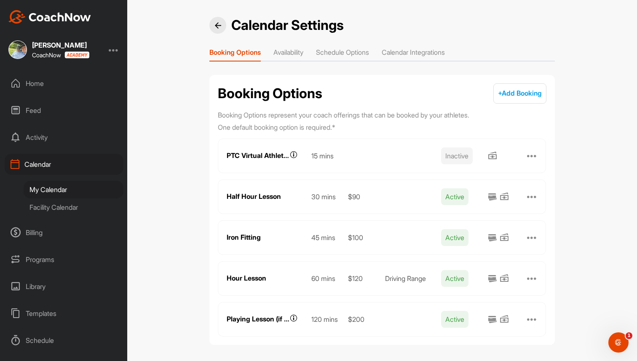
click at [436, 52] on li "Calendar Integrations" at bounding box center [413, 53] width 63 height 13
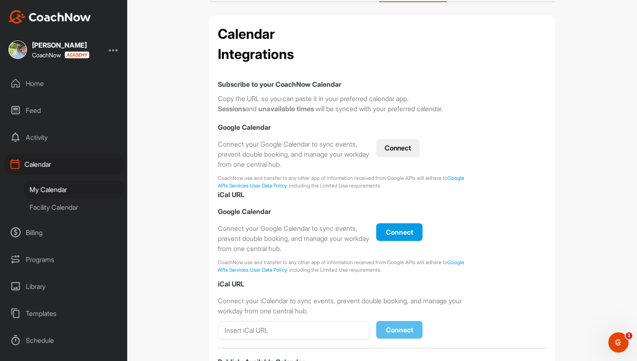
scroll to position [153, 0]
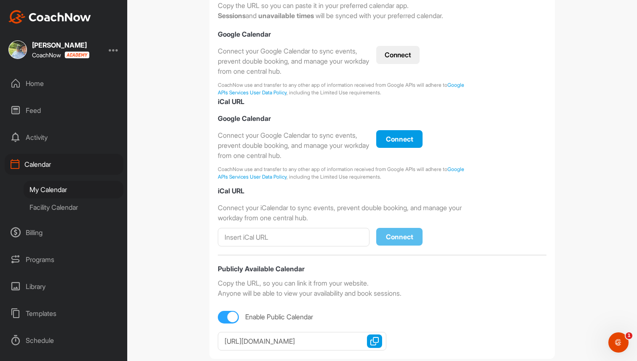
click at [43, 80] on div "Home" at bounding box center [64, 83] width 119 height 21
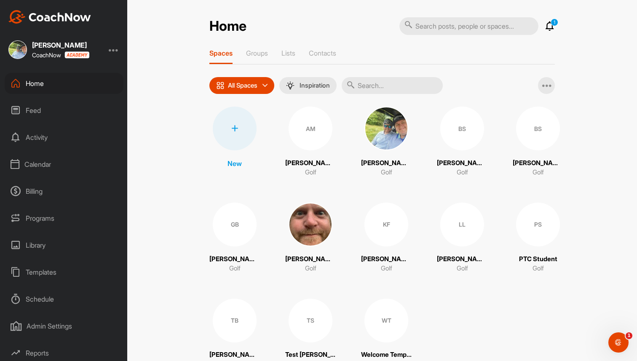
scroll to position [29, 0]
click at [63, 303] on div "Admin Settings" at bounding box center [64, 296] width 119 height 21
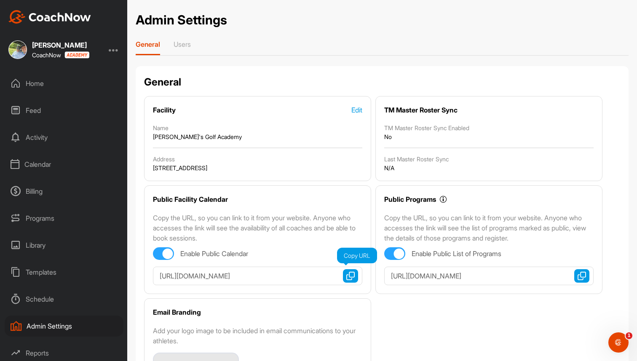
click at [350, 274] on img "button" at bounding box center [350, 276] width 8 height 8
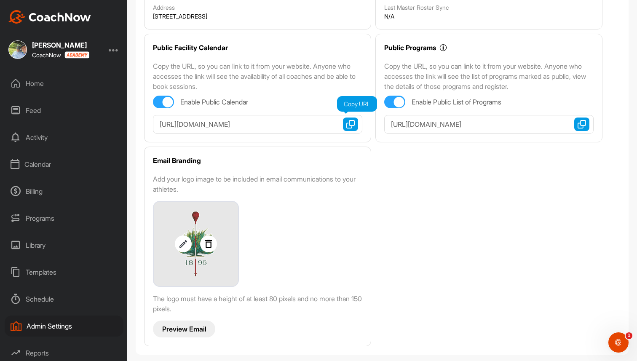
click at [352, 124] on img "button" at bounding box center [350, 124] width 8 height 8
click at [68, 82] on div "Home" at bounding box center [64, 83] width 119 height 21
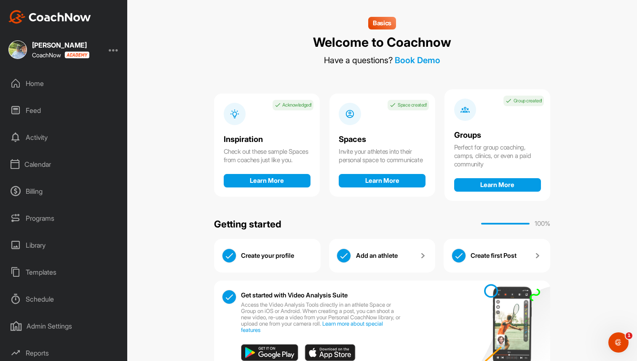
click at [153, 75] on div "Basics Welcome to Coachnow Have a questions? Book Demo Inspiration Acknowledged…" at bounding box center [382, 180] width 510 height 361
click at [229, 66] on div "Basics Welcome to Coachnow Have a questions? Book Demo Inspiration Acknowledged…" at bounding box center [382, 194] width 336 height 354
click at [113, 51] on div at bounding box center [114, 50] width 10 height 10
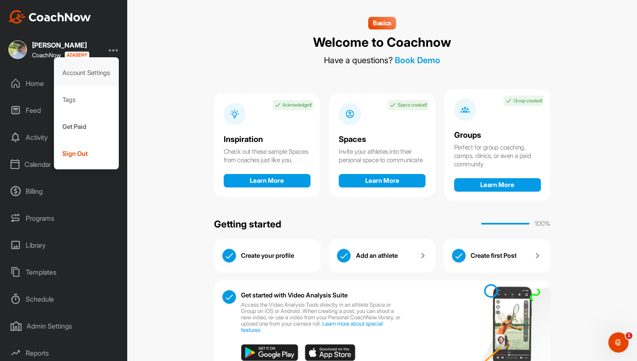
click at [103, 68] on div "Account Settings" at bounding box center [86, 72] width 65 height 27
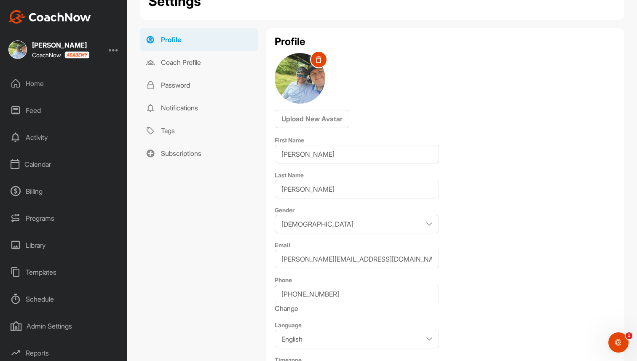
scroll to position [52, 0]
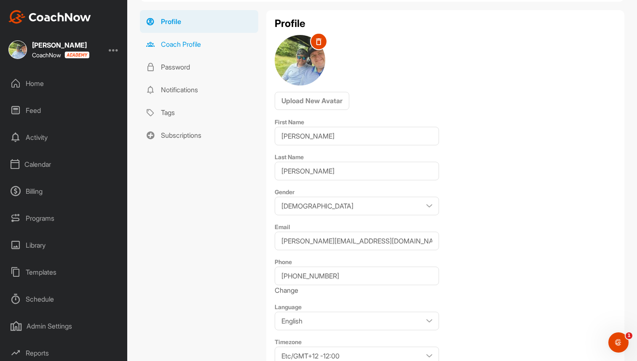
click at [176, 45] on link "Coach Profile" at bounding box center [199, 44] width 118 height 23
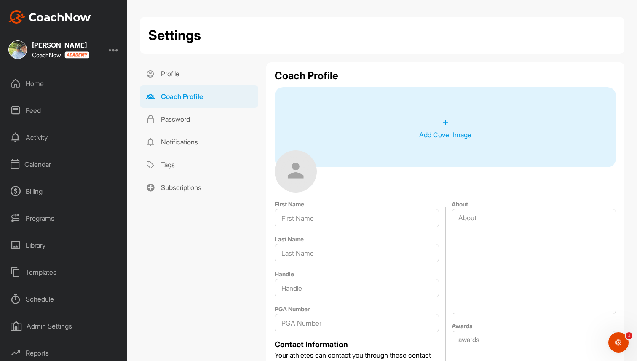
type input "[PERSON_NAME]"
type input "[PERSON_NAME][EMAIL_ADDRESS][DOMAIN_NAME]"
type input "Boca Raton"
type input "33433"
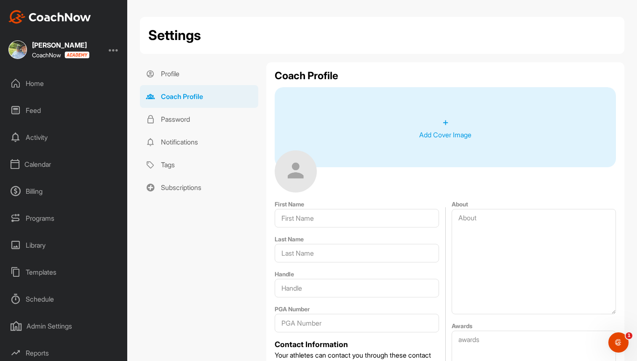
type input "[GEOGRAPHIC_DATA]"
click at [47, 86] on div "Home" at bounding box center [64, 83] width 119 height 21
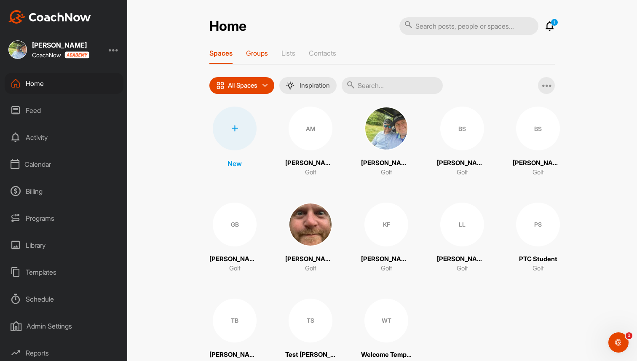
click at [252, 53] on p "Groups" at bounding box center [257, 53] width 22 height 8
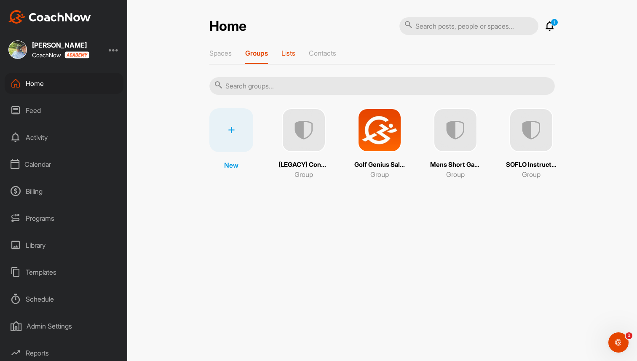
click at [293, 49] on p "Lists" at bounding box center [288, 53] width 14 height 8
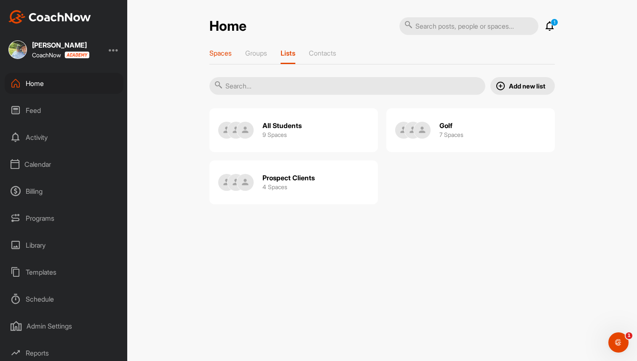
click at [221, 53] on p "Spaces" at bounding box center [220, 53] width 22 height 8
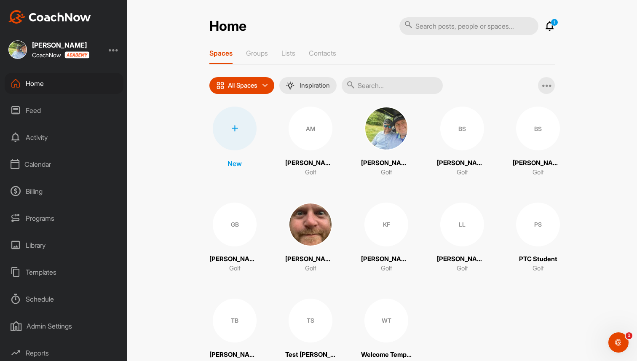
click at [314, 225] on img at bounding box center [311, 225] width 44 height 44
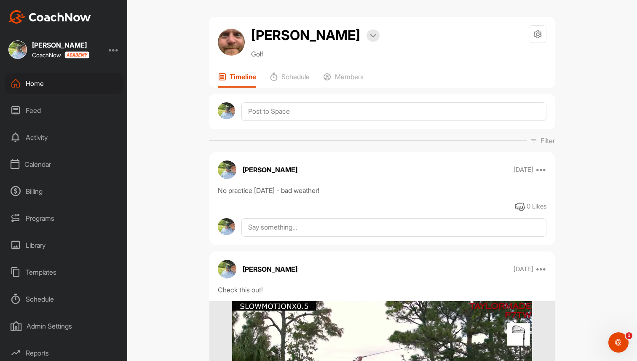
click at [51, 79] on div "Home" at bounding box center [64, 83] width 119 height 21
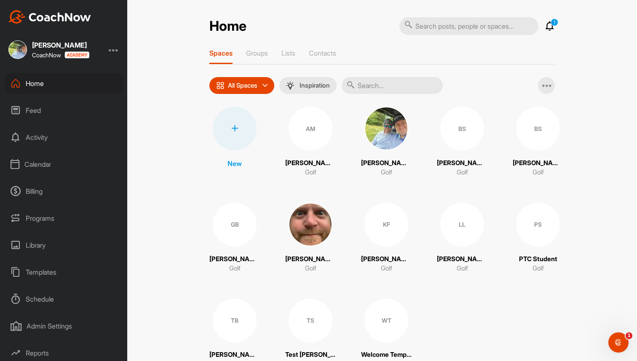
click at [383, 127] on img at bounding box center [386, 129] width 44 height 44
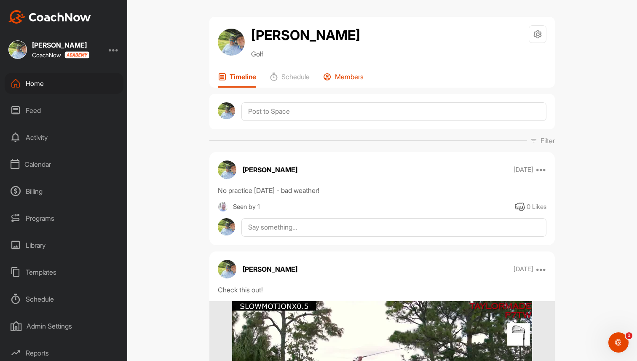
click at [359, 80] on p "Members" at bounding box center [349, 76] width 29 height 8
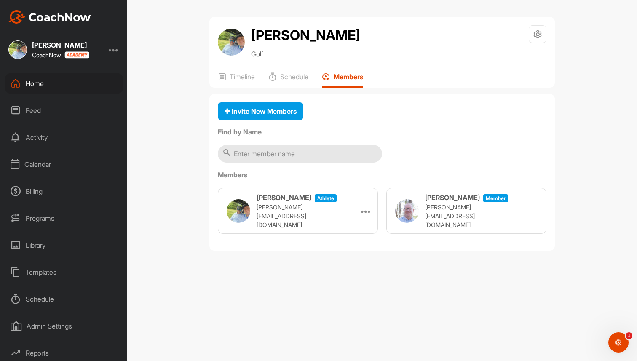
click at [70, 81] on div "Home" at bounding box center [64, 83] width 119 height 21
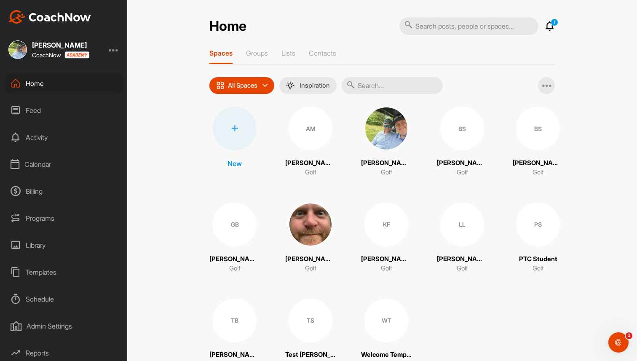
click at [227, 121] on div at bounding box center [235, 129] width 44 height 44
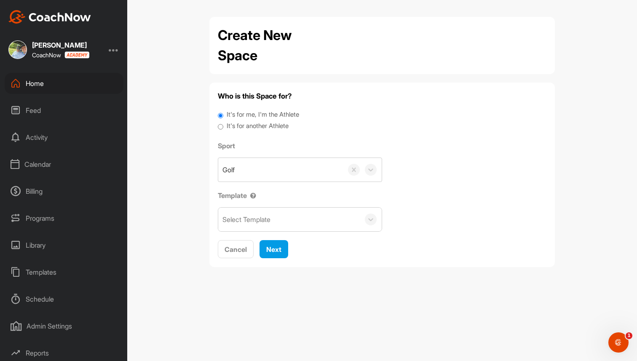
click at [238, 125] on label "It's for another Athlete" at bounding box center [258, 126] width 62 height 10
click at [223, 125] on input "It's for another Athlete" at bounding box center [220, 126] width 5 height 11
radio input "true"
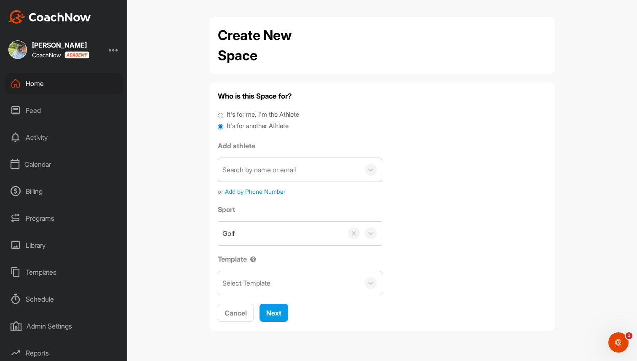
click at [281, 284] on div "Select Template" at bounding box center [289, 283] width 142 height 24
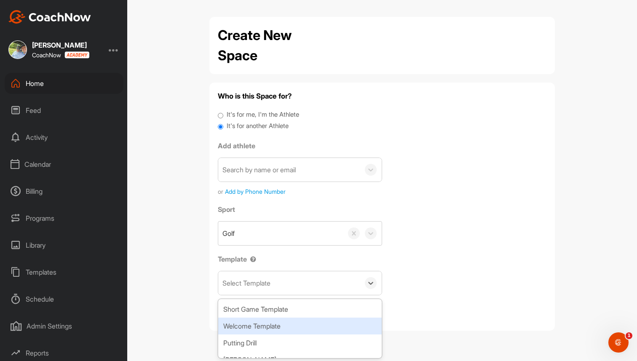
click at [277, 322] on div "Welcome Template" at bounding box center [299, 326] width 163 height 17
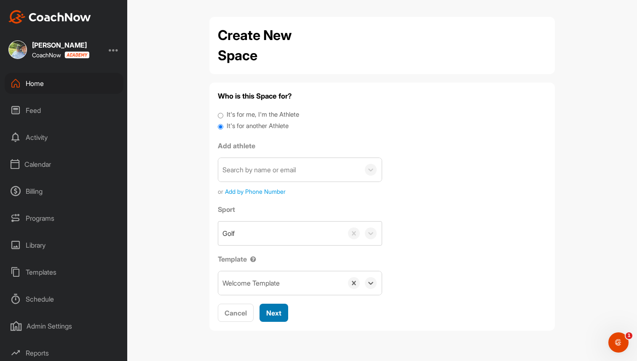
click at [280, 316] on span "Next" at bounding box center [273, 313] width 15 height 8
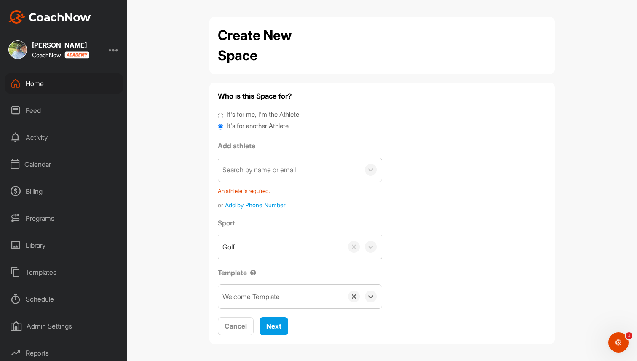
click at [72, 82] on div "Home" at bounding box center [64, 83] width 119 height 21
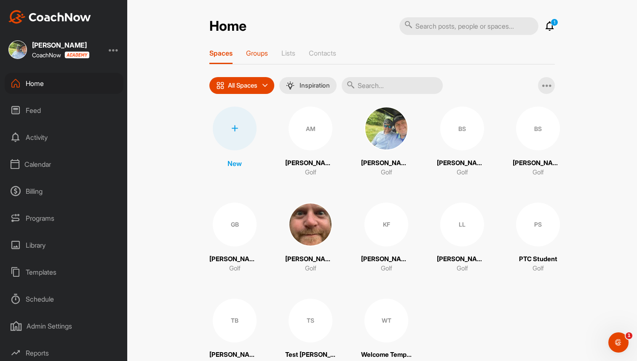
click at [260, 51] on p "Groups" at bounding box center [257, 53] width 22 height 8
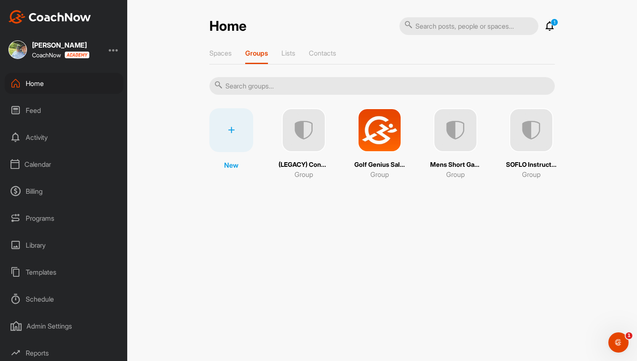
click at [386, 131] on img at bounding box center [380, 130] width 44 height 44
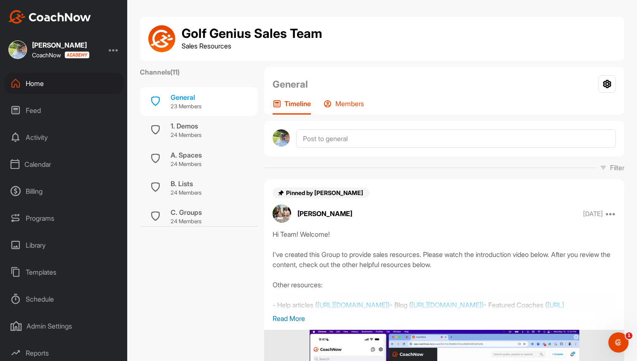
click at [352, 105] on p "Members" at bounding box center [349, 103] width 29 height 8
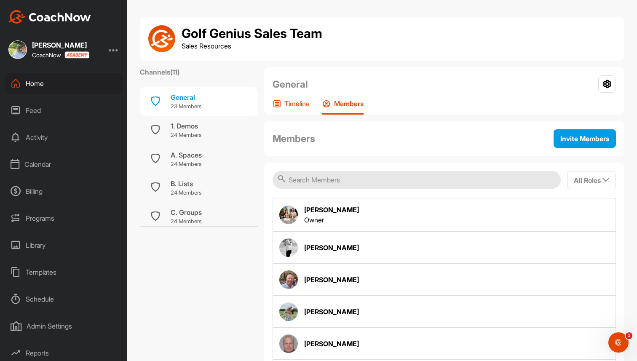
click at [289, 99] on p "Timeline" at bounding box center [296, 103] width 25 height 8
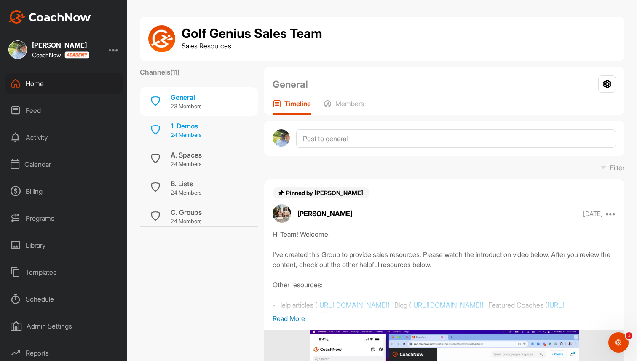
click at [186, 129] on div "1. Demos" at bounding box center [186, 126] width 31 height 10
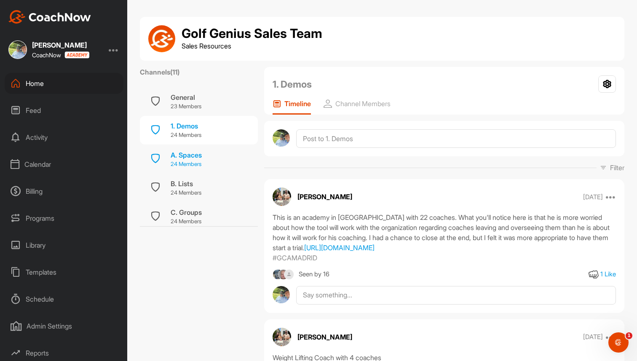
click at [183, 156] on div "A. Spaces" at bounding box center [186, 155] width 31 height 10
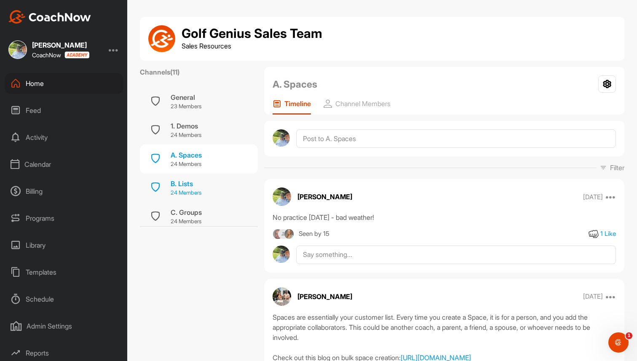
click at [182, 183] on div "B. Lists" at bounding box center [186, 184] width 31 height 10
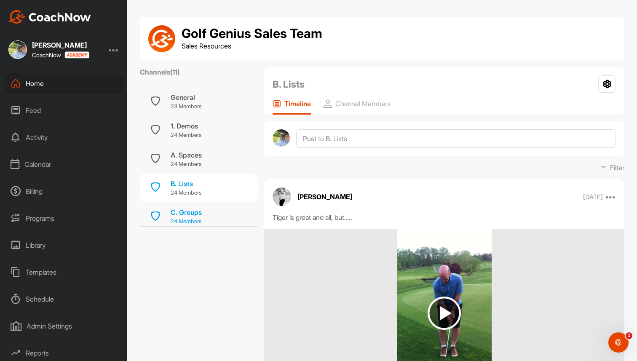
click at [185, 209] on div "C. Groups" at bounding box center [186, 212] width 31 height 10
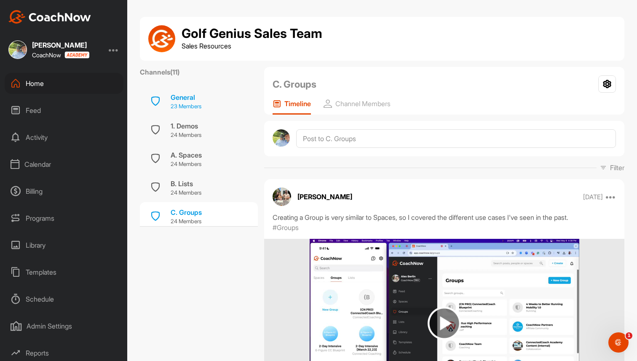
click at [197, 102] on div "General" at bounding box center [186, 97] width 31 height 10
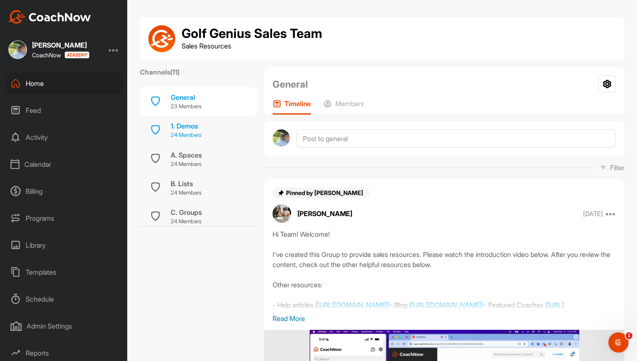
click at [188, 132] on p "24 Members" at bounding box center [186, 135] width 31 height 8
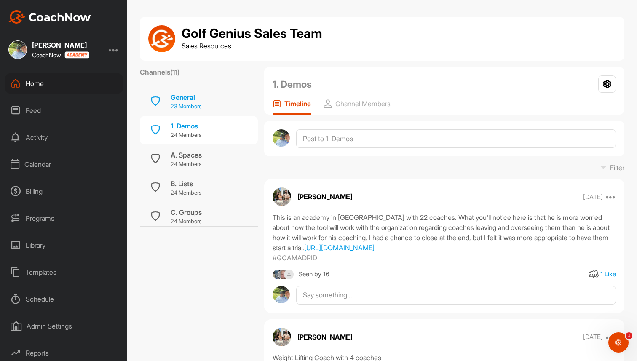
click at [196, 101] on div "General" at bounding box center [186, 97] width 31 height 10
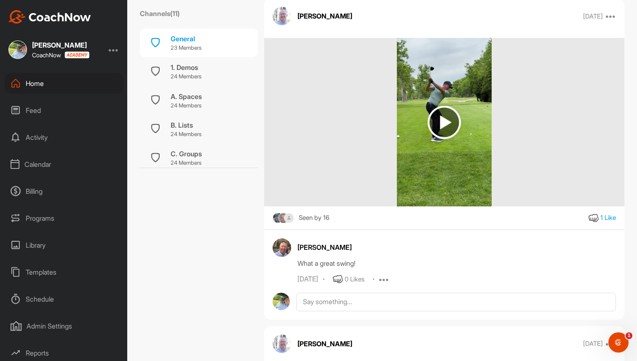
scroll to position [720, 0]
click at [59, 86] on div "Home" at bounding box center [64, 83] width 119 height 21
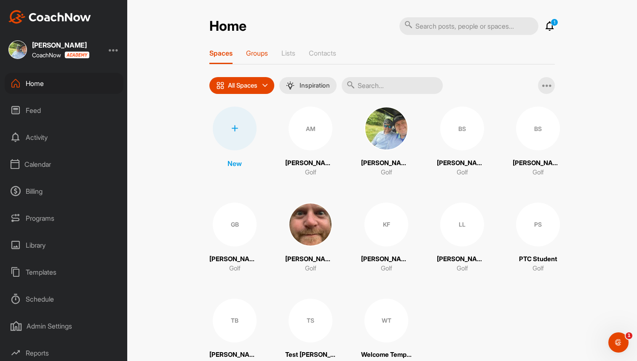
click at [262, 50] on p "Groups" at bounding box center [257, 53] width 22 height 8
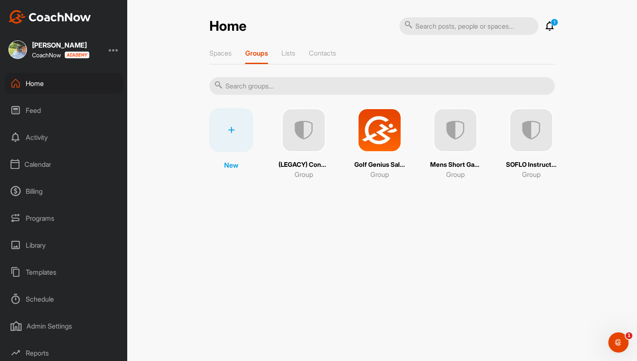
click at [548, 128] on img at bounding box center [531, 130] width 44 height 44
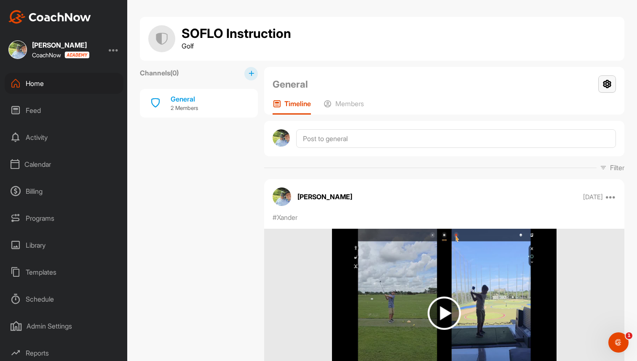
click at [608, 87] on icon at bounding box center [607, 83] width 18 height 17
click at [582, 109] on li "Group Settings" at bounding box center [582, 108] width 69 height 27
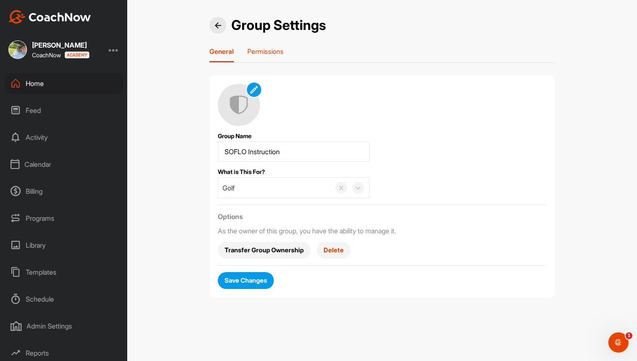
click at [276, 50] on p "Permissions" at bounding box center [265, 51] width 36 height 8
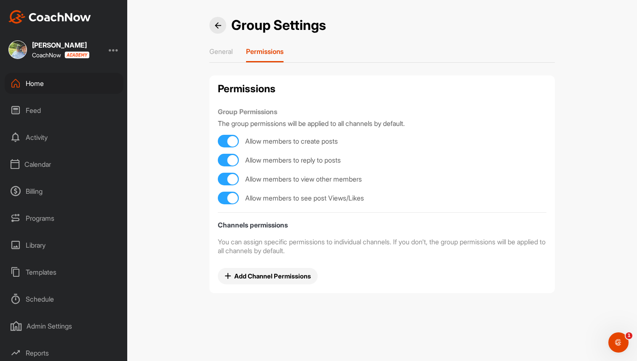
click at [64, 80] on div "Home" at bounding box center [64, 83] width 119 height 21
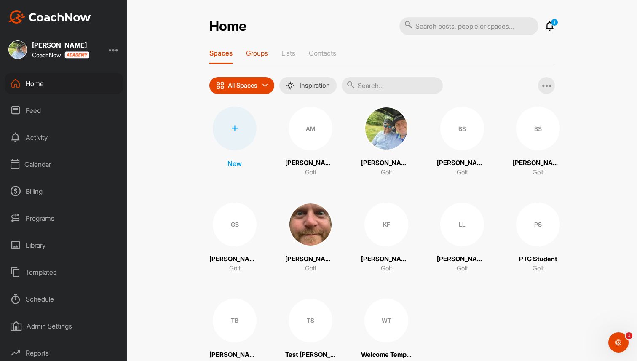
click at [265, 52] on p "Groups" at bounding box center [257, 53] width 22 height 8
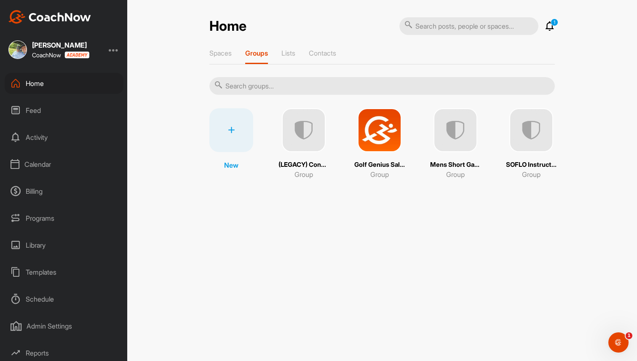
click at [384, 134] on img at bounding box center [380, 130] width 44 height 44
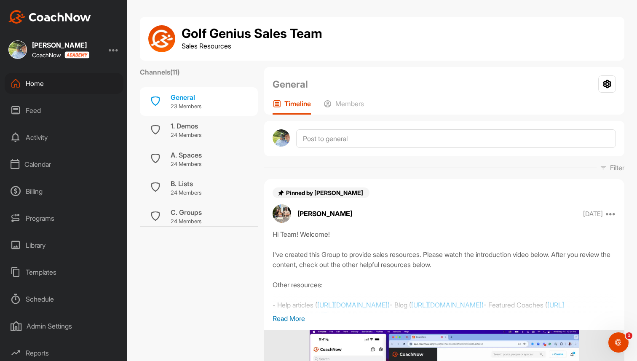
click at [77, 84] on div "Home" at bounding box center [64, 83] width 119 height 21
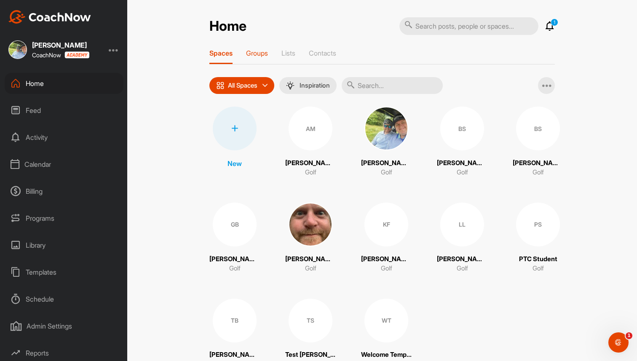
click at [259, 54] on p "Groups" at bounding box center [257, 53] width 22 height 8
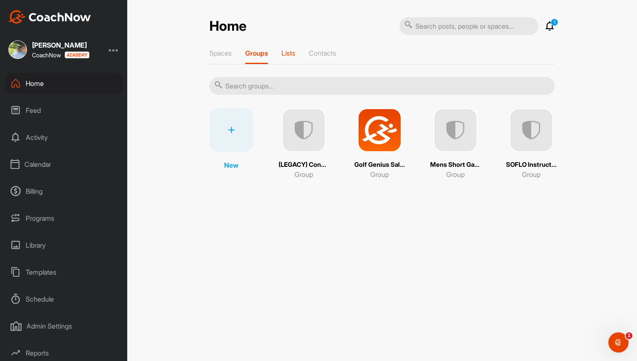
click at [289, 53] on p "Lists" at bounding box center [288, 53] width 14 height 8
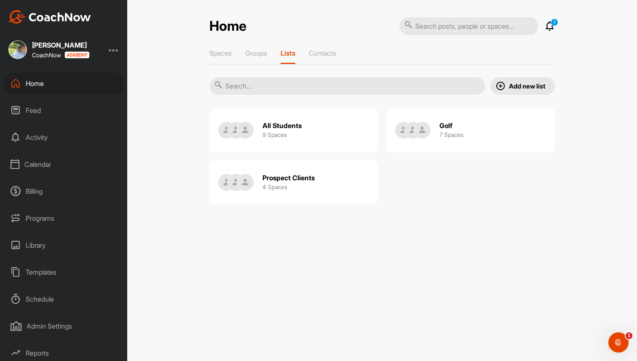
click at [291, 127] on h2 "All Students" at bounding box center [282, 125] width 39 height 9
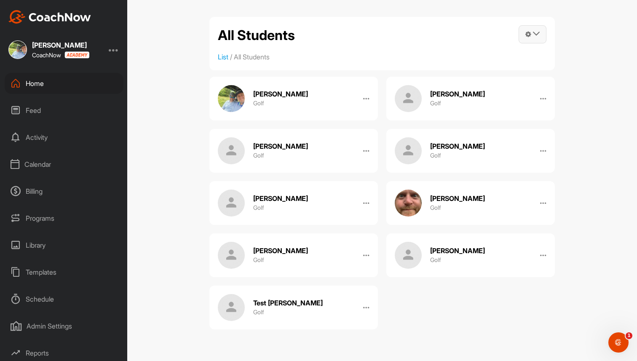
click at [533, 37] on span at bounding box center [532, 34] width 27 height 17
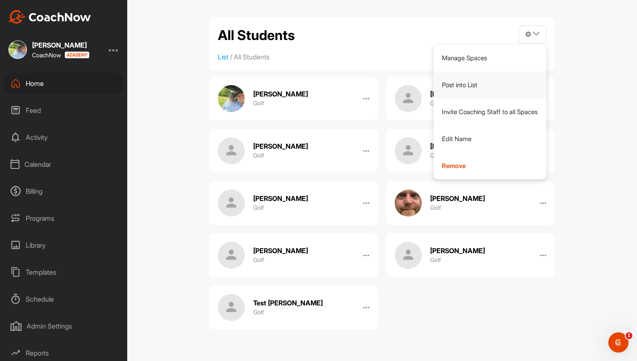
click at [507, 78] on link "Post into List" at bounding box center [490, 85] width 113 height 27
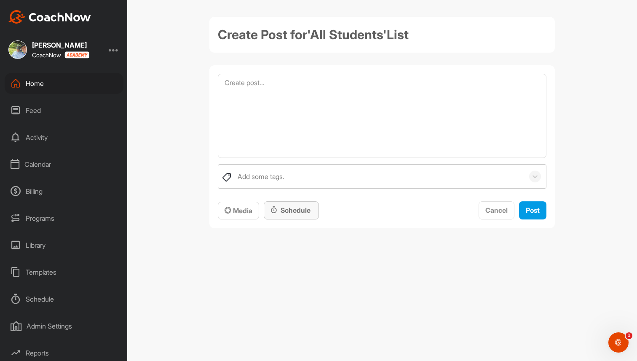
click at [284, 213] on div "Schedule" at bounding box center [292, 210] width 42 height 10
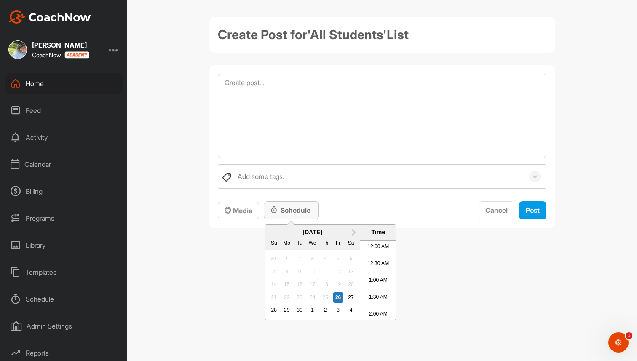
scroll to position [441, 0]
click at [485, 209] on span "Cancel" at bounding box center [496, 210] width 22 height 8
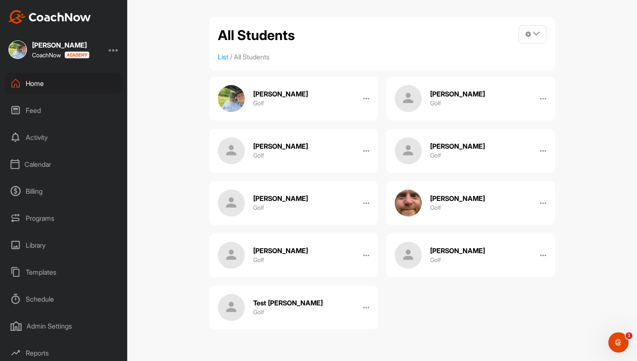
click at [84, 80] on div "Home" at bounding box center [64, 83] width 119 height 21
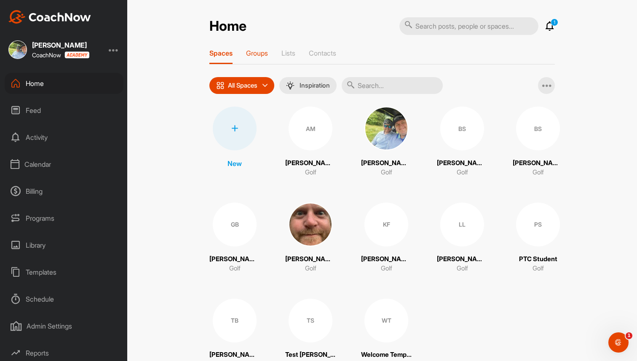
click at [267, 51] on p "Groups" at bounding box center [257, 53] width 22 height 8
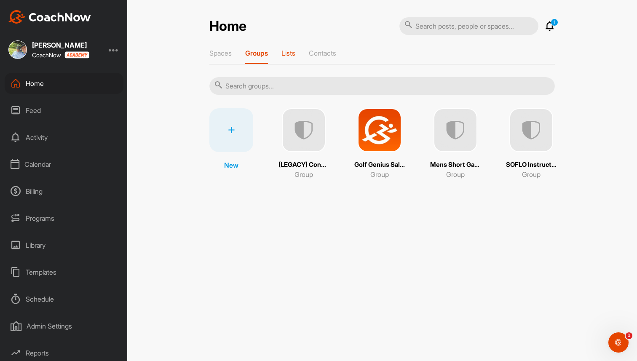
click at [293, 54] on p "Lists" at bounding box center [288, 53] width 14 height 8
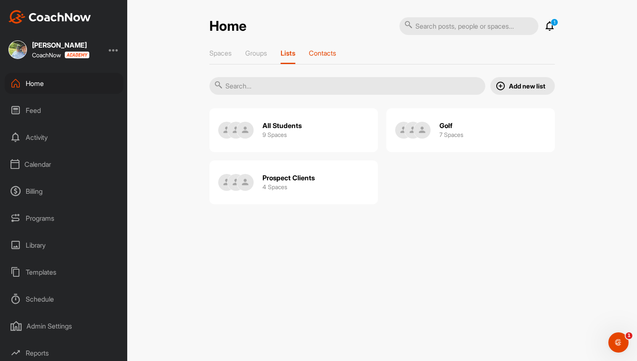
click at [333, 59] on div "Contacts" at bounding box center [322, 56] width 27 height 15
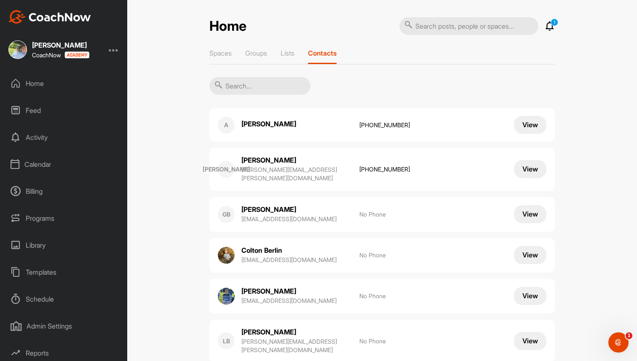
click at [383, 165] on p "+17166526636" at bounding box center [388, 169] width 59 height 8
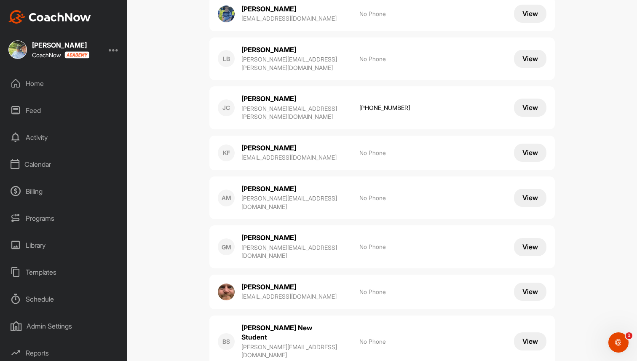
scroll to position [283, 0]
click at [536, 188] on button "View" at bounding box center [530, 197] width 32 height 18
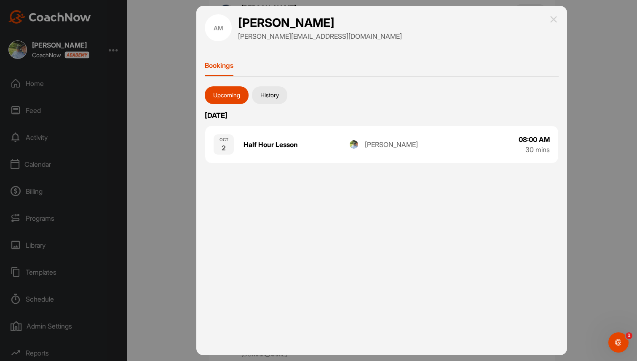
click at [271, 94] on button "History" at bounding box center [269, 95] width 35 height 18
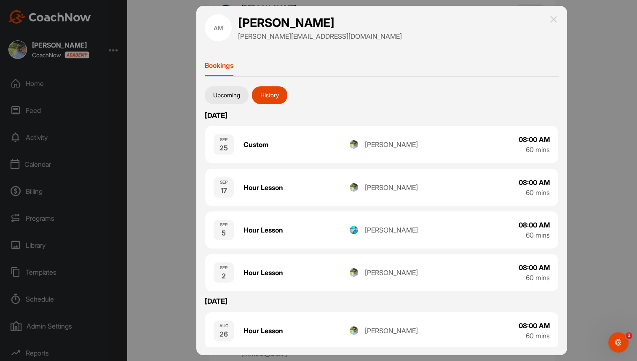
click at [554, 20] on img at bounding box center [554, 19] width 10 height 10
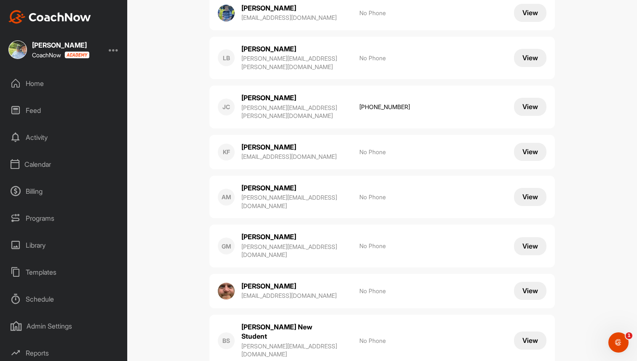
click at [58, 80] on div "Home" at bounding box center [64, 83] width 119 height 21
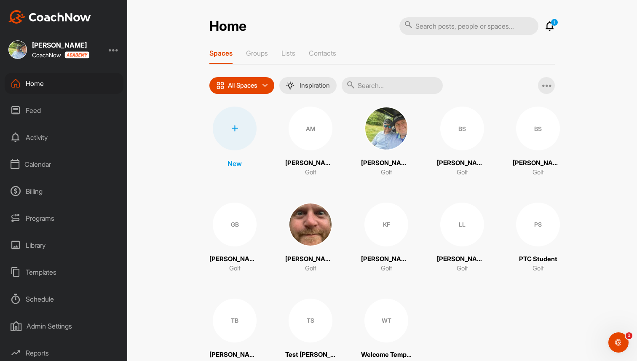
click at [231, 131] on icon at bounding box center [234, 128] width 7 height 7
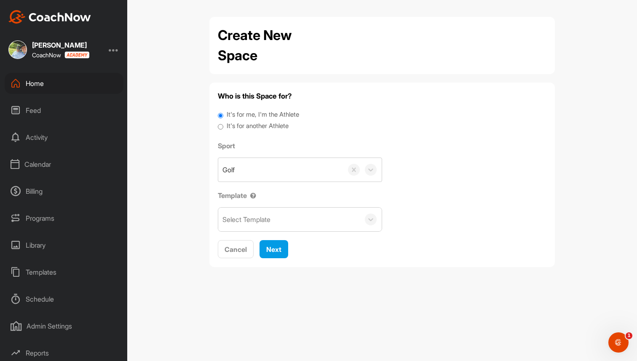
click at [249, 129] on label "It's for another Athlete" at bounding box center [258, 126] width 62 height 10
click at [223, 129] on input "It's for another Athlete" at bounding box center [220, 126] width 5 height 11
radio input "true"
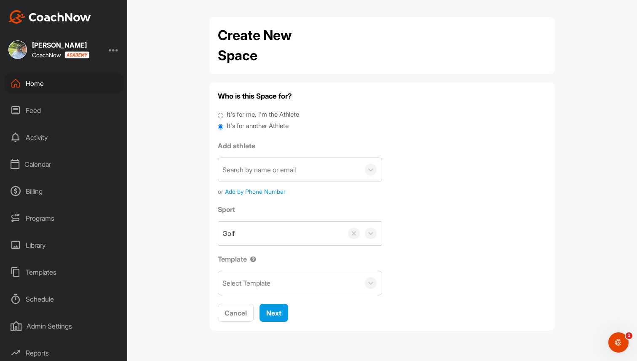
click at [37, 88] on div "Home" at bounding box center [64, 83] width 119 height 21
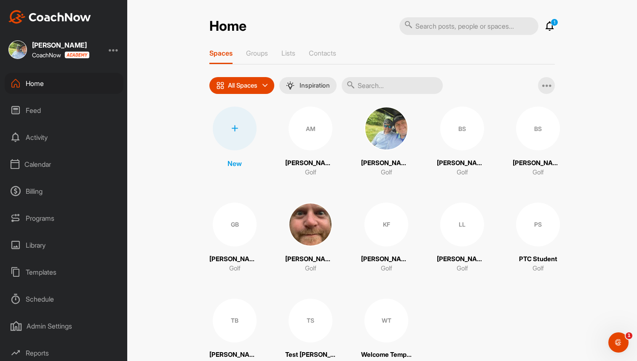
click at [39, 113] on div "Feed" at bounding box center [64, 110] width 119 height 21
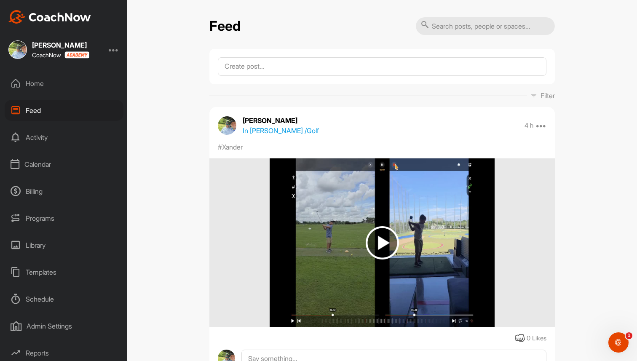
click at [60, 134] on div "Activity" at bounding box center [64, 137] width 119 height 21
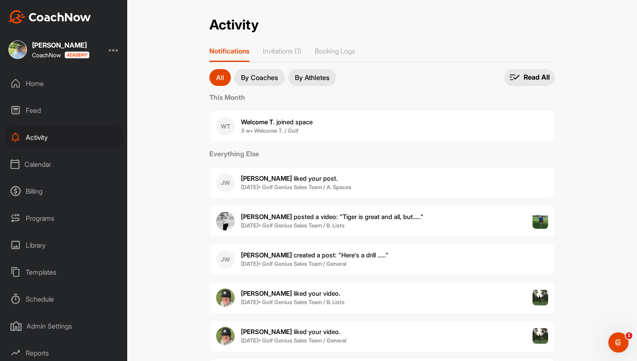
click at [271, 77] on p "By Coaches" at bounding box center [259, 77] width 37 height 7
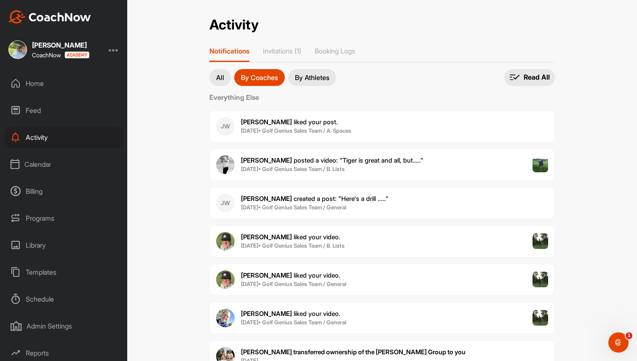
click at [325, 72] on button "By Athletes" at bounding box center [312, 77] width 48 height 17
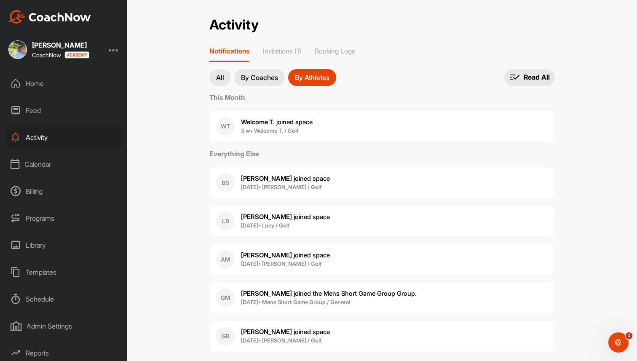
click at [46, 166] on div "Calendar" at bounding box center [64, 164] width 119 height 21
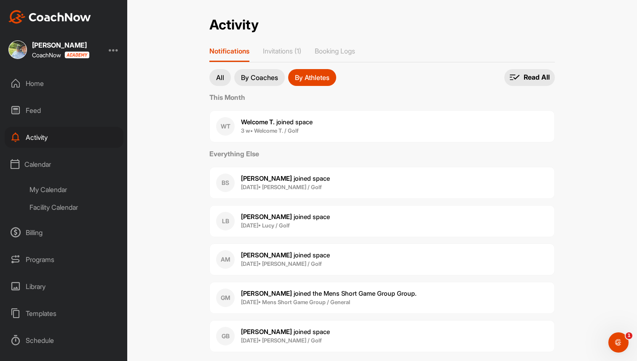
click at [54, 188] on div "My Calendar" at bounding box center [74, 190] width 100 height 18
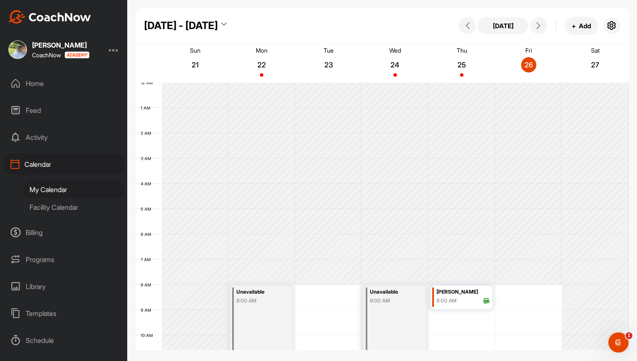
scroll to position [146, 0]
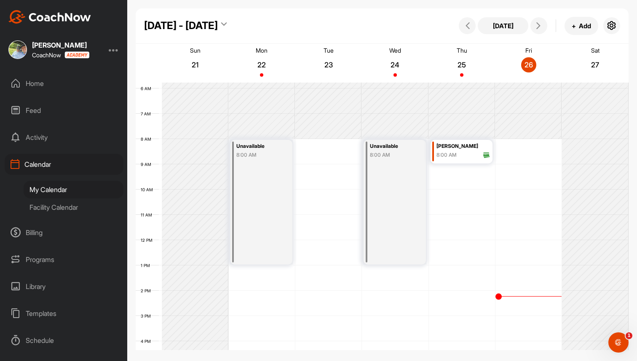
click at [69, 204] on div "Facility Calendar" at bounding box center [74, 207] width 100 height 18
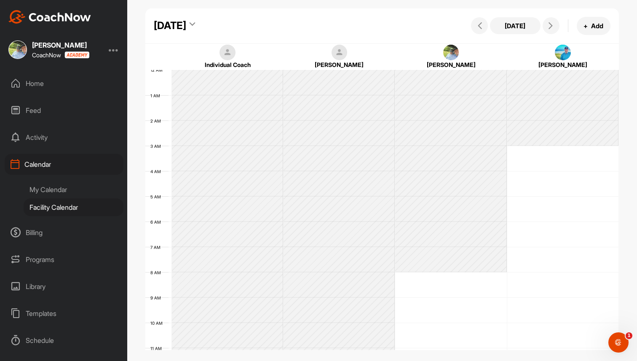
scroll to position [146, 0]
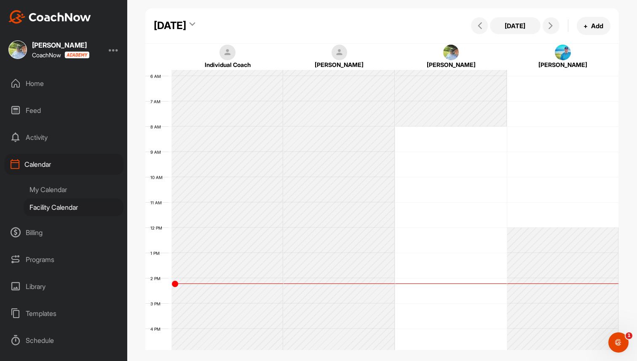
click at [195, 20] on div "[DATE]" at bounding box center [174, 25] width 41 height 15
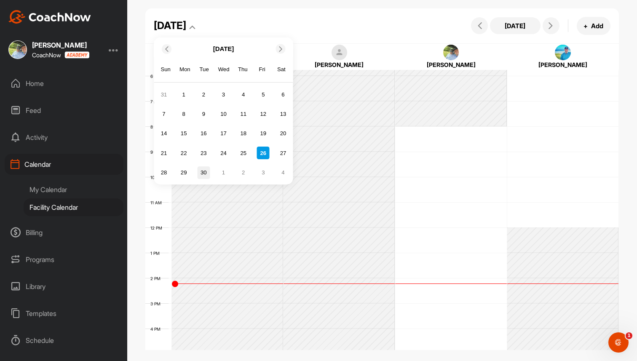
click at [201, 172] on div "30" at bounding box center [203, 172] width 13 height 13
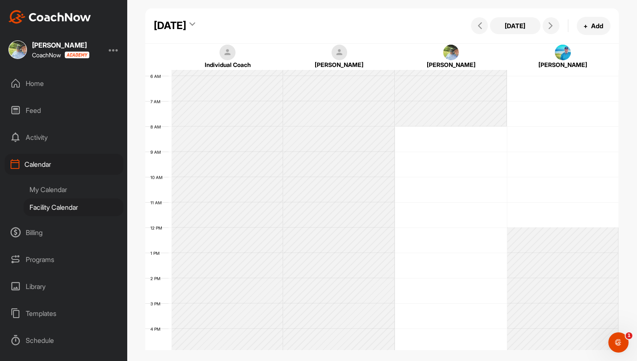
click at [565, 129] on div "12 AM 1 AM 2 AM 3 AM 4 AM 5 AM 6 AM 7 AM 8 AM 9 AM 10 AM 11 AM 12 PM 1 PM 2 PM …" at bounding box center [381, 227] width 473 height 607
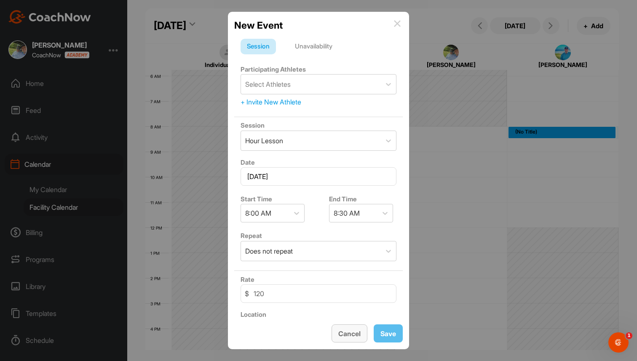
click at [352, 330] on span "Cancel" at bounding box center [349, 334] width 22 height 8
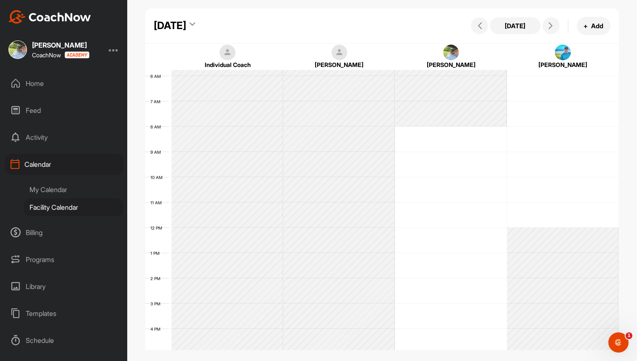
click at [59, 190] on div "My Calendar" at bounding box center [74, 190] width 100 height 18
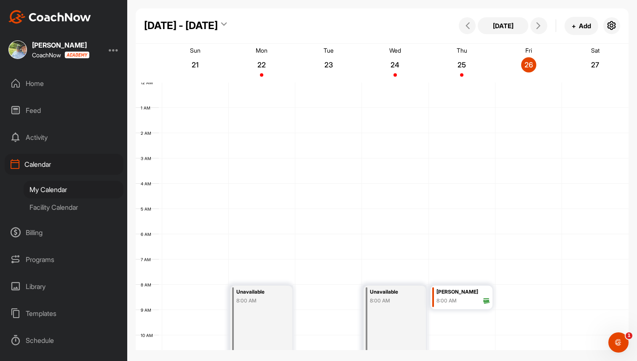
scroll to position [146, 0]
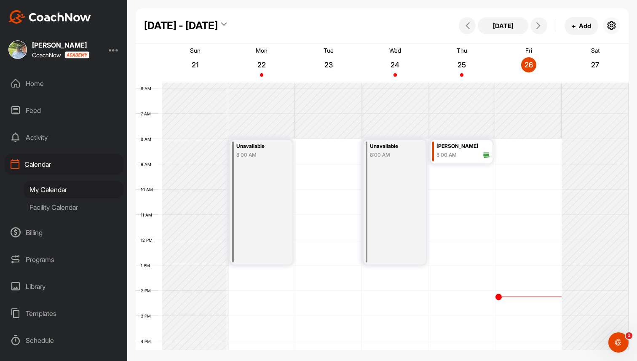
click at [612, 21] on icon "button" at bounding box center [612, 26] width 10 height 10
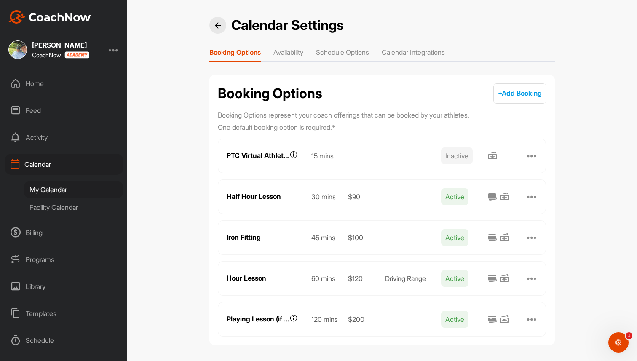
click at [529, 97] on span "+ Add Booking" at bounding box center [520, 93] width 44 height 8
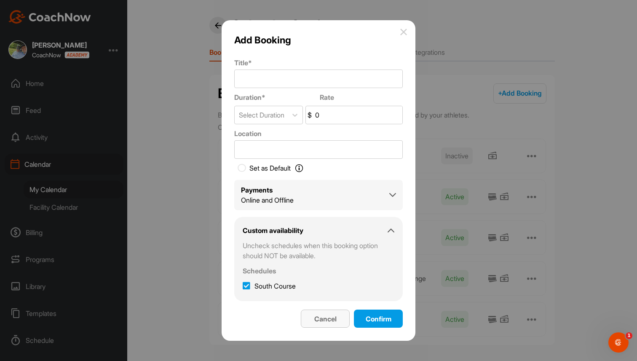
click at [333, 315] on span "Cancel" at bounding box center [325, 319] width 22 height 8
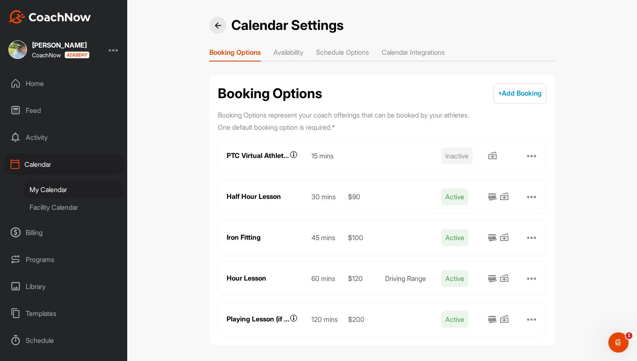
click at [531, 195] on div at bounding box center [532, 197] width 10 height 10
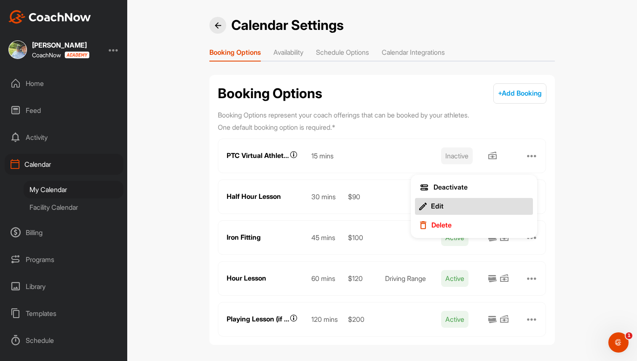
click at [478, 204] on button "Edit" at bounding box center [474, 206] width 118 height 17
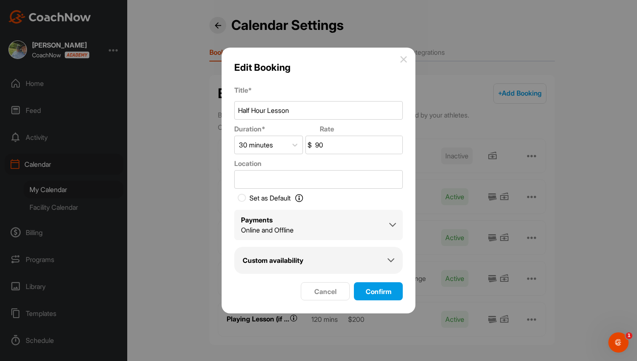
click at [350, 223] on div "Payments Online and Offline" at bounding box center [318, 225] width 155 height 20
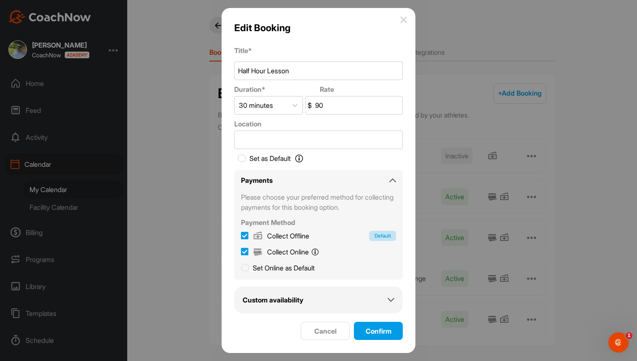
click at [244, 238] on icon at bounding box center [245, 236] width 8 height 8
click at [244, 238] on input "Collect Offline Default" at bounding box center [245, 235] width 8 height 8
checkbox input "false"
click at [245, 248] on icon at bounding box center [245, 252] width 8 height 8
click at [245, 248] on input "Collect Online You will pay online with Stripe. Default" at bounding box center [245, 251] width 8 height 8
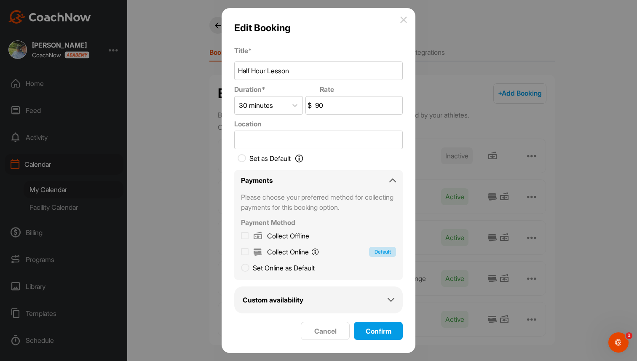
checkbox input "false"
checkbox input "true"
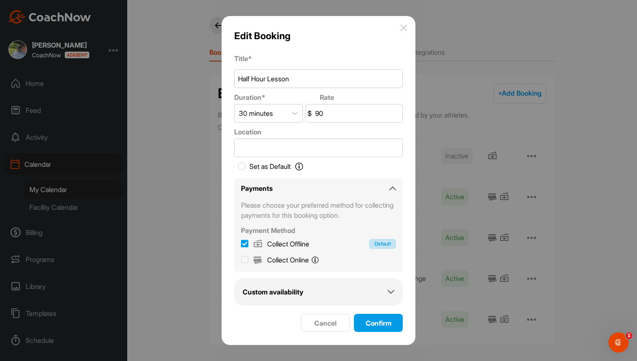
click at [245, 259] on icon at bounding box center [245, 260] width 8 height 8
click at [245, 259] on input "Collect Online You will pay online with Stripe." at bounding box center [245, 259] width 8 height 8
checkbox input "true"
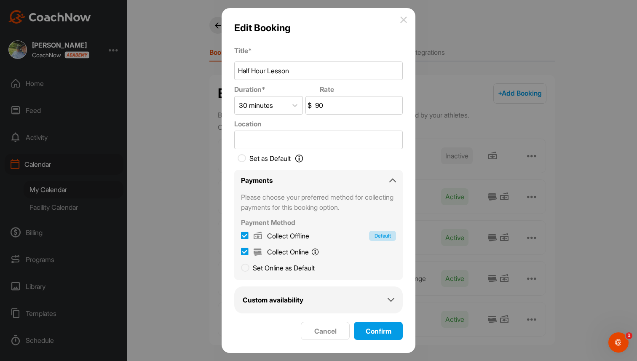
click at [246, 234] on icon at bounding box center [245, 236] width 8 height 8
click at [246, 234] on input "Collect Offline Default" at bounding box center [245, 235] width 8 height 8
click at [246, 234] on icon at bounding box center [245, 236] width 8 height 8
click at [246, 234] on input "Collect Offline" at bounding box center [245, 235] width 8 height 8
checkbox input "true"
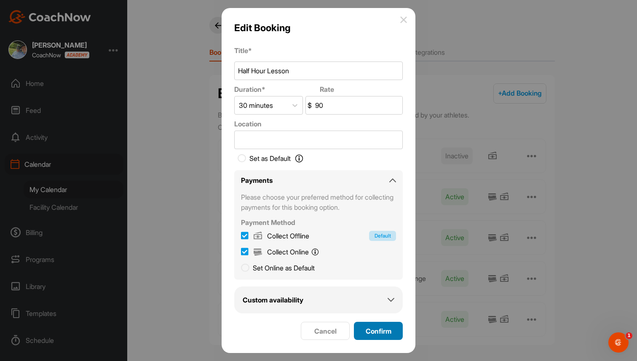
click at [381, 333] on span "Confirm" at bounding box center [379, 331] width 26 height 8
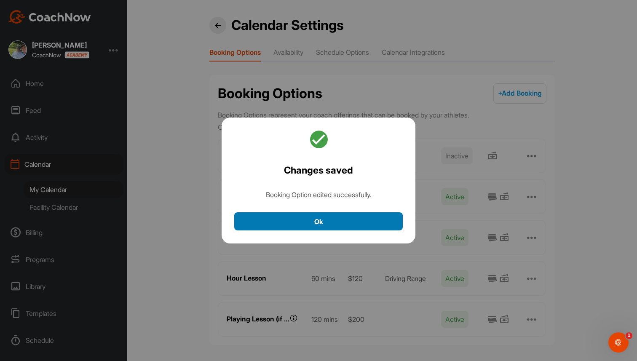
click at [344, 224] on button "Ok" at bounding box center [318, 221] width 169 height 18
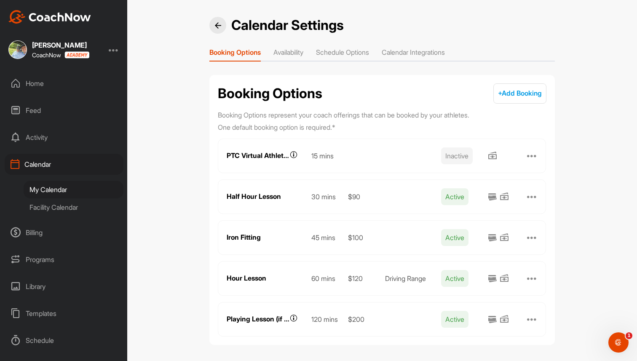
click at [292, 49] on li "Availability" at bounding box center [288, 53] width 30 height 13
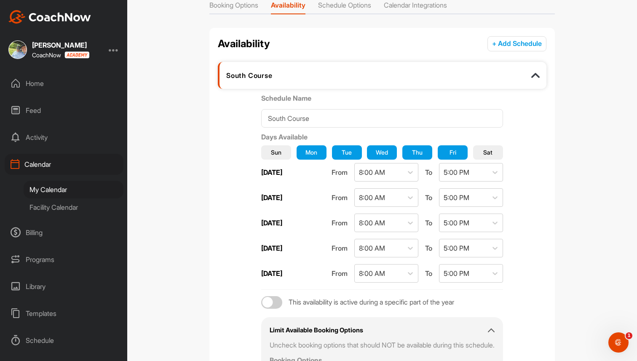
scroll to position [43, 0]
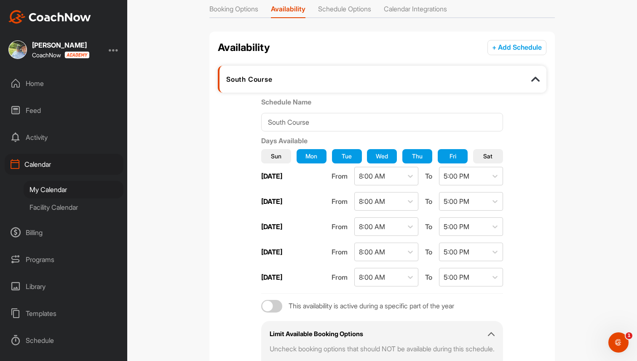
click at [520, 52] on button "+ Add Schedule" at bounding box center [517, 47] width 59 height 15
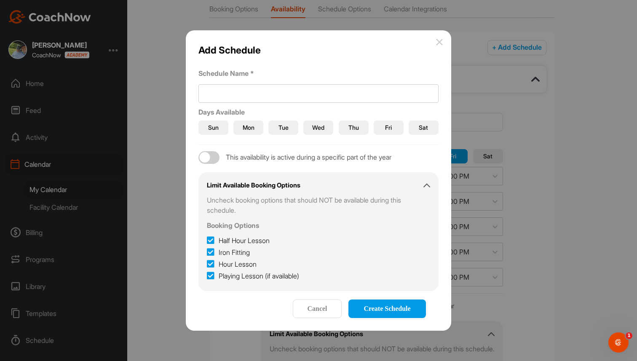
click at [212, 160] on div at bounding box center [208, 157] width 21 height 13
checkbox input "true"
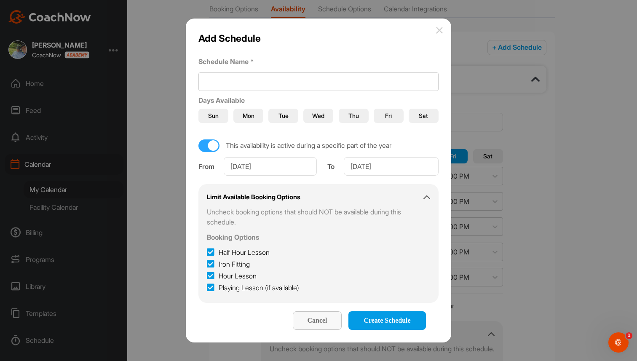
click at [313, 314] on button "Cancel" at bounding box center [317, 320] width 49 height 19
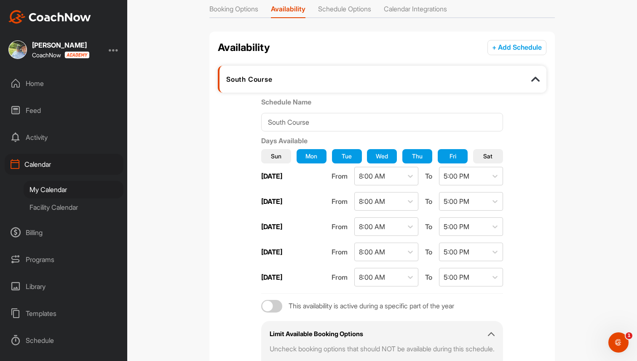
scroll to position [0, 0]
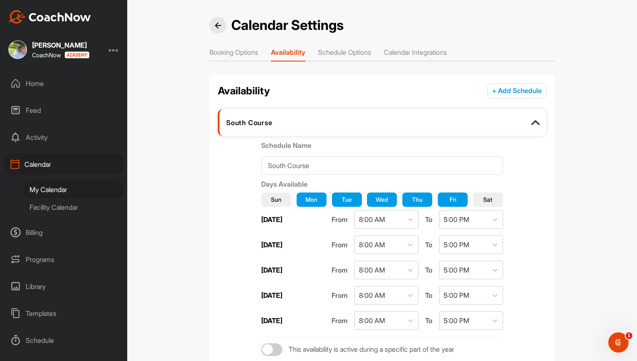
click at [352, 52] on li "Schedule Options" at bounding box center [344, 53] width 53 height 13
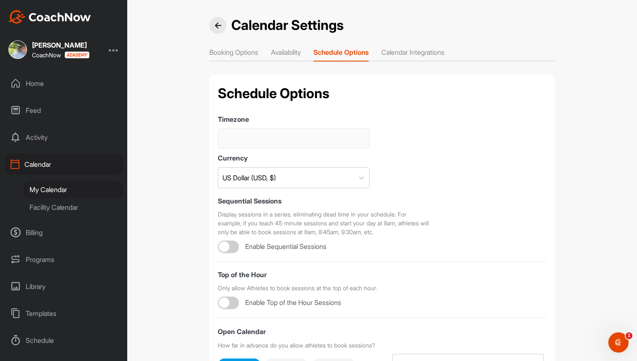
type input "(GMT-05:00) Eastern Time (US & Canada)"
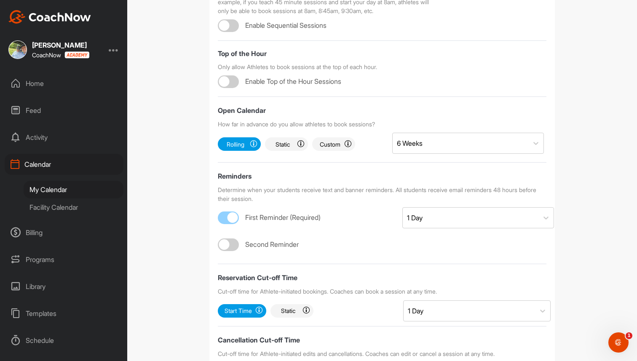
scroll to position [241, 0]
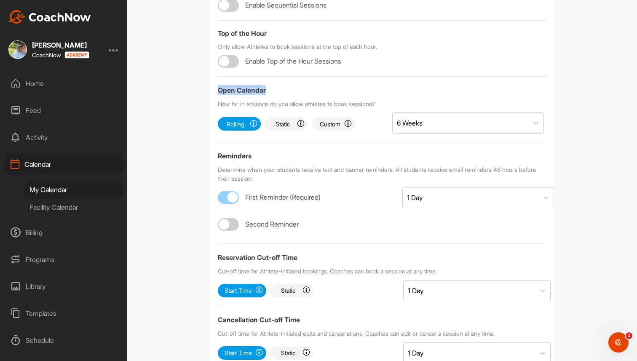
drag, startPoint x: 216, startPoint y: 107, endPoint x: 276, endPoint y: 109, distance: 59.9
click at [276, 109] on div "Schedule Options Timezone (GMT-05:00) Eastern Time (US & Canada) Currency US Do…" at bounding box center [382, 115] width 346 height 563
click at [228, 230] on div at bounding box center [224, 224] width 11 height 11
click at [450, 235] on div "Select..." at bounding box center [471, 224] width 136 height 20
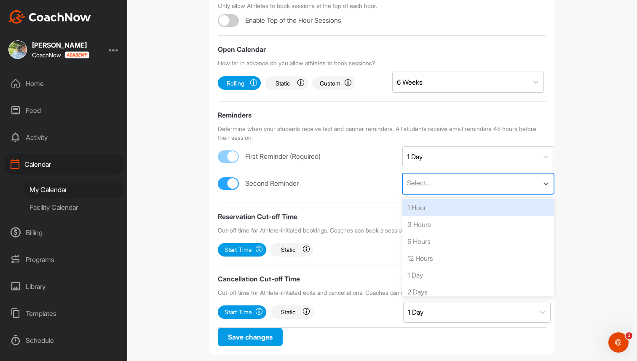
scroll to position [290, 0]
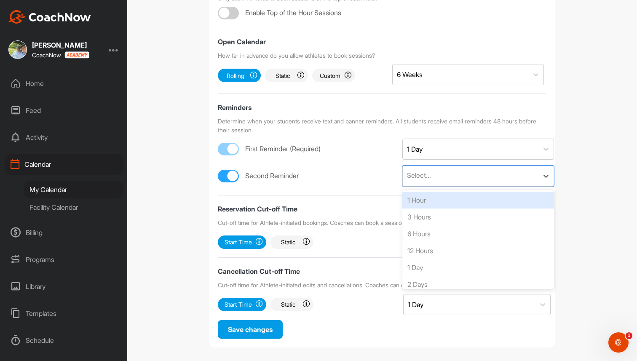
click at [232, 181] on div at bounding box center [233, 176] width 11 height 11
checkbox input "false"
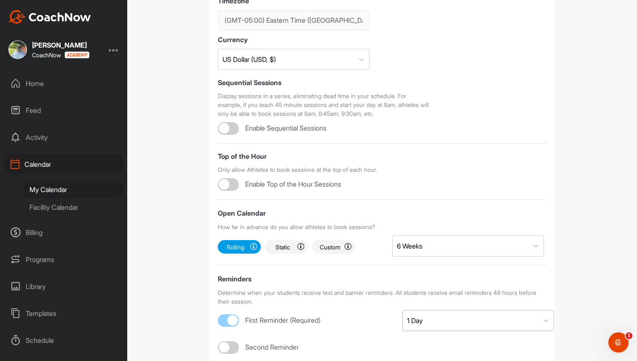
scroll to position [0, 0]
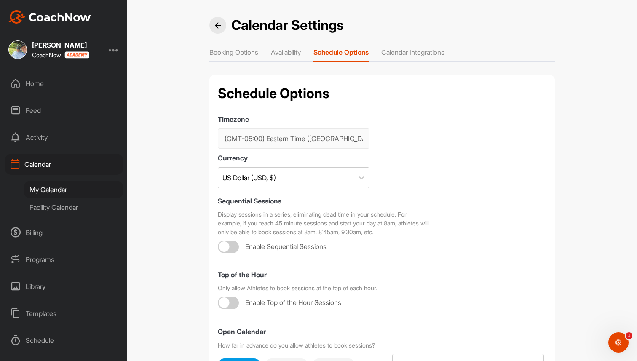
click at [417, 55] on li "Calendar Integrations" at bounding box center [412, 53] width 63 height 13
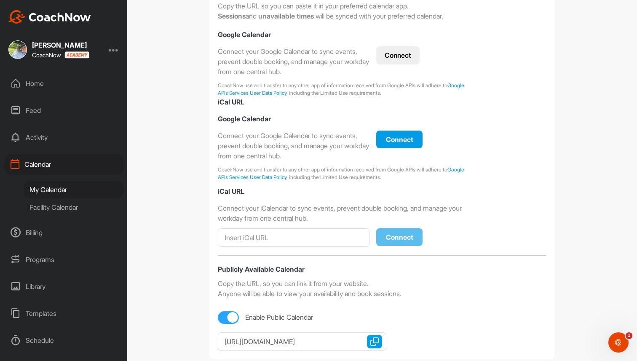
scroll to position [169, 0]
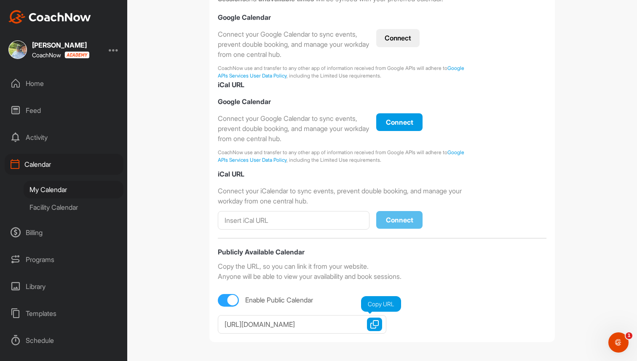
click at [374, 324] on img "button" at bounding box center [374, 324] width 8 height 8
click at [54, 165] on div "Calendar" at bounding box center [64, 164] width 119 height 21
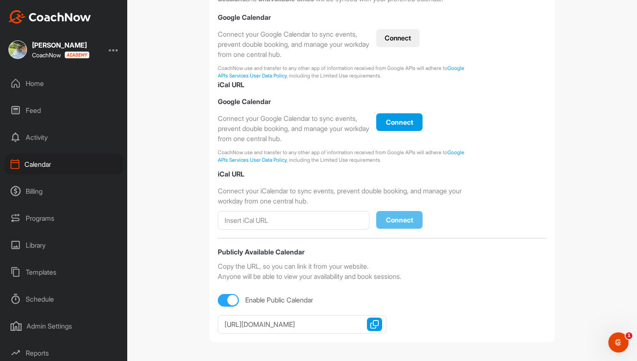
click at [46, 219] on div "Programs" at bounding box center [64, 218] width 119 height 21
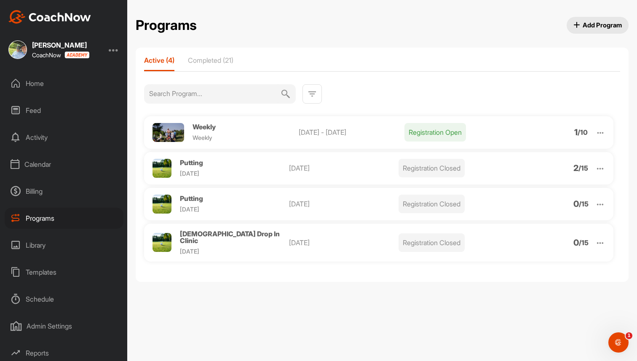
click at [591, 26] on span "Add Program" at bounding box center [597, 25] width 49 height 9
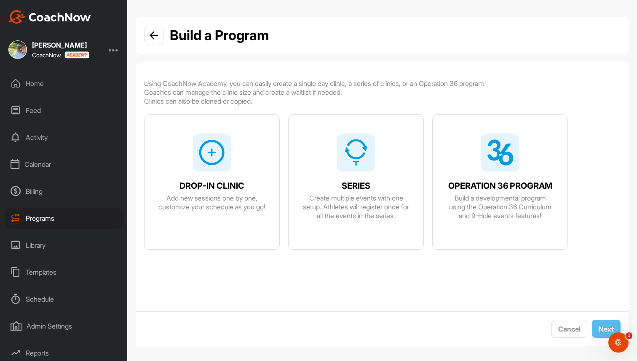
click at [235, 185] on span "DROP-IN CLINIC" at bounding box center [212, 186] width 65 height 9
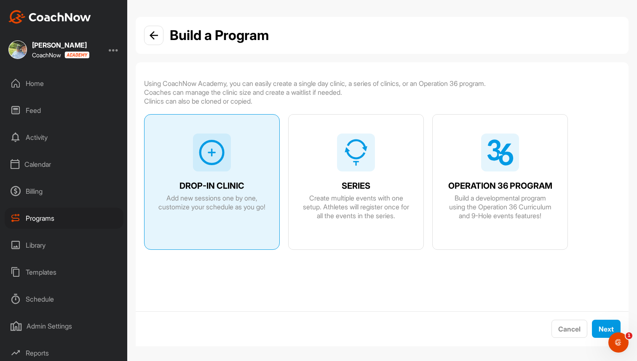
click at [153, 34] on img at bounding box center [154, 35] width 8 height 8
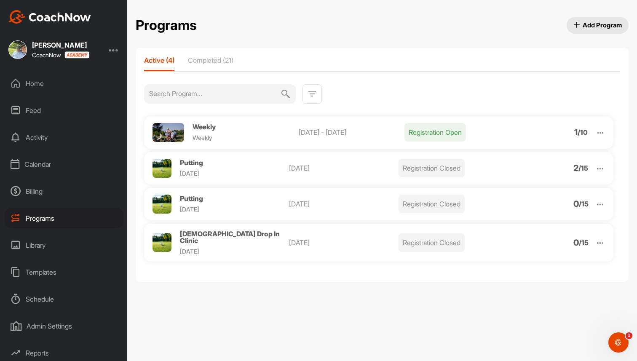
click at [596, 24] on span "Add Program" at bounding box center [597, 25] width 49 height 9
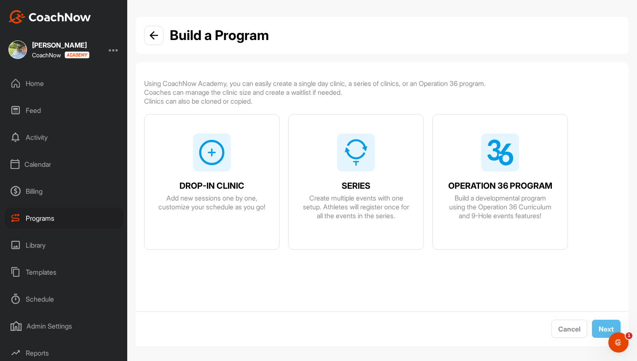
click at [247, 155] on div "DROP-IN CLINIC Add new sessions one by one, customize your schedule as you go!" at bounding box center [212, 192] width 135 height 154
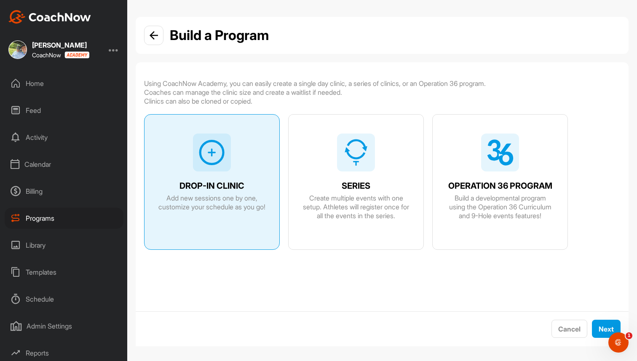
click at [344, 162] on img at bounding box center [356, 152] width 27 height 27
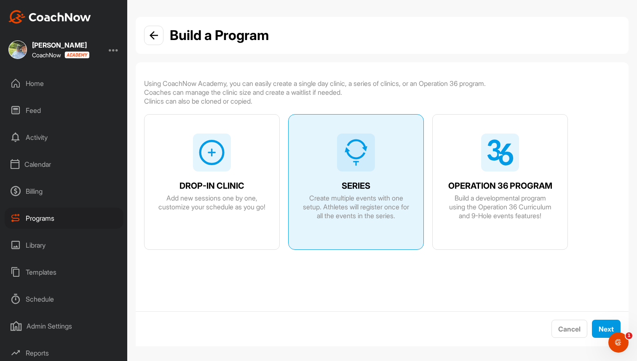
click at [497, 161] on img at bounding box center [500, 152] width 27 height 27
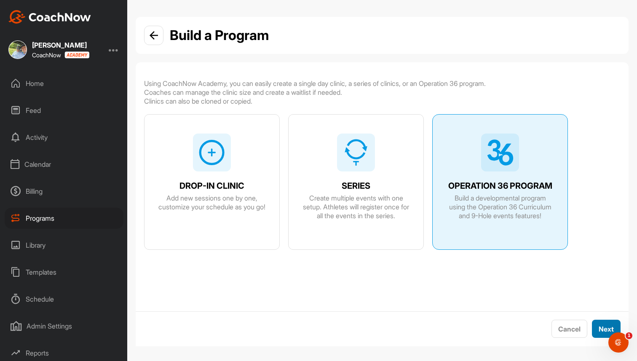
click at [607, 327] on span "Next" at bounding box center [606, 329] width 15 height 8
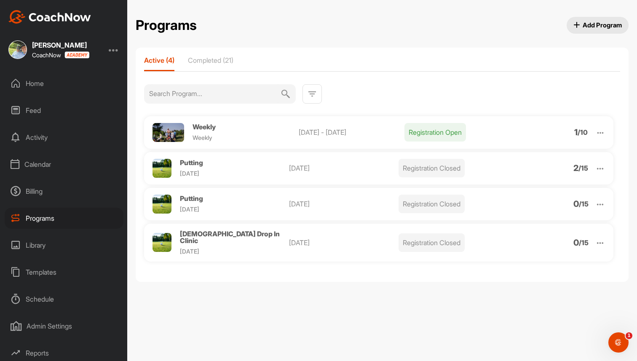
click at [212, 237] on span "[DEMOGRAPHIC_DATA] Drop In Clinic" at bounding box center [230, 237] width 100 height 15
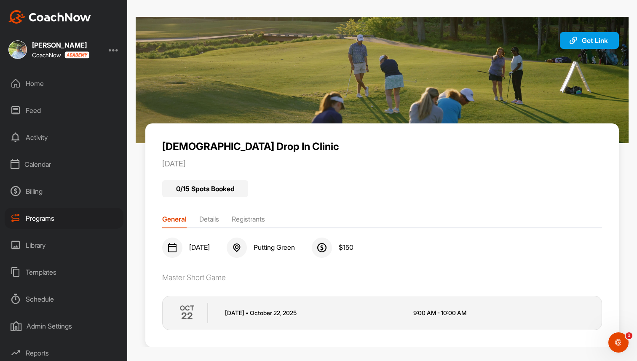
click at [247, 217] on li "Registrants" at bounding box center [248, 220] width 33 height 13
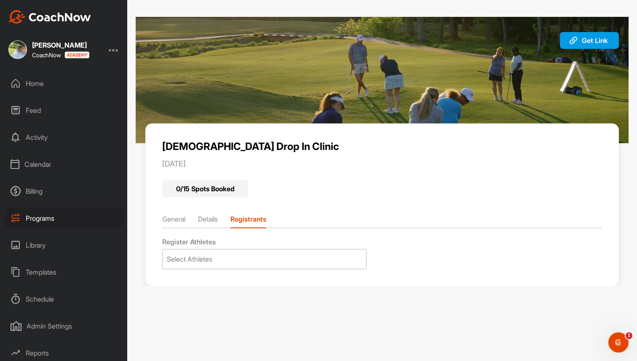
click at [245, 249] on div "Select Athletes" at bounding box center [265, 258] width 204 height 19
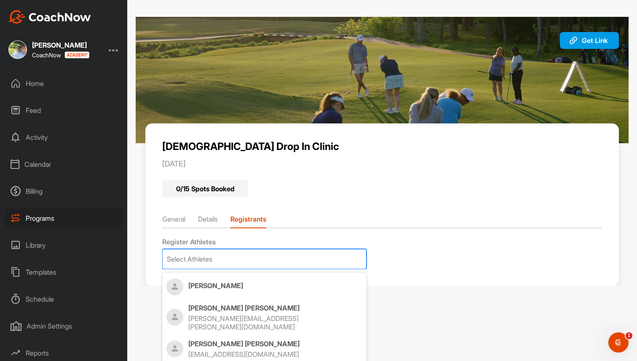
click at [179, 216] on li "General" at bounding box center [173, 220] width 23 height 13
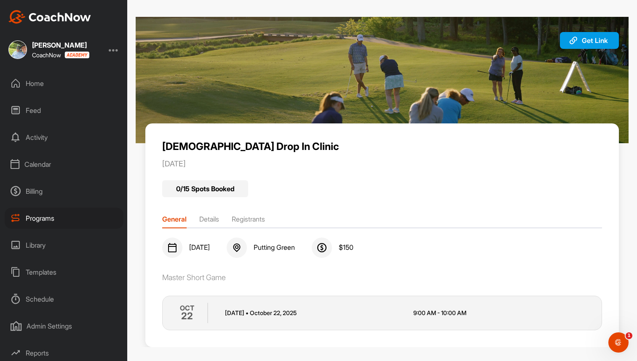
click at [61, 216] on div "Programs" at bounding box center [64, 218] width 119 height 21
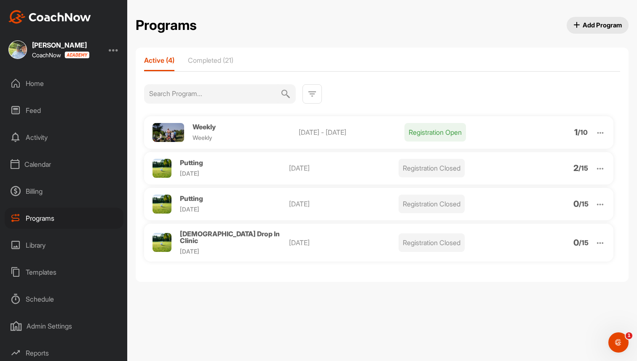
click at [600, 238] on img at bounding box center [600, 243] width 10 height 10
click at [541, 307] on li "Clone" at bounding box center [552, 308] width 104 height 13
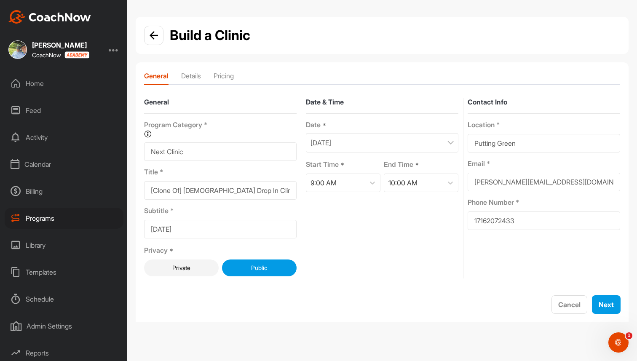
click at [389, 142] on div "October 22, 2025" at bounding box center [382, 142] width 153 height 19
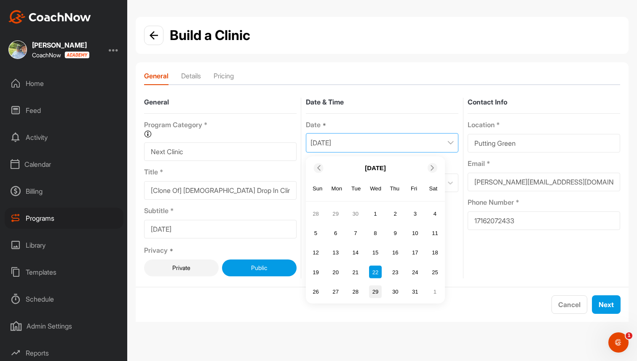
click at [377, 291] on div "29" at bounding box center [375, 291] width 13 height 13
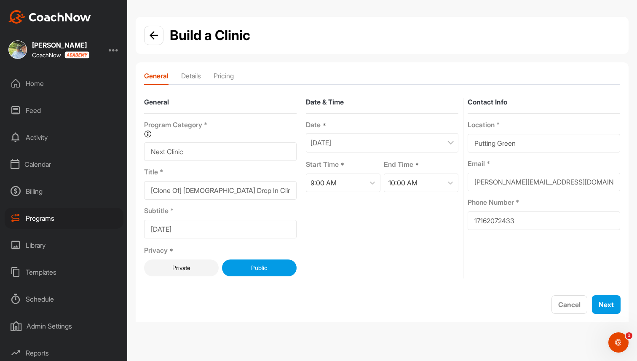
drag, startPoint x: 183, startPoint y: 190, endPoint x: 125, endPoint y: 188, distance: 57.8
click at [125, 188] on div "Brad Mair CoachNow Home Feed Activity Calendar Billing Programs Library Templat…" at bounding box center [318, 180] width 637 height 361
type input "[DEMOGRAPHIC_DATA] Drop In Clinic"
click at [608, 304] on span "Next" at bounding box center [606, 304] width 15 height 8
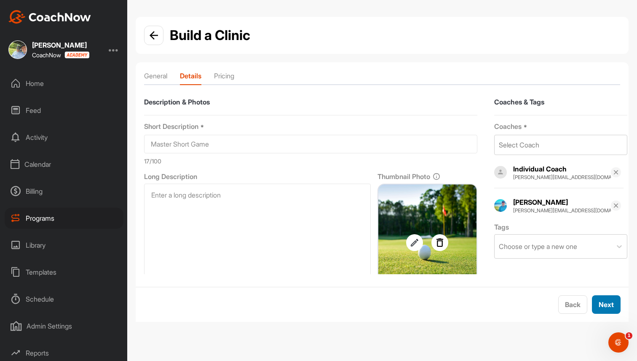
click at [608, 304] on span "Next" at bounding box center [606, 304] width 15 height 8
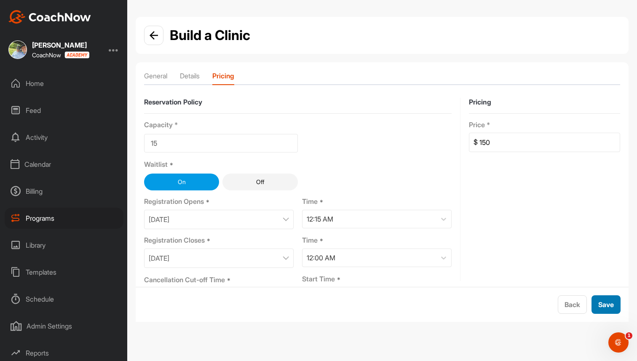
click at [608, 304] on span "Save" at bounding box center [606, 304] width 16 height 8
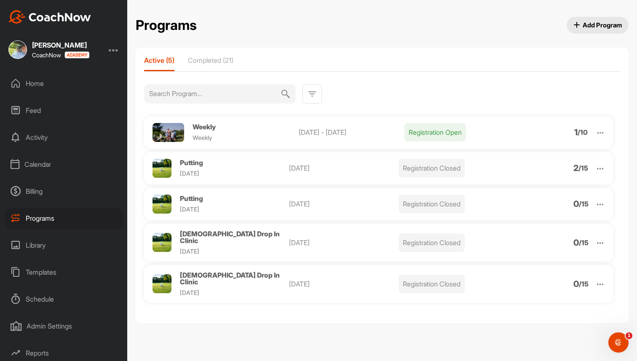
click at [36, 193] on div "Billing" at bounding box center [64, 191] width 119 height 21
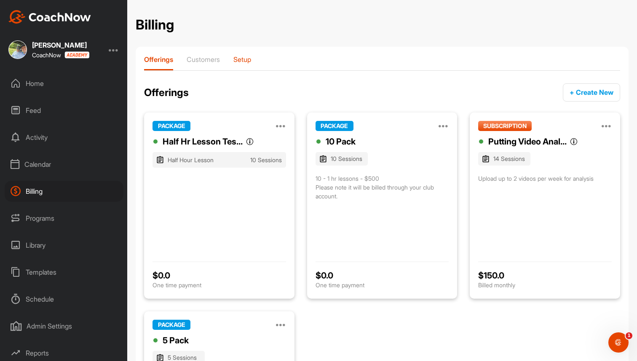
click at [244, 60] on p "Setup" at bounding box center [242, 59] width 18 height 8
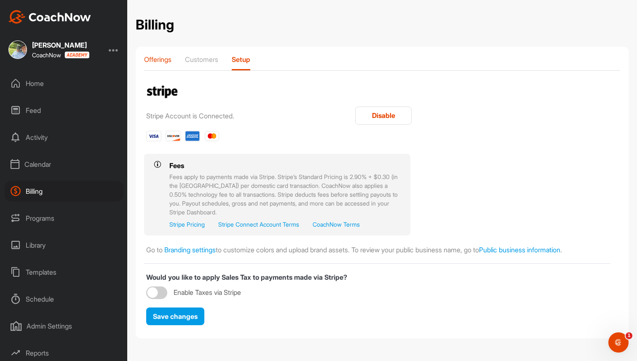
click at [155, 58] on p "Offerings" at bounding box center [157, 59] width 27 height 8
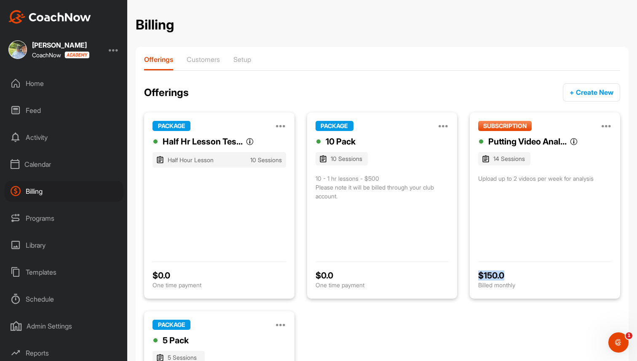
drag, startPoint x: 480, startPoint y: 274, endPoint x: 507, endPoint y: 276, distance: 26.6
click at [507, 276] on div "$ 150.0" at bounding box center [545, 276] width 134 height 10
click at [607, 121] on icon at bounding box center [607, 126] width 10 height 10
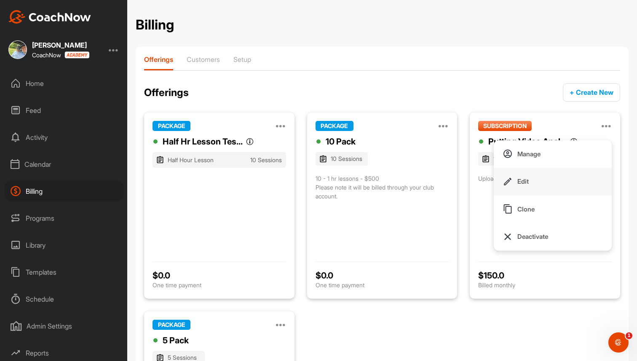
click at [523, 182] on p "Edit" at bounding box center [522, 181] width 11 height 9
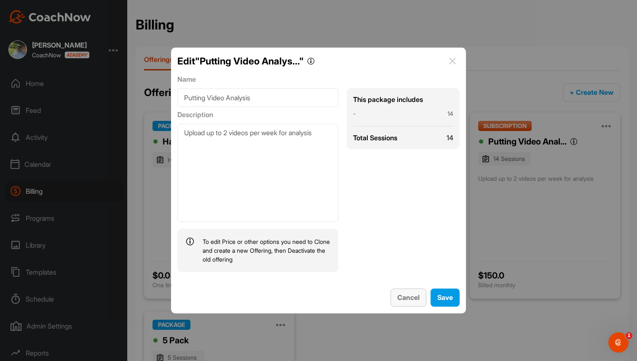
click at [402, 301] on span "Cancel" at bounding box center [408, 297] width 22 height 8
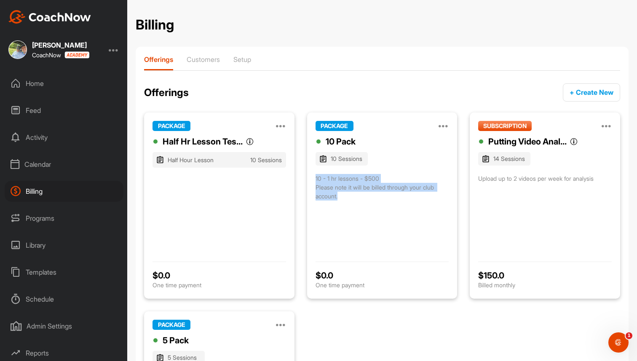
drag, startPoint x: 315, startPoint y: 178, endPoint x: 384, endPoint y: 197, distance: 72.2
click at [384, 197] on div "PACKAGE Manage Edit Clone Deactivate 10 Pack 10 Sessions 10 - 1 hr lessons - $5…" at bounding box center [382, 206] width 150 height 186
click at [206, 59] on p "Customers" at bounding box center [203, 59] width 33 height 8
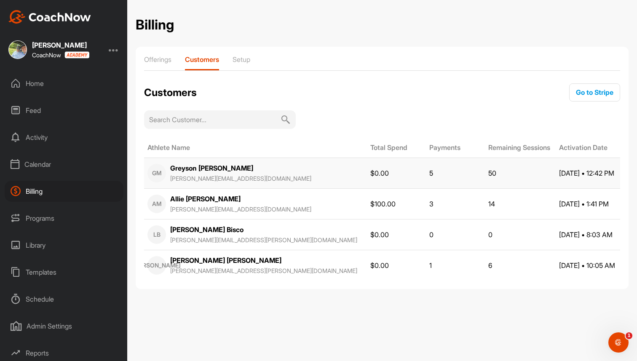
click at [219, 174] on div "Greyson Mair brad+greyson@golfgenius.com" at bounding box center [240, 173] width 141 height 20
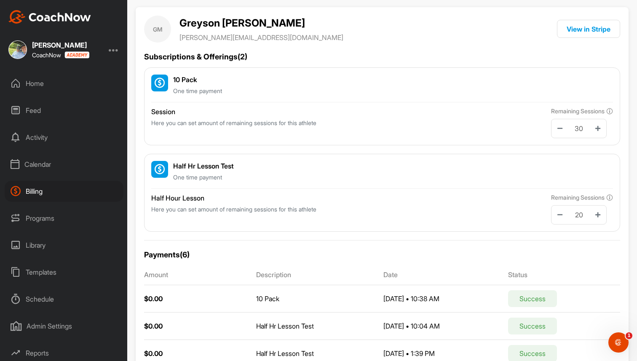
scroll to position [41, 0]
click at [557, 130] on icon at bounding box center [559, 128] width 5 height 6
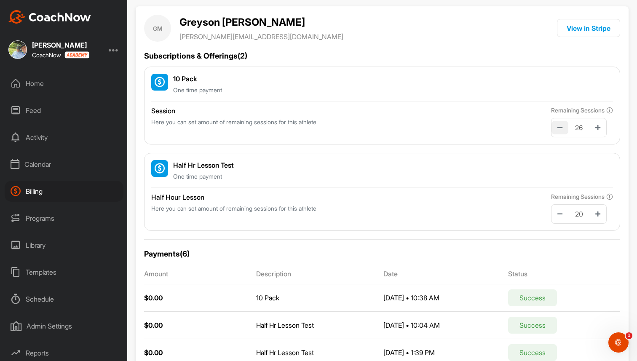
click at [557, 130] on icon at bounding box center [559, 128] width 5 height 6
click at [599, 130] on button at bounding box center [598, 127] width 17 height 13
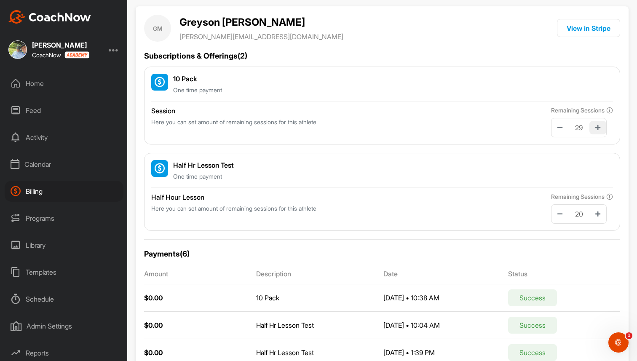
click at [599, 130] on button at bounding box center [598, 127] width 17 height 13
type input "30"
click at [32, 192] on div "Billing" at bounding box center [64, 191] width 119 height 21
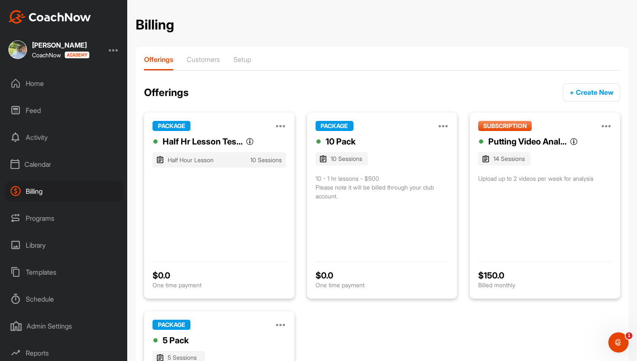
click at [40, 168] on div "Calendar" at bounding box center [64, 164] width 119 height 21
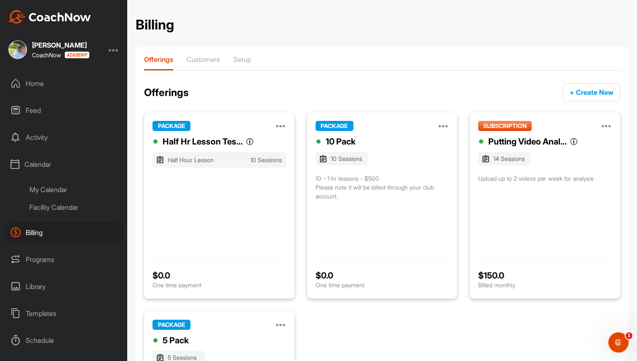
click at [42, 158] on div "Calendar" at bounding box center [64, 164] width 119 height 21
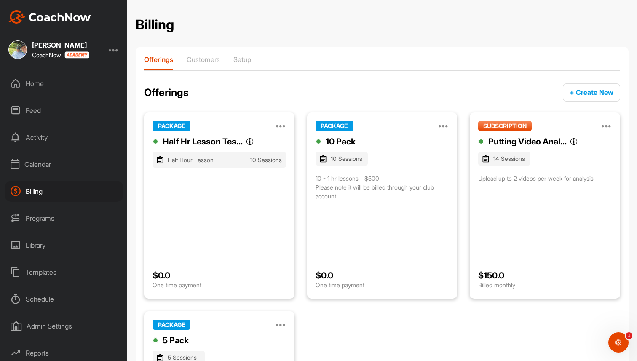
click at [40, 212] on div "Programs" at bounding box center [64, 218] width 119 height 21
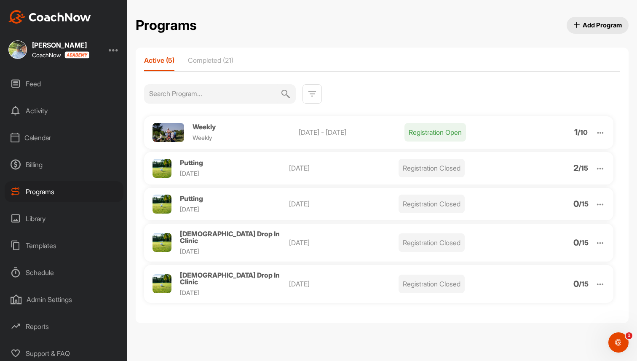
scroll to position [29, 0]
click at [45, 212] on div "Library" at bounding box center [64, 215] width 119 height 21
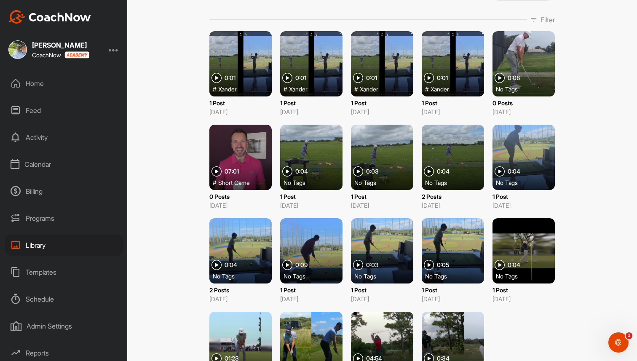
scroll to position [88, 0]
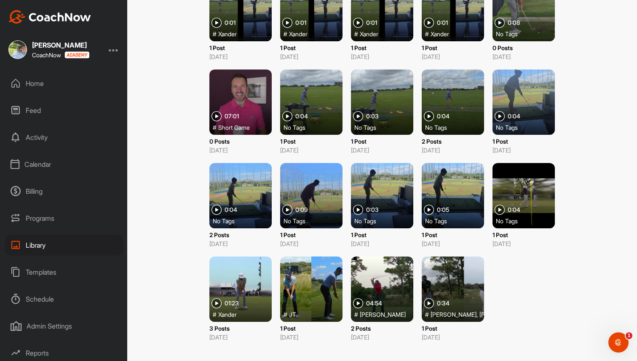
click at [395, 268] on div at bounding box center [382, 289] width 62 height 65
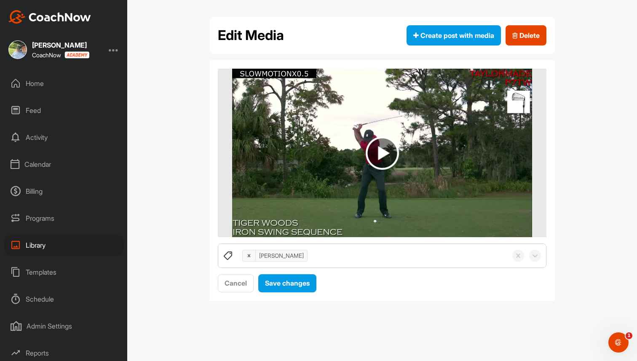
click at [27, 273] on div "Templates" at bounding box center [64, 272] width 119 height 21
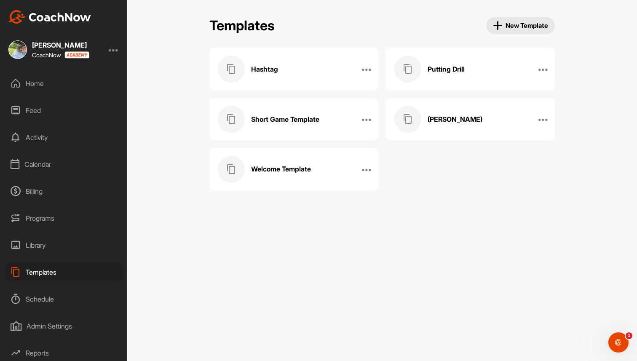
click at [448, 70] on h3 "Putting Drill" at bounding box center [446, 69] width 37 height 9
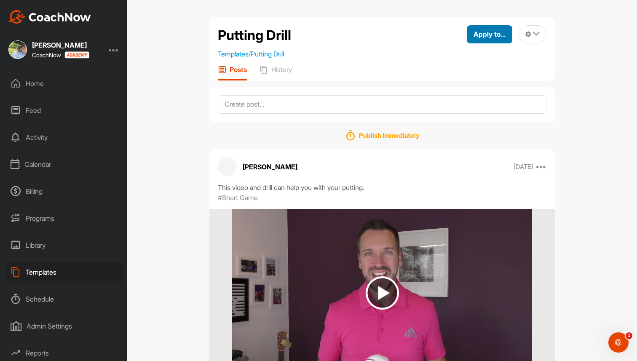
click at [498, 36] on span "Apply to..." at bounding box center [490, 34] width 32 height 8
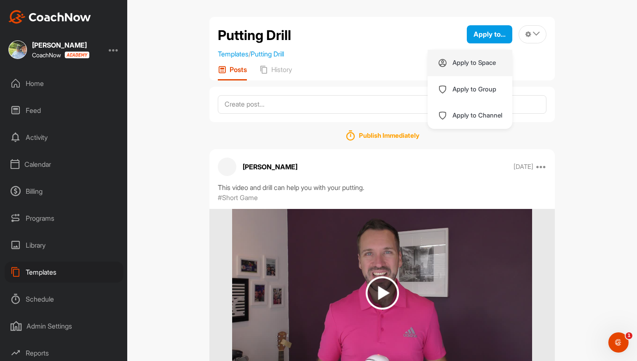
click at [477, 57] on div "Apply to Space" at bounding box center [470, 63] width 85 height 27
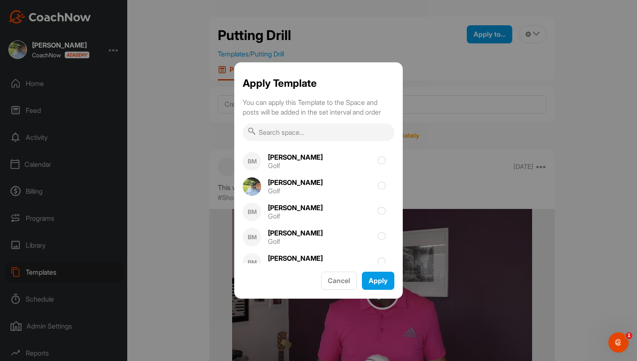
click at [319, 128] on input "text" at bounding box center [319, 132] width 152 height 18
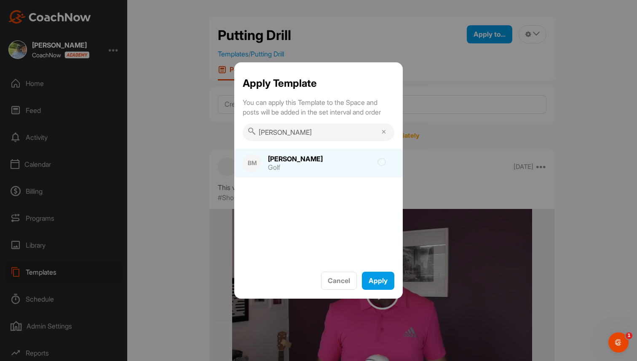
type input "lucy"
click at [259, 157] on div "BM" at bounding box center [252, 163] width 19 height 19
checkbox input "true"
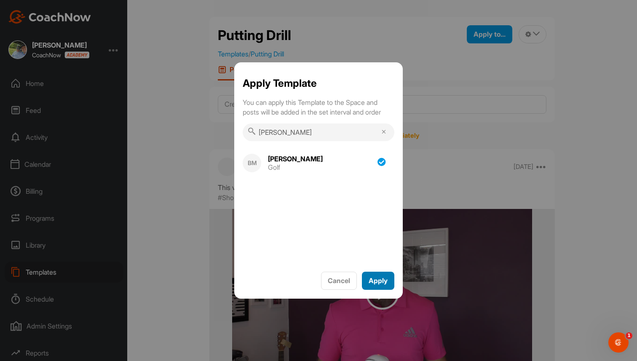
click at [386, 281] on span "Apply" at bounding box center [378, 280] width 19 height 8
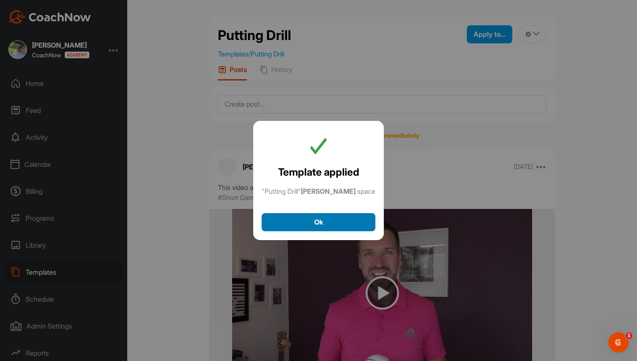
click at [315, 225] on span "Ok" at bounding box center [318, 222] width 9 height 8
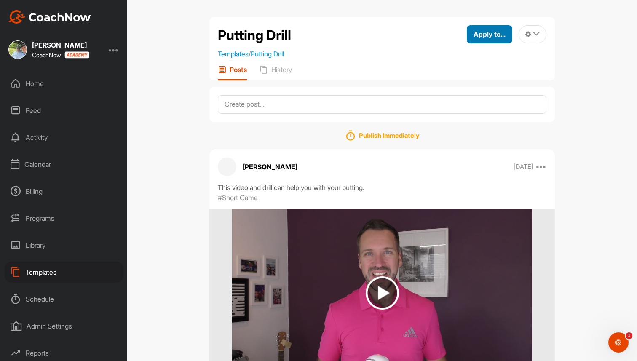
click at [501, 33] on span "Apply to..." at bounding box center [490, 34] width 32 height 8
click at [181, 129] on div "Putting Drill Templates / Putting Drill Apply to... Apply to Space Apply to Gro…" at bounding box center [382, 180] width 510 height 361
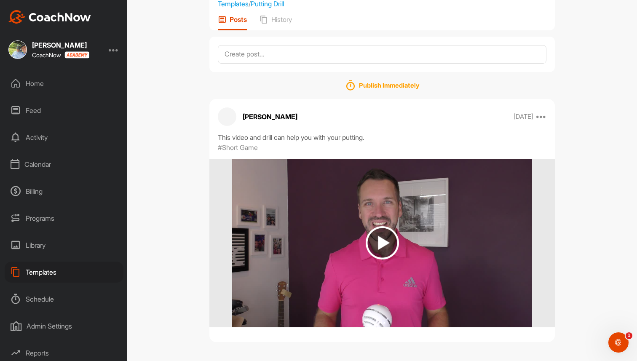
click at [52, 271] on div "Templates" at bounding box center [64, 272] width 119 height 21
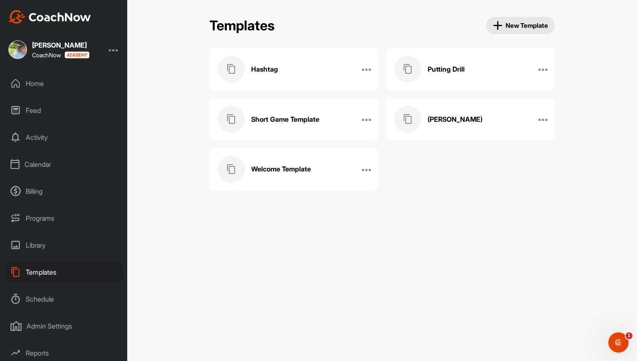
click at [300, 161] on div "Welcome Template" at bounding box center [285, 169] width 134 height 27
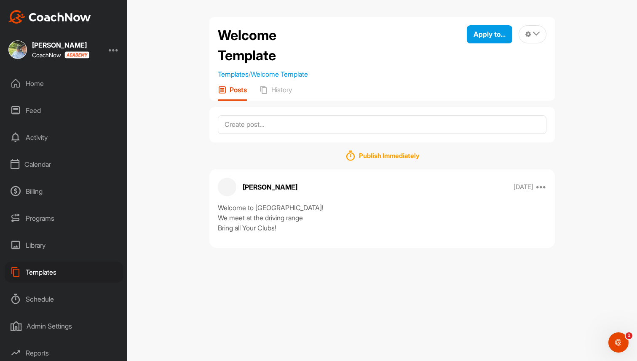
click at [216, 205] on div "Welcome to [GEOGRAPHIC_DATA]! We meet at the driving range Bring all Your Clubs!" at bounding box center [382, 218] width 346 height 30
drag, startPoint x: 218, startPoint y: 206, endPoint x: 283, endPoint y: 236, distance: 71.5
click at [283, 236] on div "Brad Mair Dec 30 2024 Copy to ... Edit Edit Tags Pin to top Delete Welcome to B…" at bounding box center [382, 208] width 346 height 78
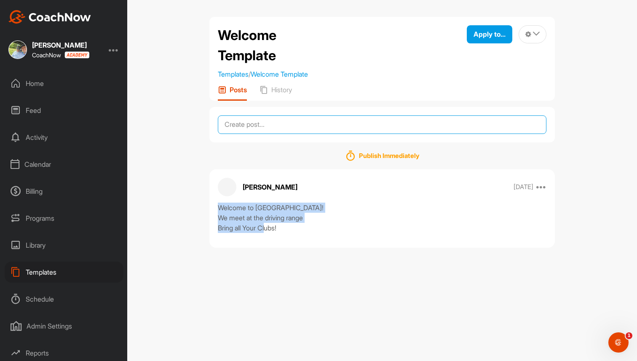
click at [284, 123] on textarea at bounding box center [382, 124] width 329 height 19
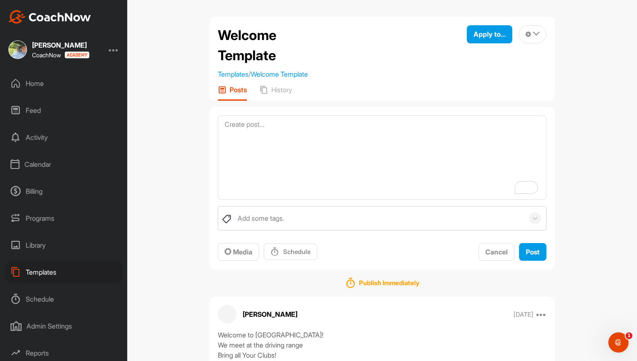
click at [42, 81] on div "Home" at bounding box center [64, 83] width 119 height 21
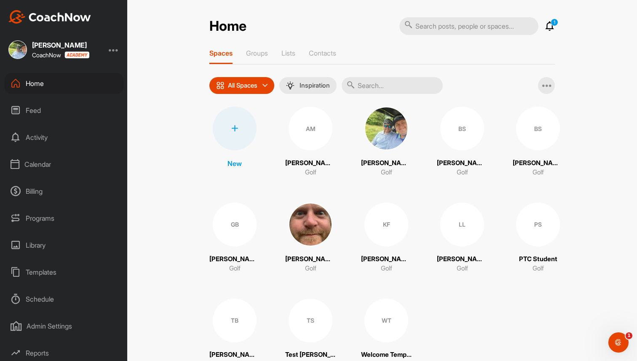
click at [236, 129] on div at bounding box center [235, 129] width 44 height 44
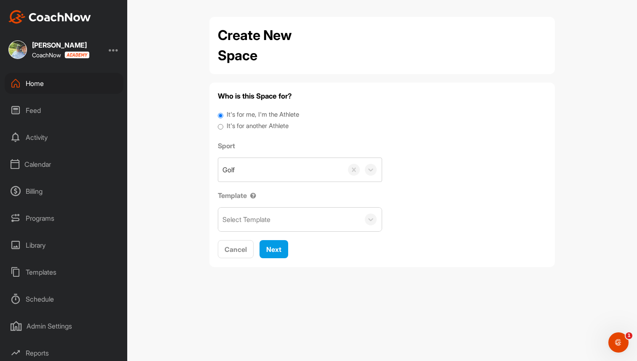
click at [249, 125] on label "It's for another Athlete" at bounding box center [258, 126] width 62 height 10
click at [223, 125] on input "It's for another Athlete" at bounding box center [220, 126] width 5 height 11
radio input "true"
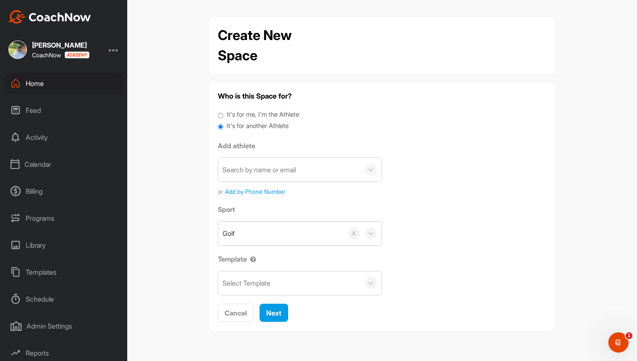
click at [305, 289] on div "Select Template" at bounding box center [289, 283] width 142 height 24
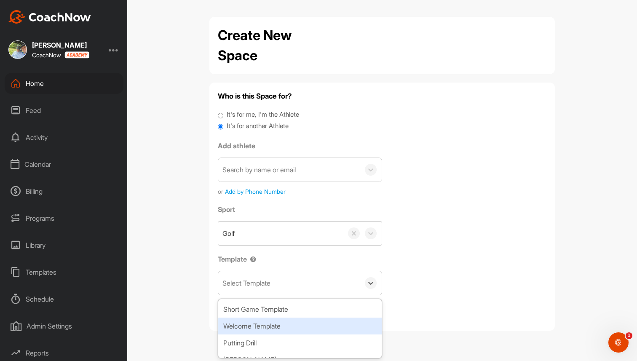
click at [295, 324] on div "Welcome Template" at bounding box center [299, 326] width 163 height 17
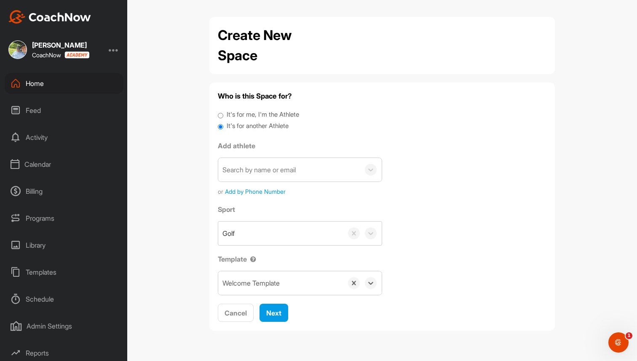
click at [26, 273] on div "Templates" at bounding box center [64, 272] width 119 height 21
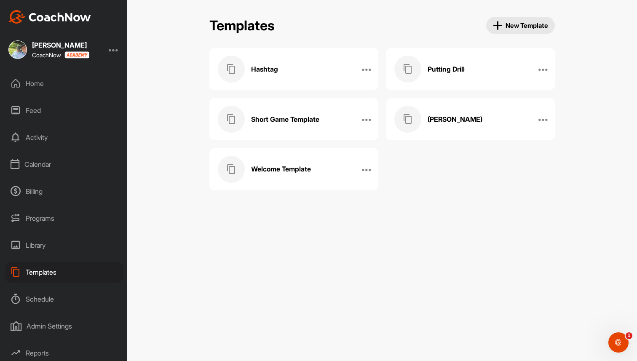
click at [292, 170] on h3 "Welcome Template" at bounding box center [281, 169] width 60 height 9
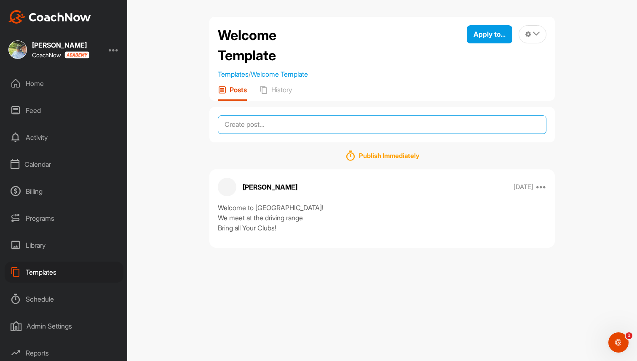
click at [307, 125] on textarea at bounding box center [382, 124] width 329 height 19
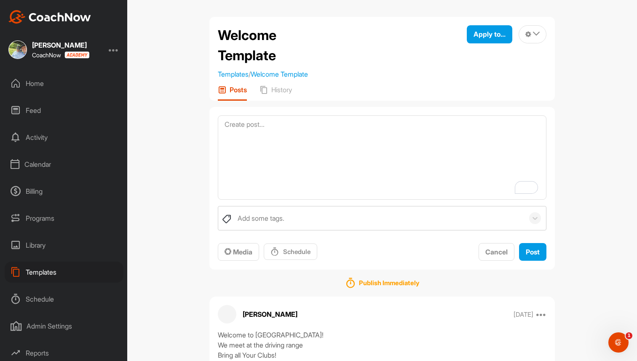
click at [43, 296] on div "Schedule" at bounding box center [64, 299] width 119 height 21
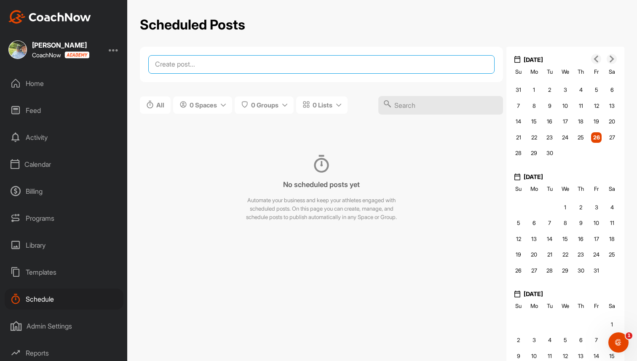
click at [267, 64] on textarea at bounding box center [321, 64] width 346 height 19
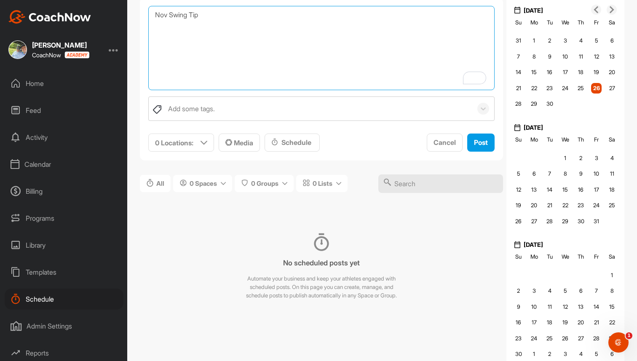
scroll to position [72, 0]
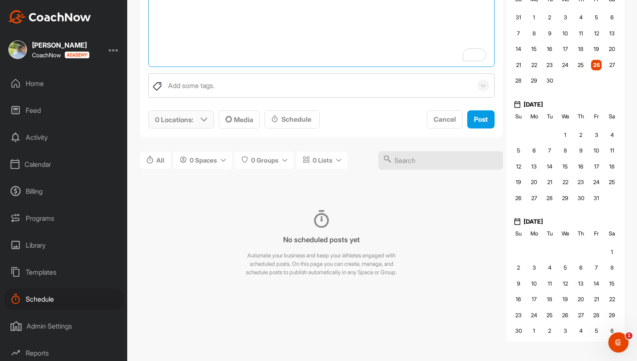
type textarea "Nov Swing Tip"
click at [205, 120] on icon at bounding box center [204, 119] width 7 height 7
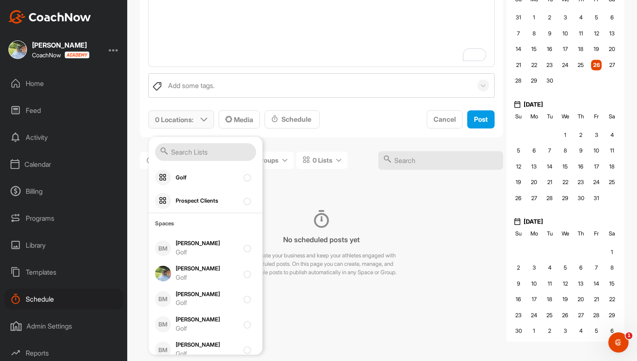
scroll to position [144, 0]
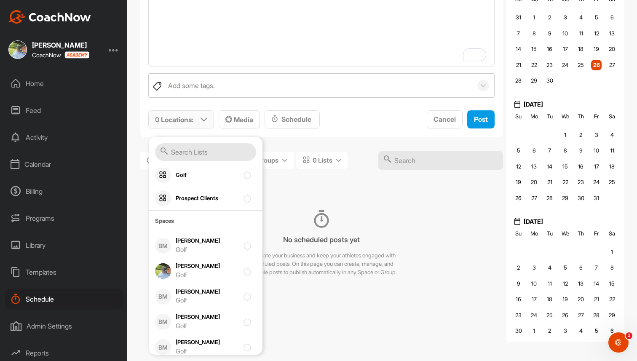
click at [198, 244] on div "Allie Mair Golf" at bounding box center [207, 246] width 63 height 18
checkbox input "true"
click at [194, 265] on div "Brad Mair Golf" at bounding box center [207, 271] width 63 height 18
checkbox input "true"
click at [193, 289] on div "Brad SH Golf" at bounding box center [207, 297] width 63 height 18
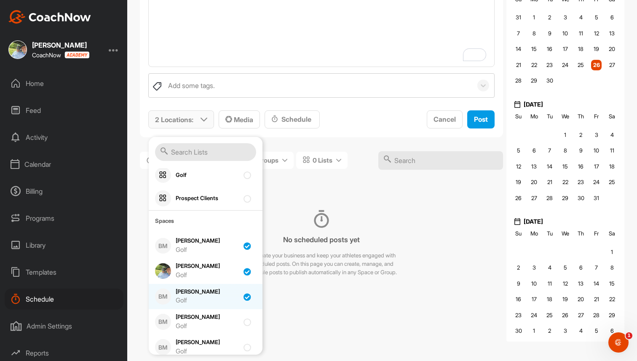
checkbox input "true"
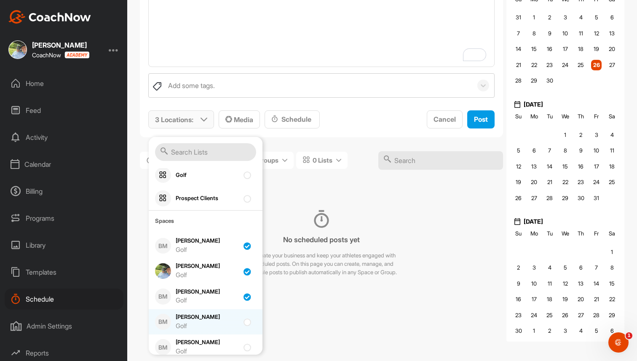
click at [195, 320] on div "Brad Space Golf" at bounding box center [207, 322] width 63 height 18
checkbox input "true"
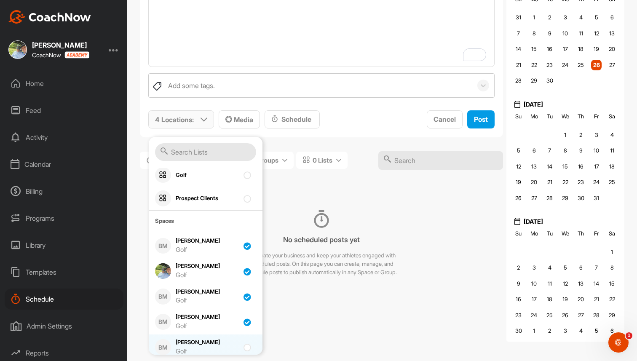
click at [196, 338] on div "BM Greg Baker Golf" at bounding box center [206, 347] width 114 height 25
checkbox input "true"
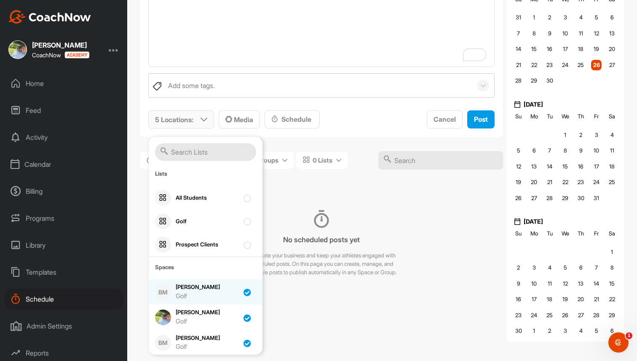
scroll to position [88, 0]
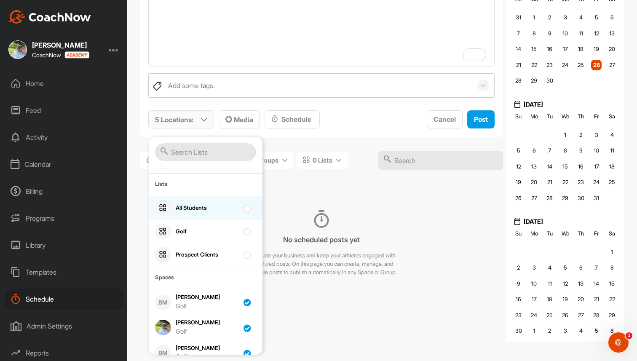
click at [210, 210] on div "All Students" at bounding box center [207, 208] width 63 height 8
checkbox input "true"
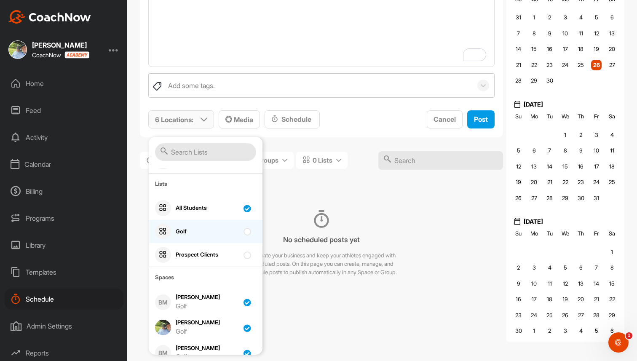
click at [204, 231] on div "Golf" at bounding box center [207, 232] width 63 height 8
checkbox input "true"
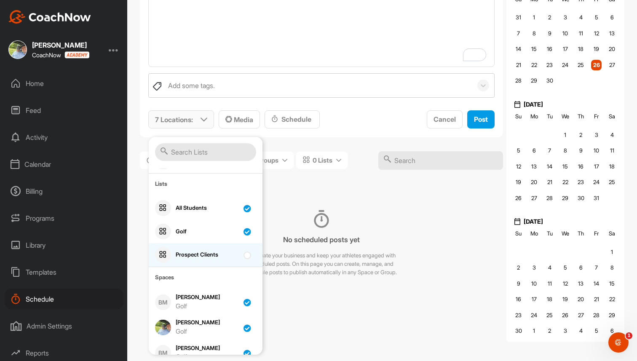
click at [205, 249] on div "Prospect Clients" at bounding box center [206, 255] width 114 height 24
checkbox input "true"
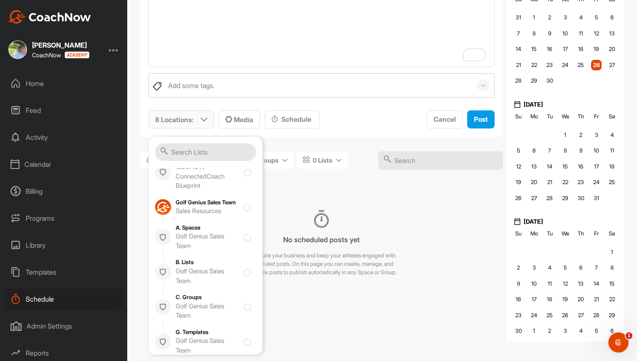
scroll to position [735, 0]
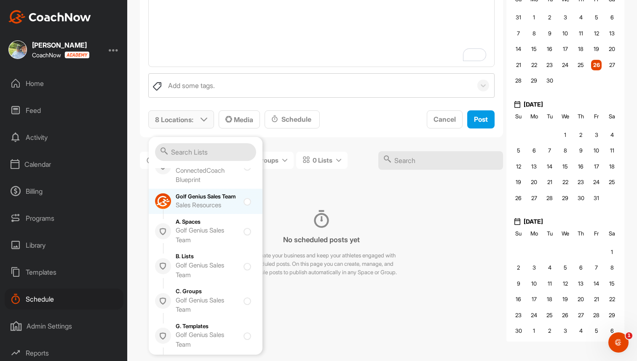
click at [209, 210] on div "Sales Resources" at bounding box center [207, 206] width 63 height 10
checkbox input "true"
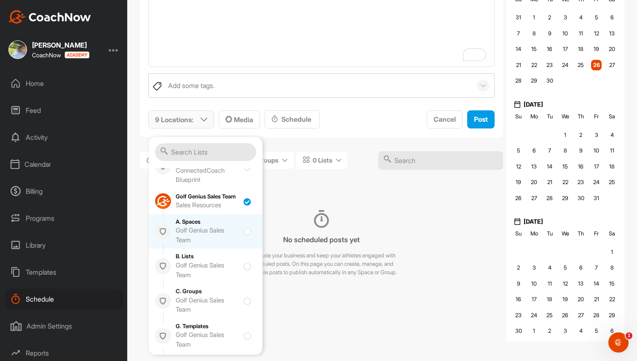
click at [202, 243] on div "Golf Genius Sales Team" at bounding box center [207, 235] width 63 height 19
checkbox input "true"
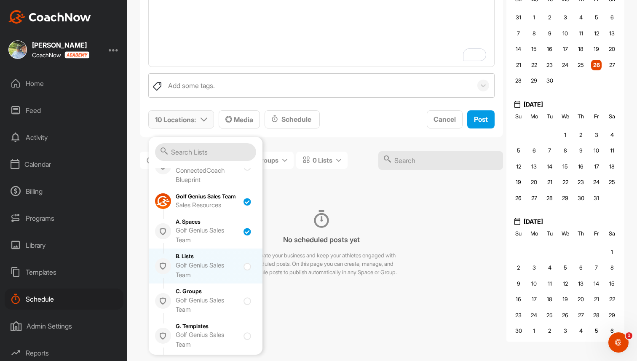
click at [203, 272] on div "Golf Genius Sales Team" at bounding box center [207, 270] width 63 height 19
checkbox input "true"
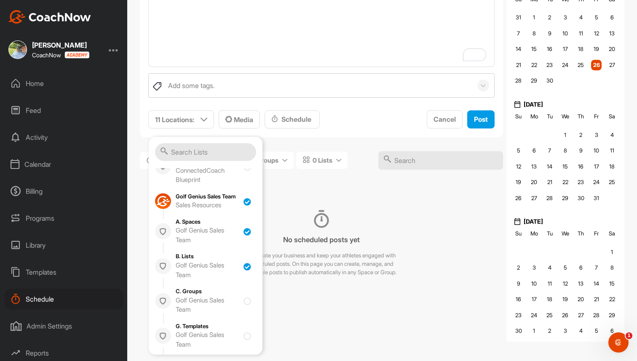
click at [303, 197] on div "No scheduled posts yet Automate your business and keep your athletes engaged wi…" at bounding box center [321, 243] width 363 height 105
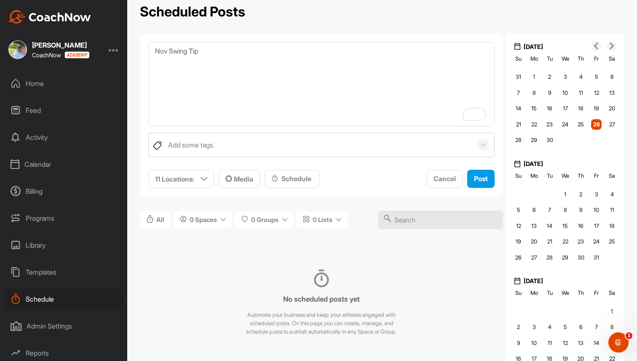
scroll to position [0, 0]
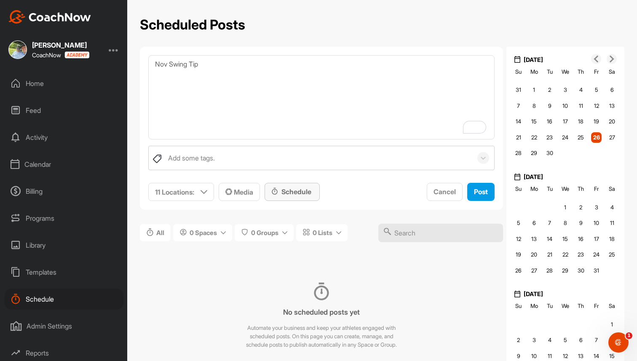
click at [304, 191] on div "Schedule" at bounding box center [292, 192] width 42 height 10
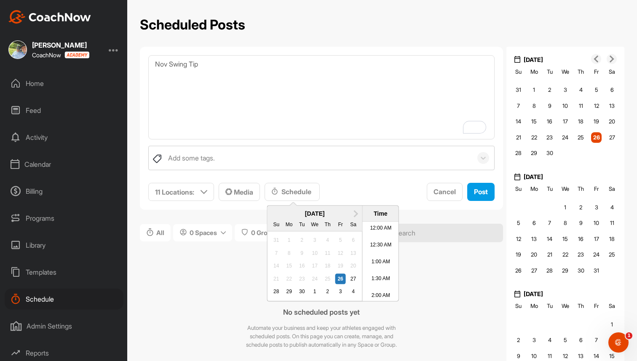
scroll to position [458, 0]
click at [355, 212] on span "Next Month" at bounding box center [355, 213] width 0 height 9
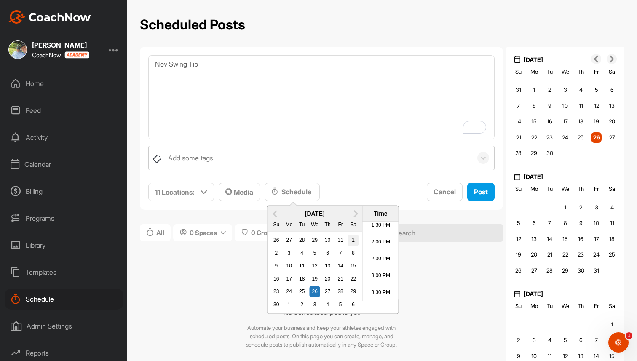
click at [357, 240] on div "1" at bounding box center [353, 240] width 11 height 11
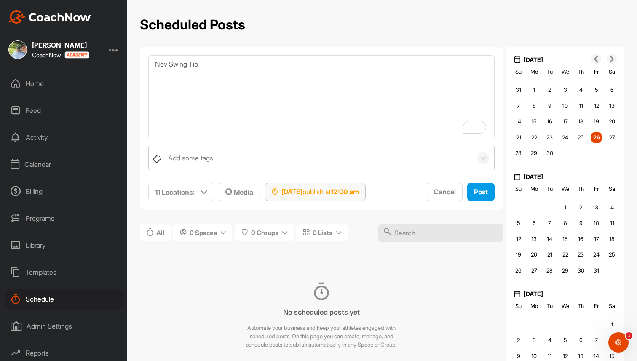
click at [359, 193] on strong "12:00 am" at bounding box center [345, 192] width 28 height 8
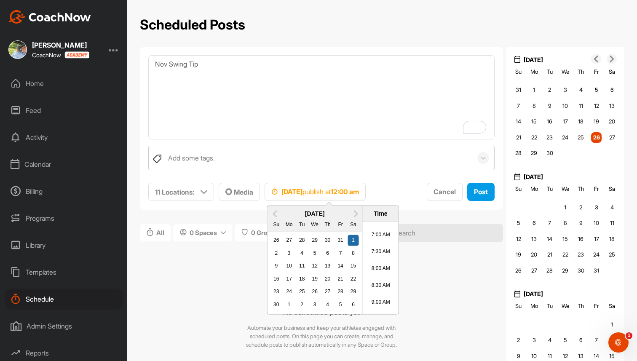
scroll to position [230, 0]
click at [380, 298] on li "9:00 AM" at bounding box center [381, 303] width 36 height 17
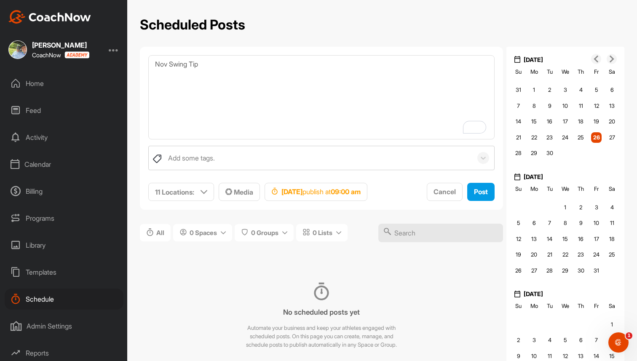
scroll to position [29, 0]
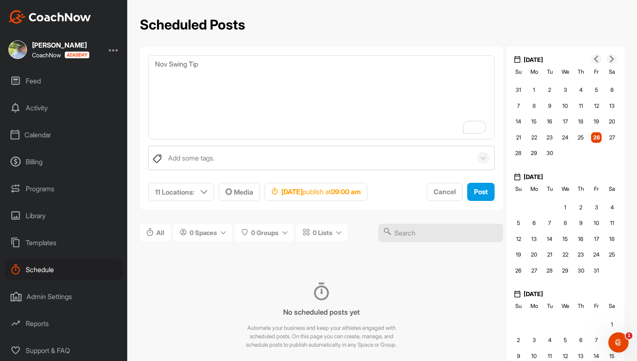
click at [47, 297] on div "Admin Settings" at bounding box center [64, 296] width 119 height 21
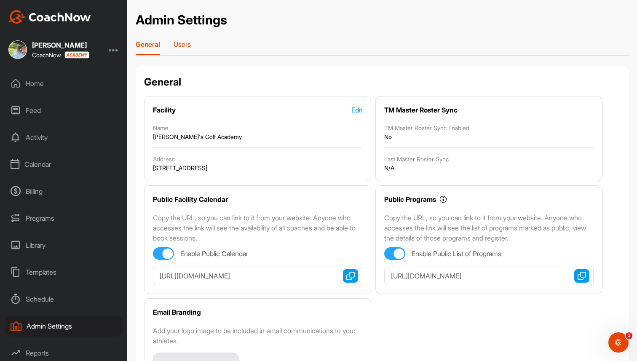
click at [185, 49] on div "Users" at bounding box center [182, 47] width 17 height 15
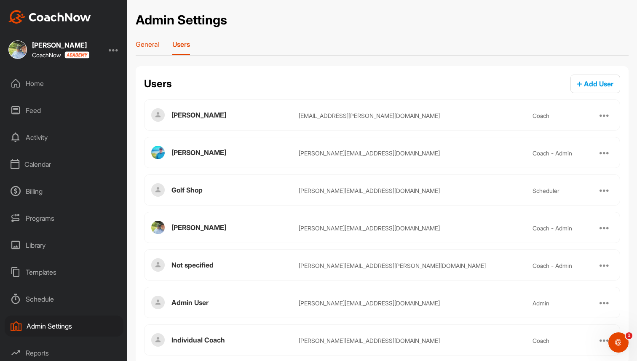
click at [150, 43] on p "General" at bounding box center [147, 44] width 23 height 8
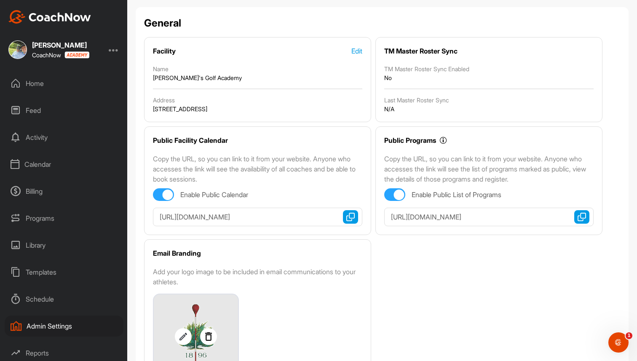
scroll to position [58, 0]
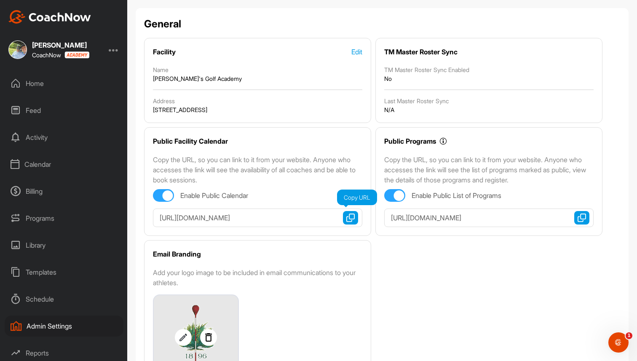
click at [352, 217] on img "button" at bounding box center [350, 218] width 8 height 8
click at [585, 217] on img "button" at bounding box center [582, 218] width 8 height 8
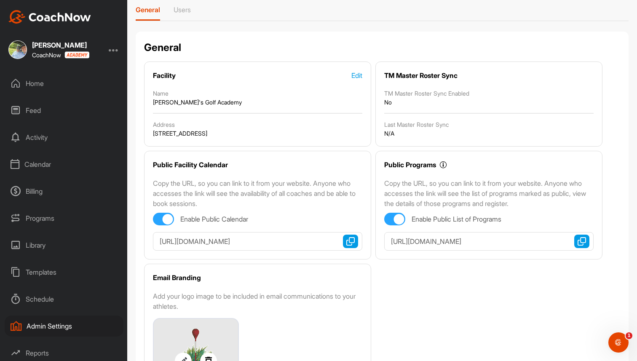
scroll to position [0, 0]
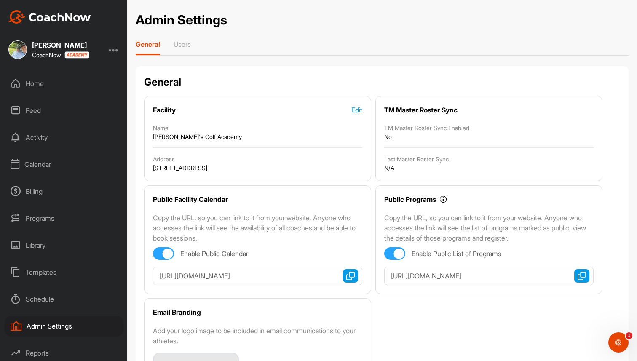
click at [217, 99] on div "Facility Edit Name Brad's Golf Academy Address 22894 sw 56th ave Boca Raton FL …" at bounding box center [257, 138] width 227 height 85
click at [188, 45] on p "Users" at bounding box center [182, 44] width 17 height 8
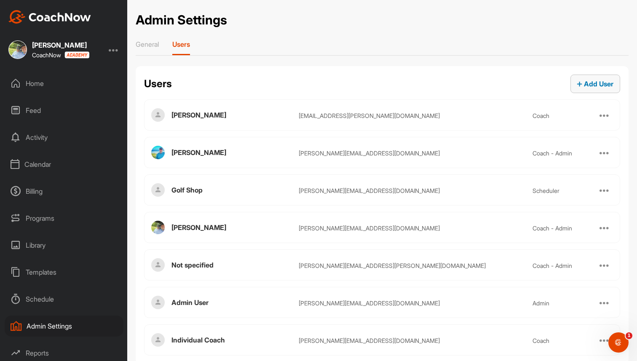
click at [599, 79] on div "Add User" at bounding box center [595, 84] width 36 height 10
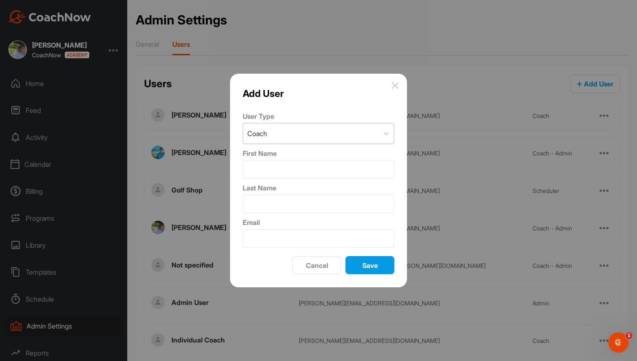
click at [293, 131] on div "Coach" at bounding box center [311, 133] width 136 height 20
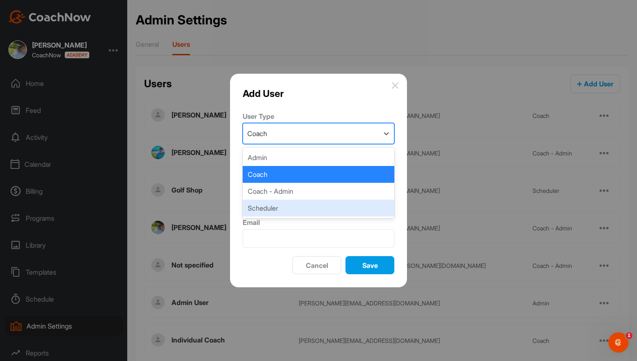
click at [273, 204] on div "Scheduler" at bounding box center [319, 208] width 152 height 17
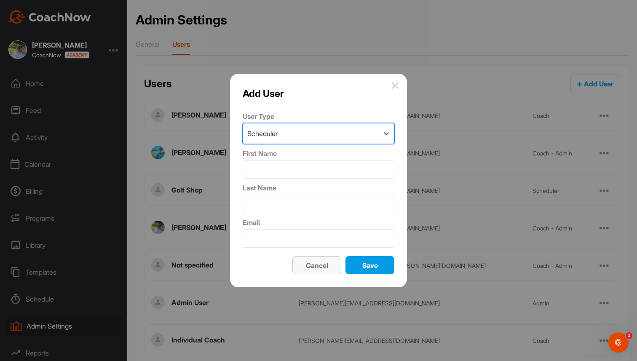
click at [312, 268] on span "Cancel" at bounding box center [317, 265] width 22 height 8
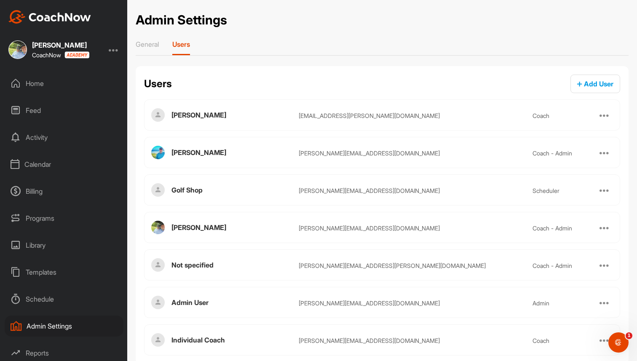
click at [113, 51] on div at bounding box center [114, 50] width 10 height 10
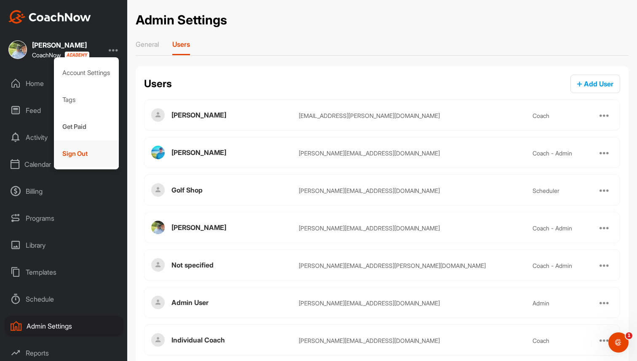
click at [88, 158] on div "Sign Out" at bounding box center [86, 153] width 65 height 27
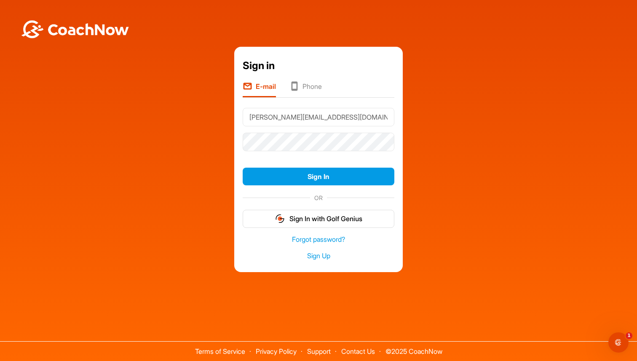
click at [309, 118] on input "[PERSON_NAME][EMAIL_ADDRESS][DOMAIN_NAME]" at bounding box center [319, 117] width 152 height 19
type input "brad+scheduler@golfgenius.com"
click at [331, 177] on button "Sign In" at bounding box center [319, 177] width 152 height 18
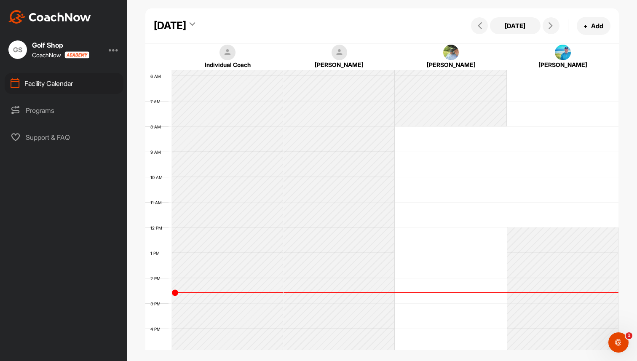
click at [195, 21] on icon at bounding box center [192, 25] width 5 height 8
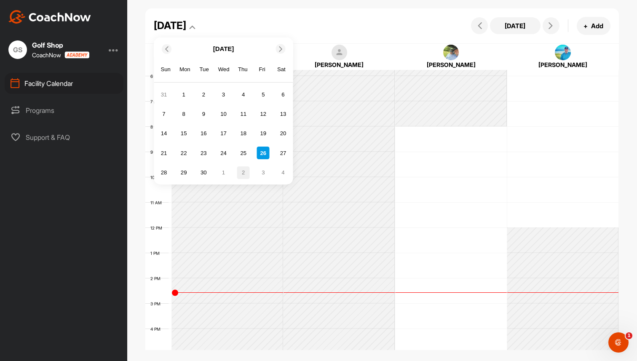
click at [244, 170] on div "2" at bounding box center [243, 172] width 13 height 13
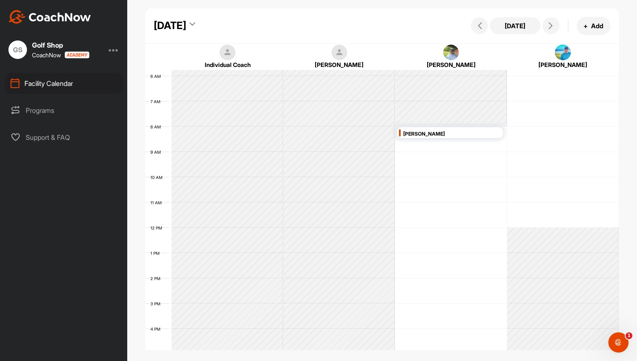
click at [423, 182] on div "12 AM 1 AM 2 AM 3 AM 4 AM 5 AM 6 AM 7 AM 8 AM 9 AM 10 AM 11 AM 12 PM 1 PM 2 PM …" at bounding box center [381, 227] width 473 height 607
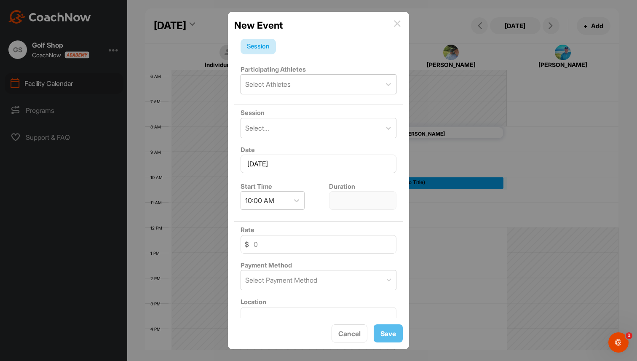
click at [340, 86] on div "Select Athletes" at bounding box center [311, 84] width 140 height 19
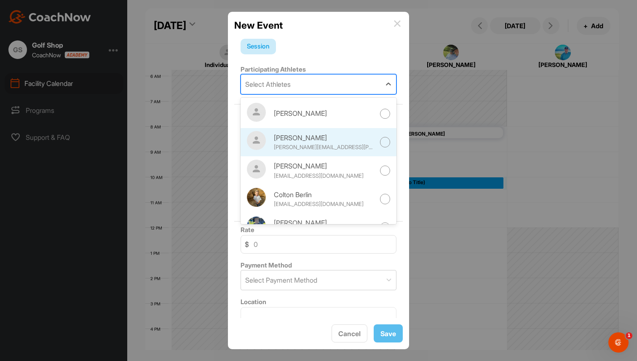
click at [318, 135] on div "[PERSON_NAME]" at bounding box center [324, 138] width 101 height 10
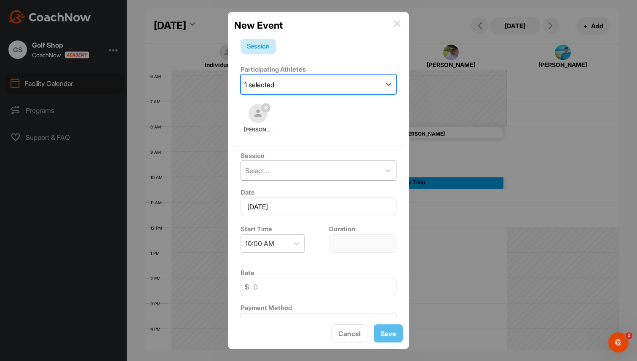
click at [304, 169] on div "Select..." at bounding box center [311, 170] width 140 height 19
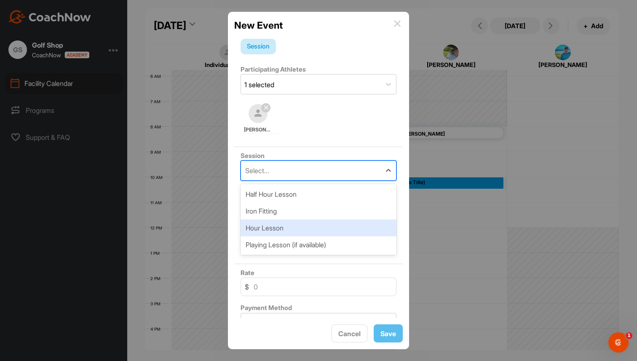
click at [294, 220] on div "Hour Lesson" at bounding box center [319, 228] width 156 height 17
type input "60 mins"
type input "120"
type input "Driving Range"
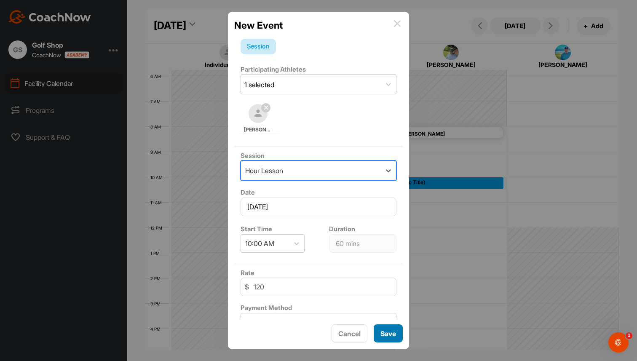
click at [388, 334] on span "Save" at bounding box center [389, 334] width 16 height 8
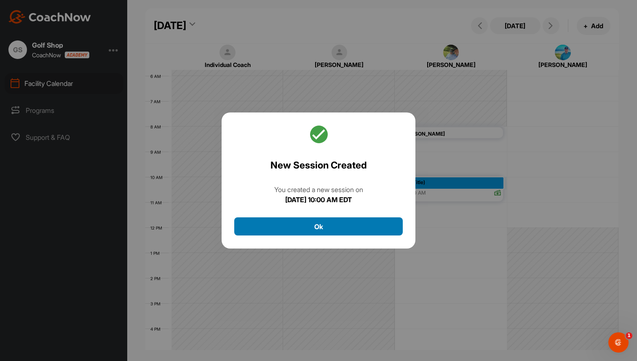
click at [348, 229] on button "Ok" at bounding box center [318, 226] width 169 height 18
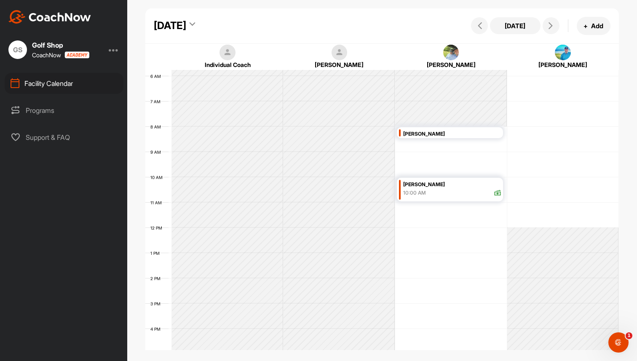
click at [54, 110] on div "Programs" at bounding box center [64, 110] width 119 height 21
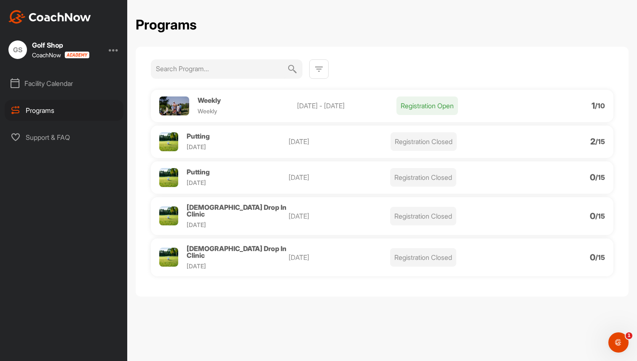
click at [111, 49] on div at bounding box center [114, 50] width 10 height 10
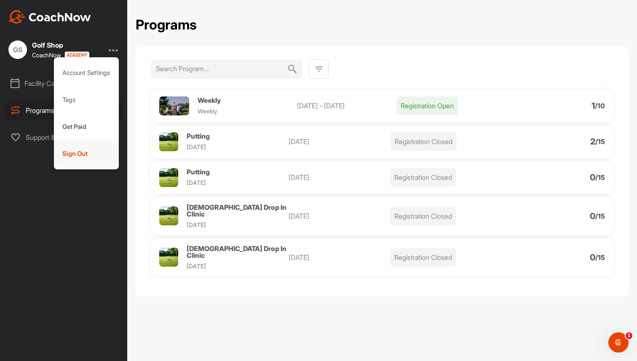
click at [83, 152] on div "Sign Out" at bounding box center [86, 153] width 65 height 27
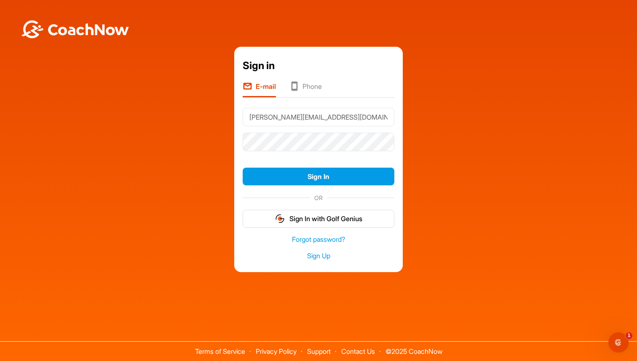
click at [324, 118] on input "brad+scheduler@golfgenius.com" at bounding box center [319, 117] width 152 height 19
type input "[PERSON_NAME][EMAIL_ADDRESS][DOMAIN_NAME]"
click at [315, 176] on button "Sign In" at bounding box center [319, 177] width 152 height 18
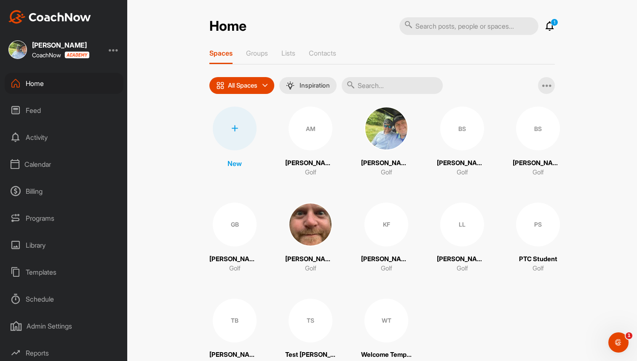
click at [48, 164] on div "Calendar" at bounding box center [64, 164] width 119 height 21
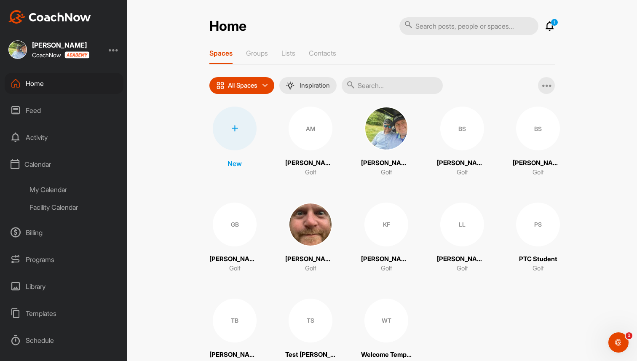
click at [46, 191] on div "My Calendar" at bounding box center [74, 190] width 100 height 18
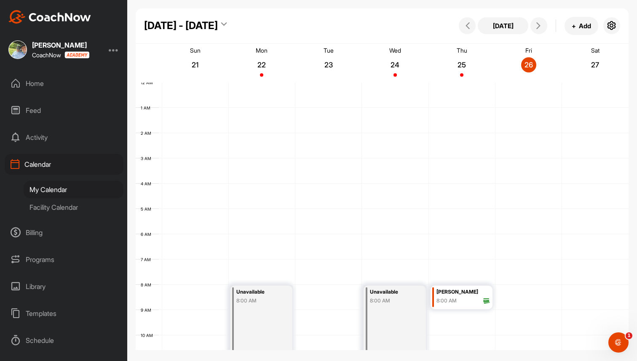
scroll to position [146, 0]
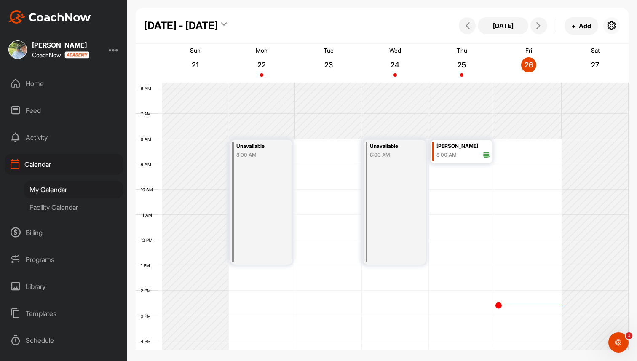
click at [617, 22] on button "button" at bounding box center [611, 25] width 17 height 17
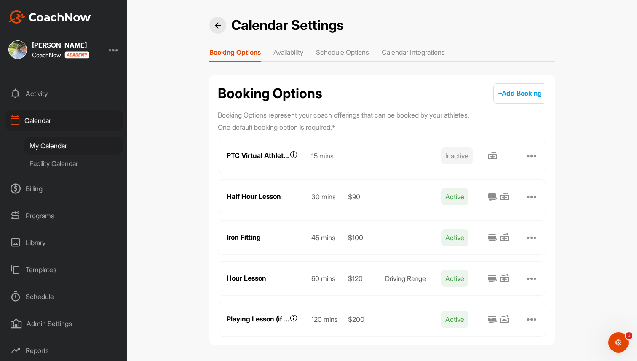
scroll to position [38, 0]
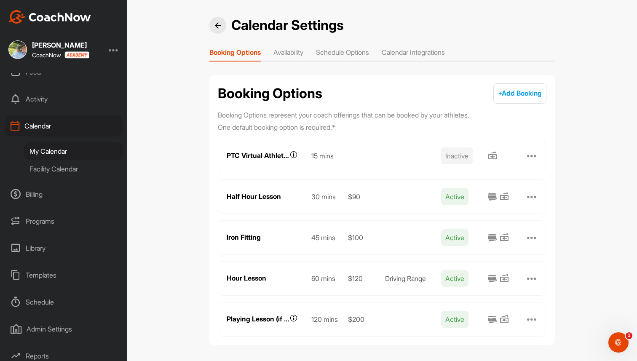
click at [48, 128] on div "Calendar" at bounding box center [64, 125] width 119 height 21
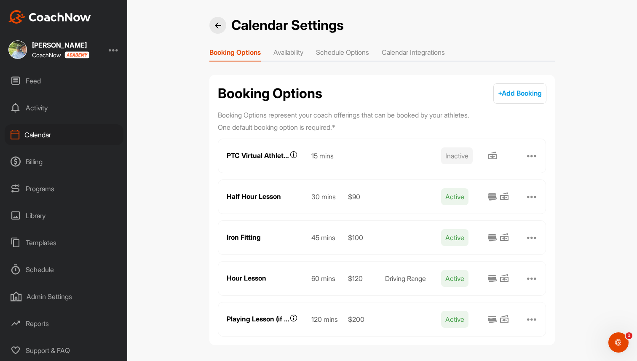
click at [44, 324] on div "Reports" at bounding box center [64, 323] width 119 height 21
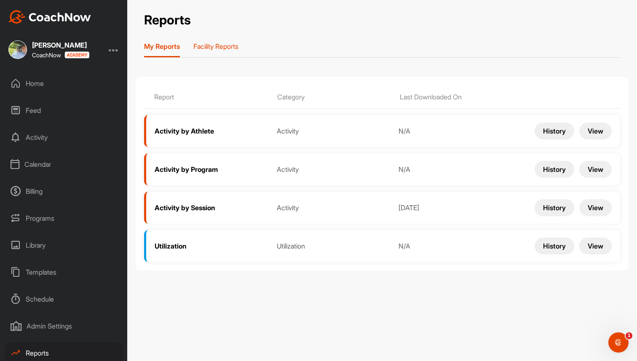
click at [222, 45] on p "Facility Reports" at bounding box center [215, 46] width 45 height 8
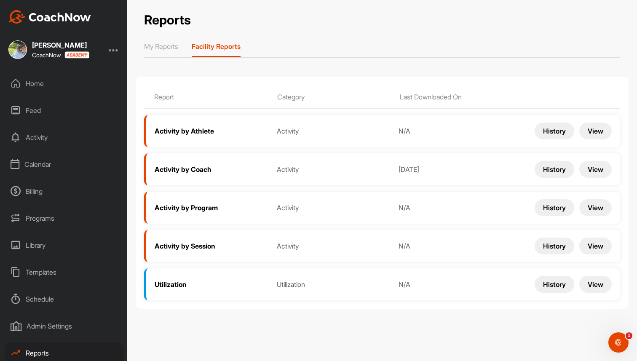
click at [596, 250] on button "View" at bounding box center [595, 246] width 32 height 17
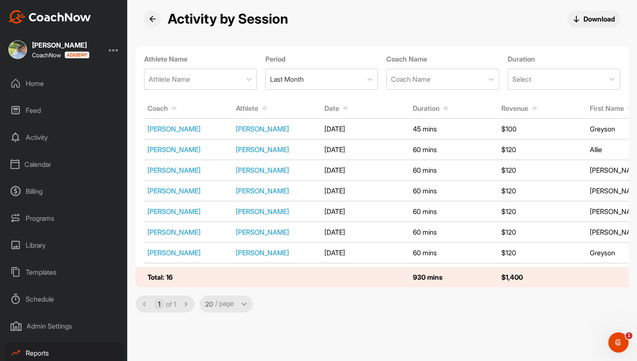
scroll to position [29, 0]
click at [43, 81] on div "Feed" at bounding box center [64, 80] width 119 height 21
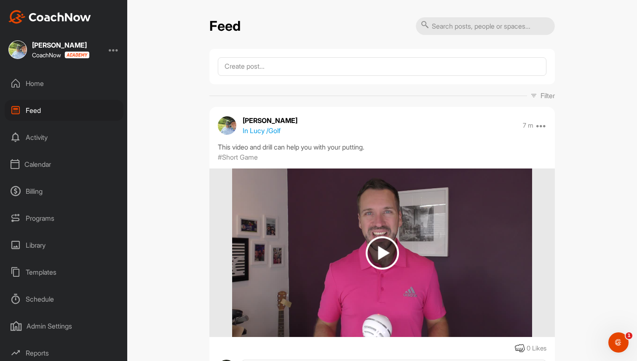
click at [43, 81] on div "Home" at bounding box center [64, 83] width 119 height 21
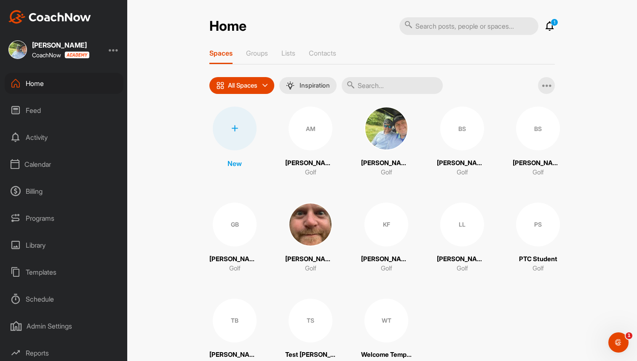
click at [165, 20] on div "Home 1 Notifications Invitations This Month WT Welcome T. joined space 3 w • We…" at bounding box center [382, 180] width 510 height 361
click at [35, 186] on div "Billing" at bounding box center [64, 191] width 119 height 21
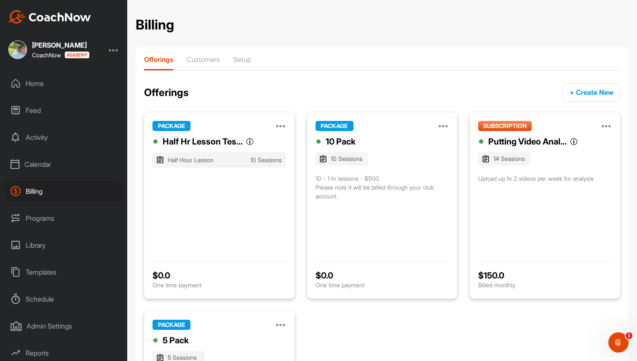
click at [44, 83] on div "Home" at bounding box center [64, 83] width 119 height 21
